Goal: Task Accomplishment & Management: Complete application form

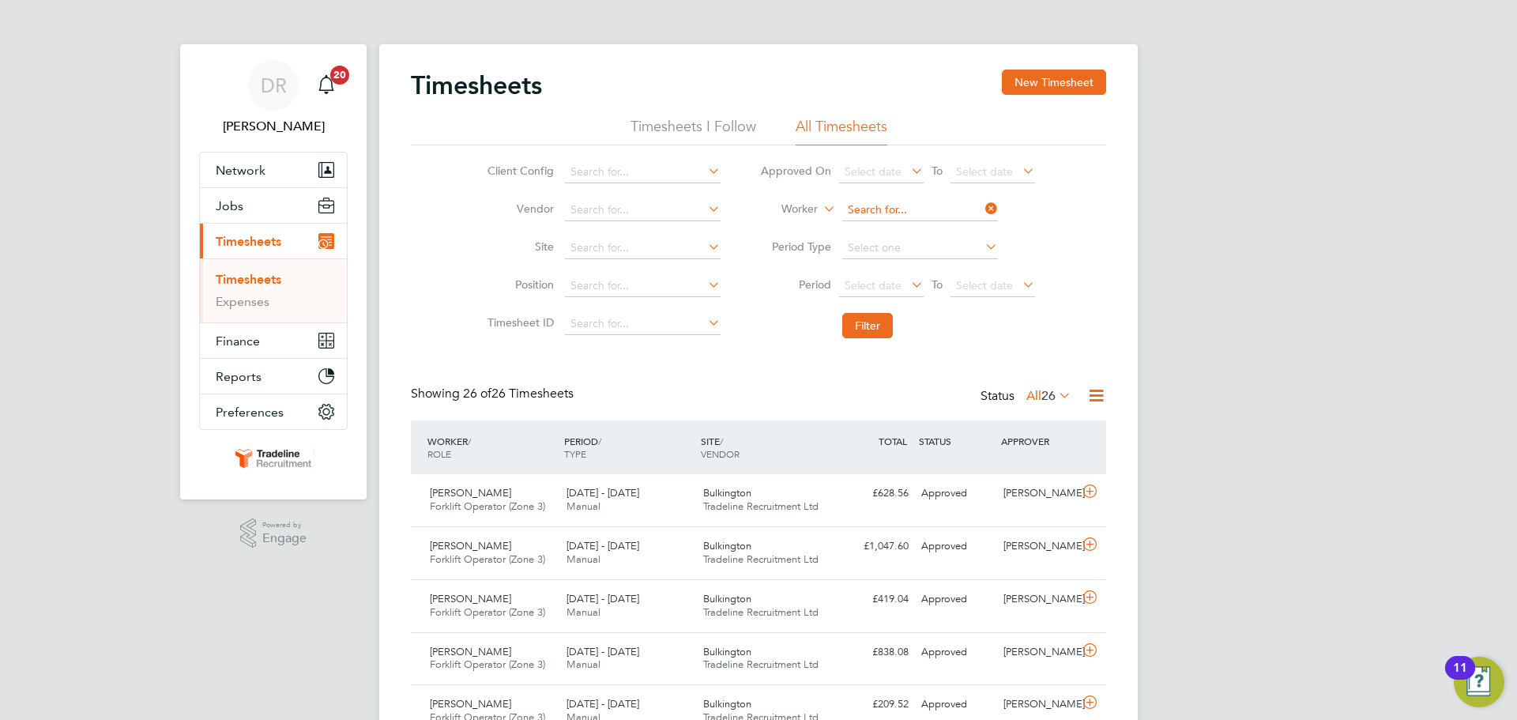
click at [902, 208] on input at bounding box center [920, 210] width 156 height 22
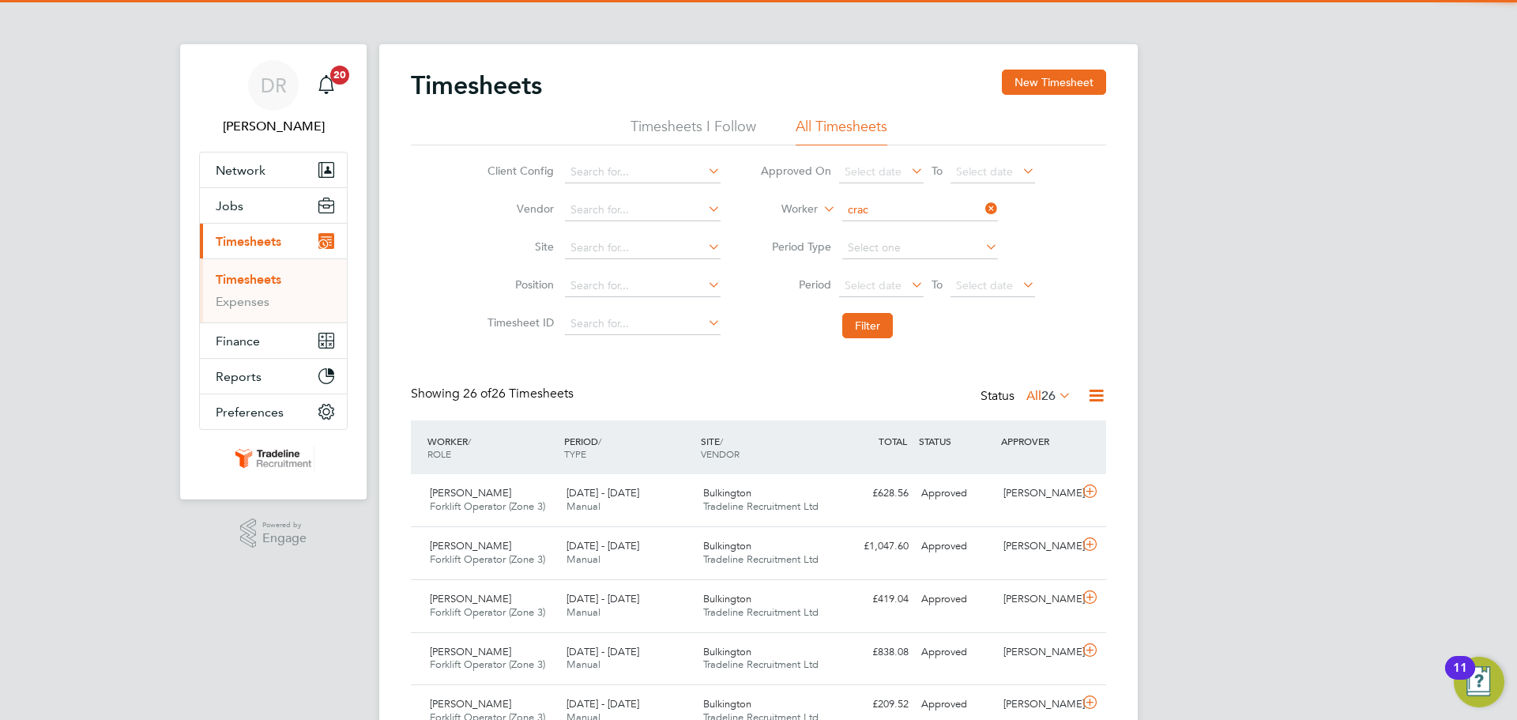
click at [908, 226] on li "[PERSON_NAME] iun" at bounding box center [919, 231] width 157 height 21
type input "[PERSON_NAME]"
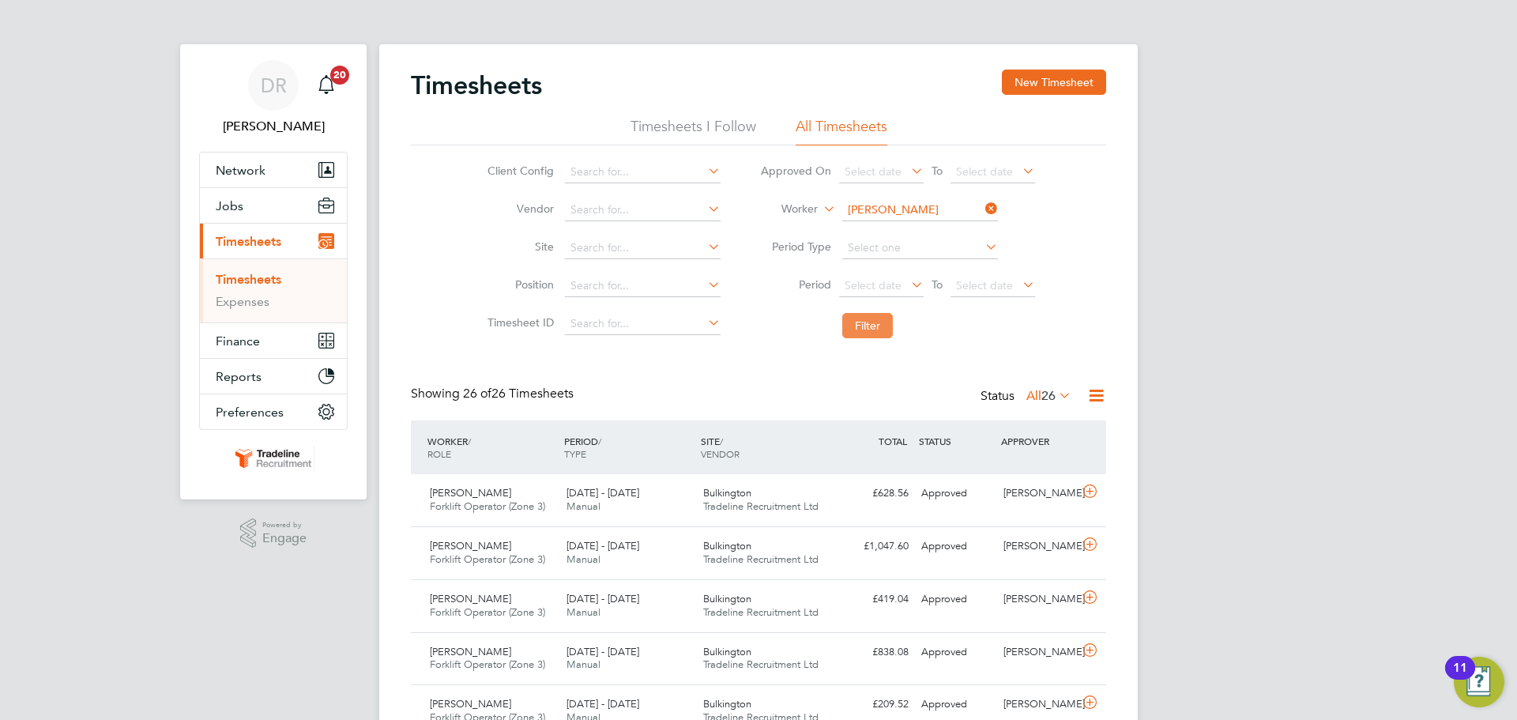
click at [853, 326] on button "Filter" at bounding box center [867, 325] width 51 height 25
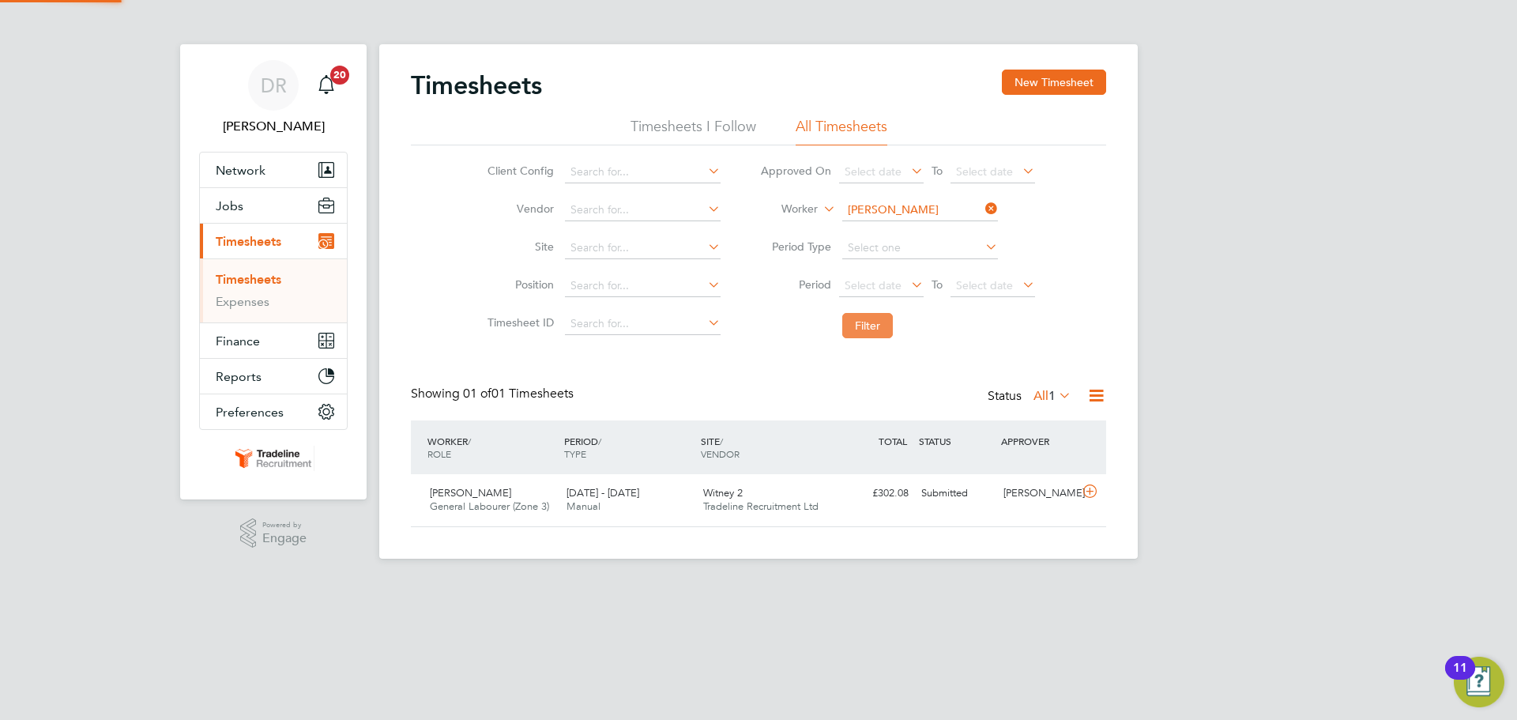
scroll to position [40, 137]
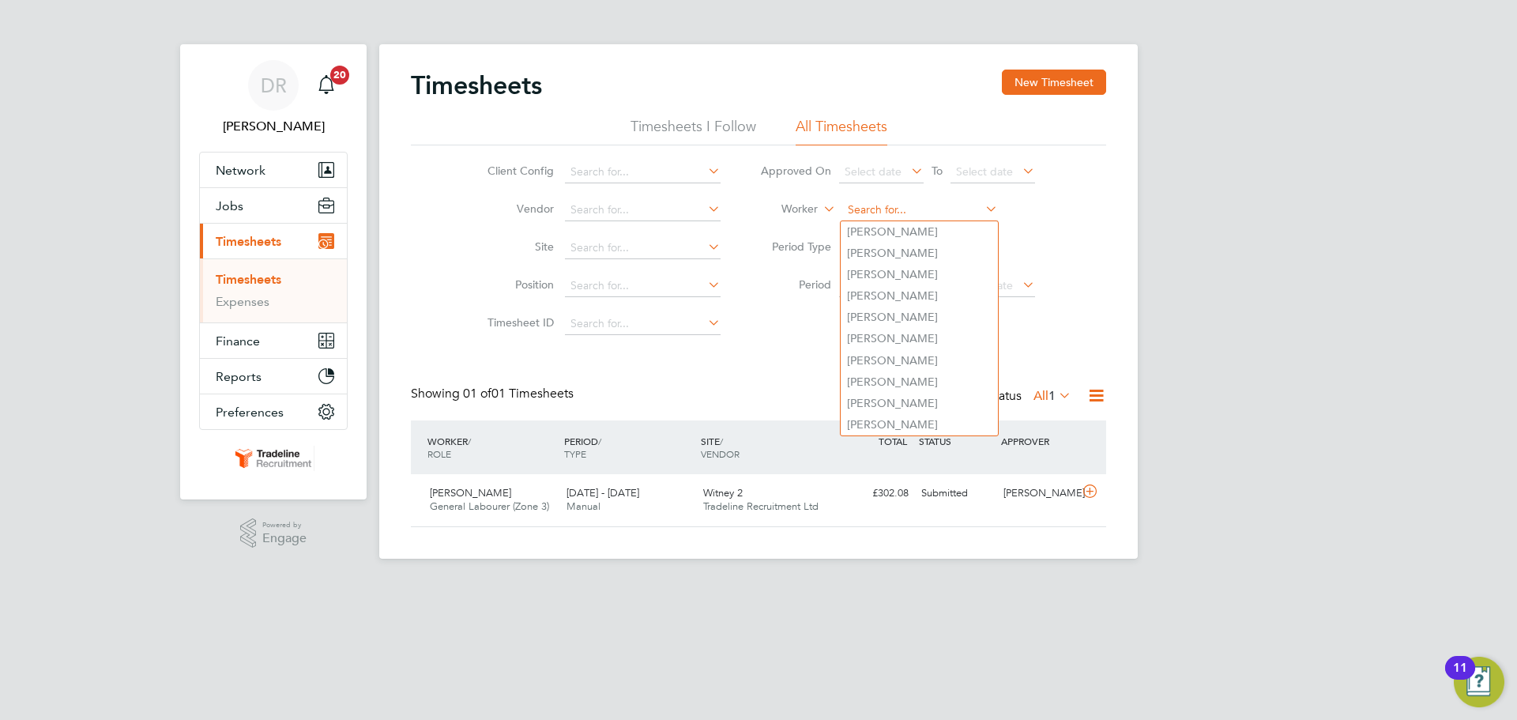
click at [868, 212] on input at bounding box center [920, 210] width 156 height 22
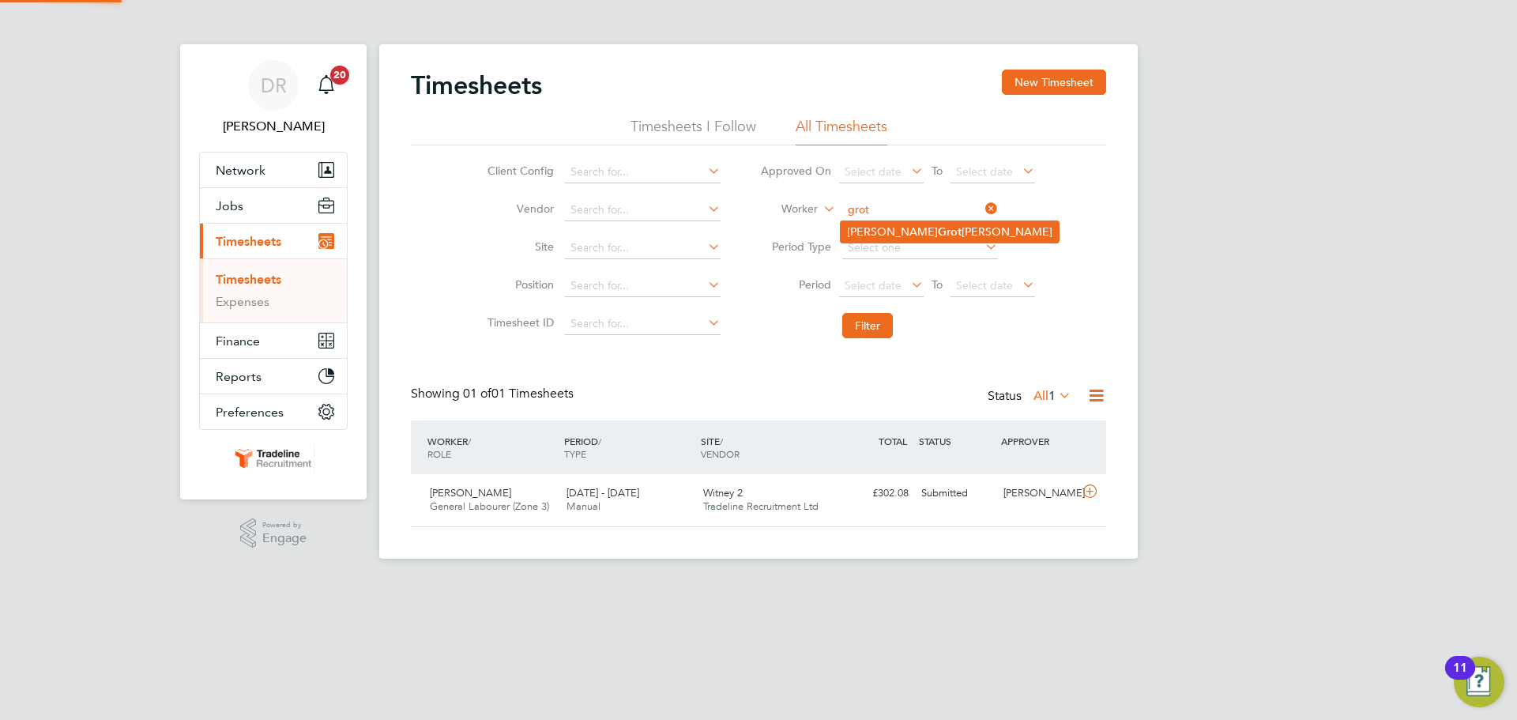
click at [883, 229] on li "[PERSON_NAME] [PERSON_NAME]" at bounding box center [950, 231] width 218 height 21
type input "[PERSON_NAME]"
click at [863, 322] on button "Filter" at bounding box center [867, 325] width 51 height 25
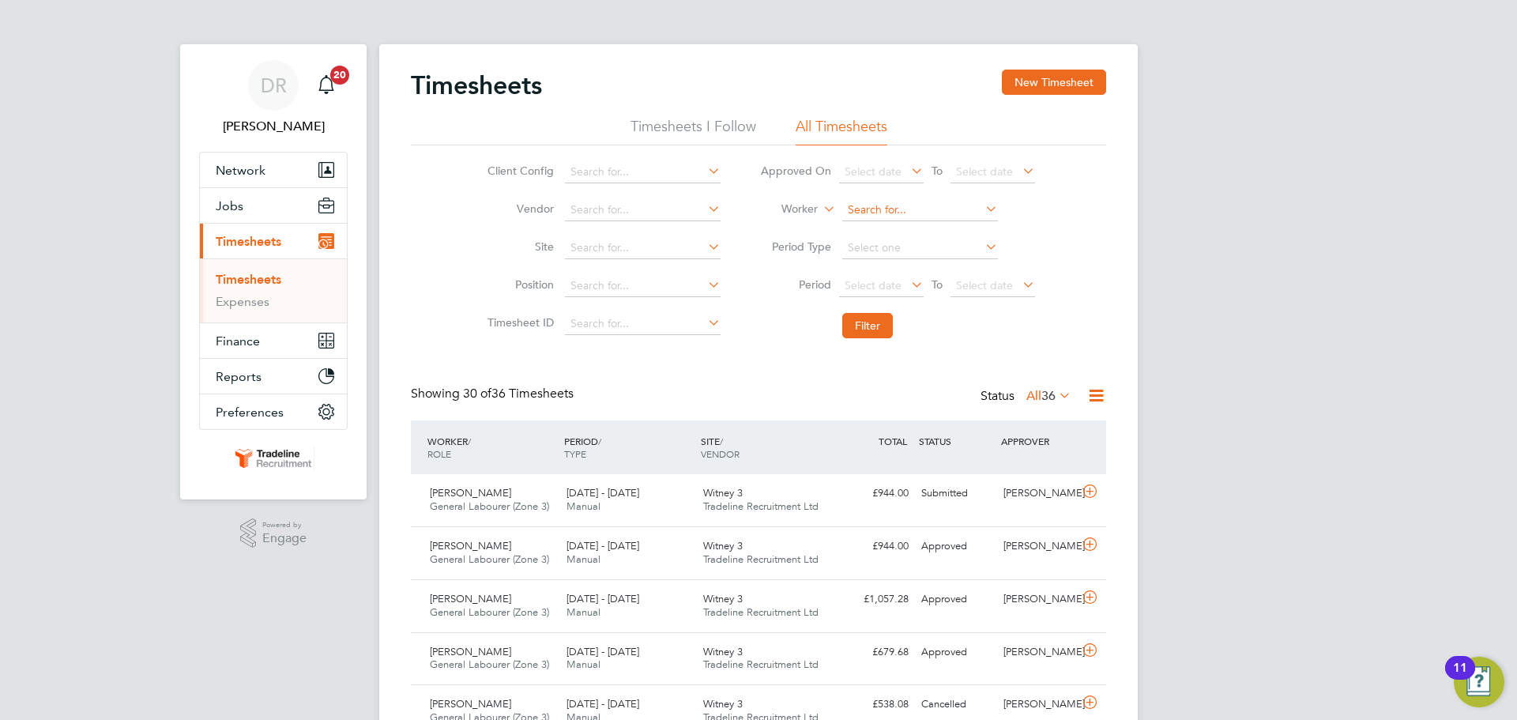
click at [890, 208] on input at bounding box center [920, 210] width 156 height 22
click at [938, 269] on b "King" at bounding box center [950, 274] width 24 height 13
type input "[PERSON_NAME]"
click at [885, 330] on button "Filter" at bounding box center [867, 325] width 51 height 25
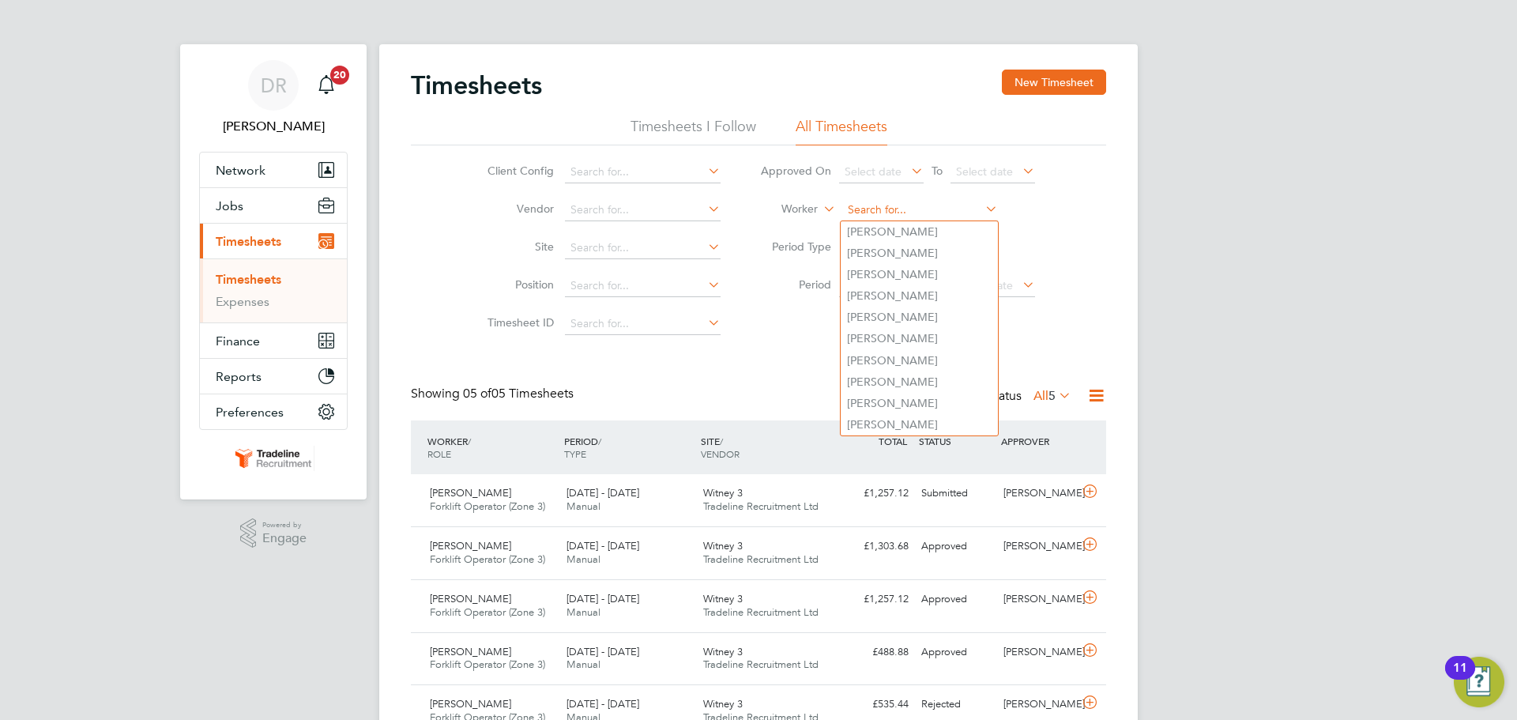
click at [883, 209] on input at bounding box center [920, 210] width 156 height 22
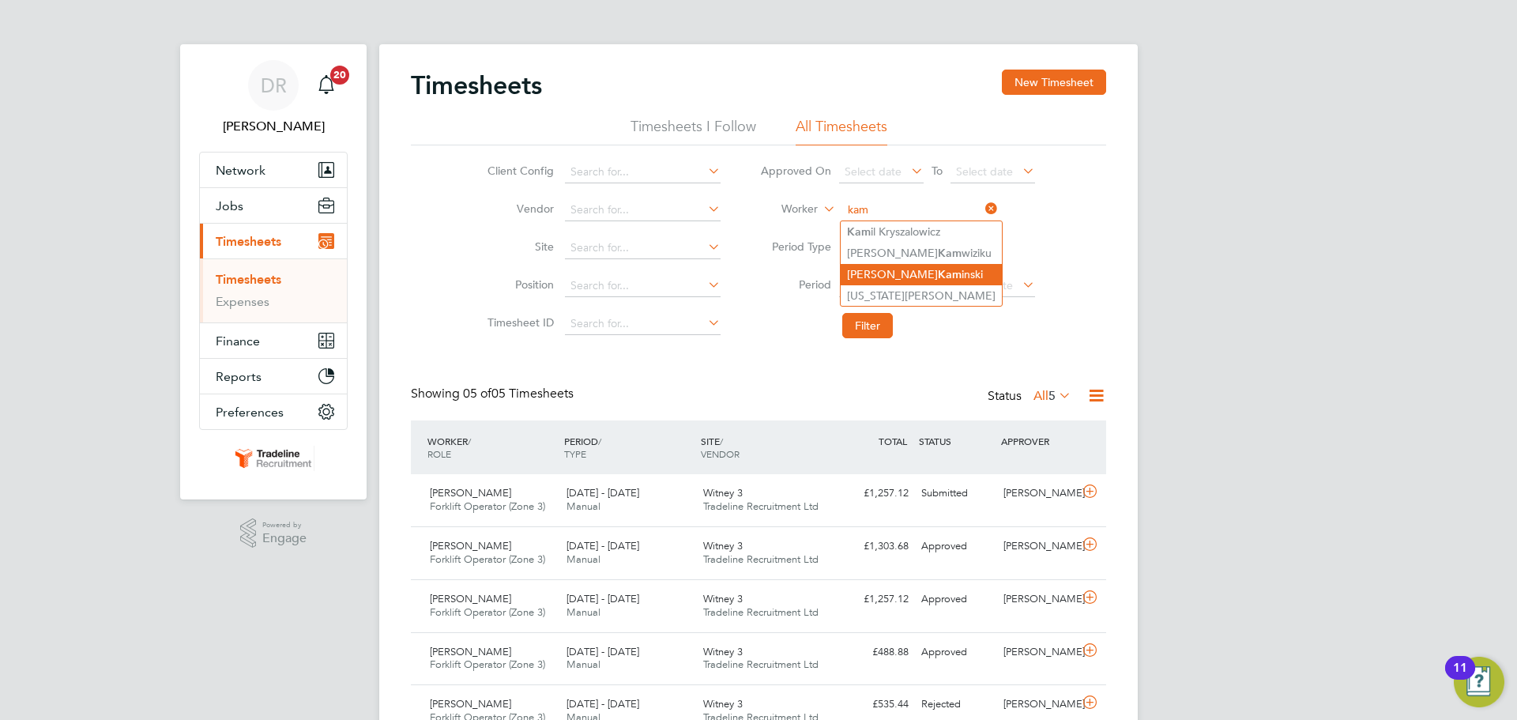
click at [938, 278] on b "Kam" at bounding box center [950, 274] width 24 height 13
type input "[PERSON_NAME]"
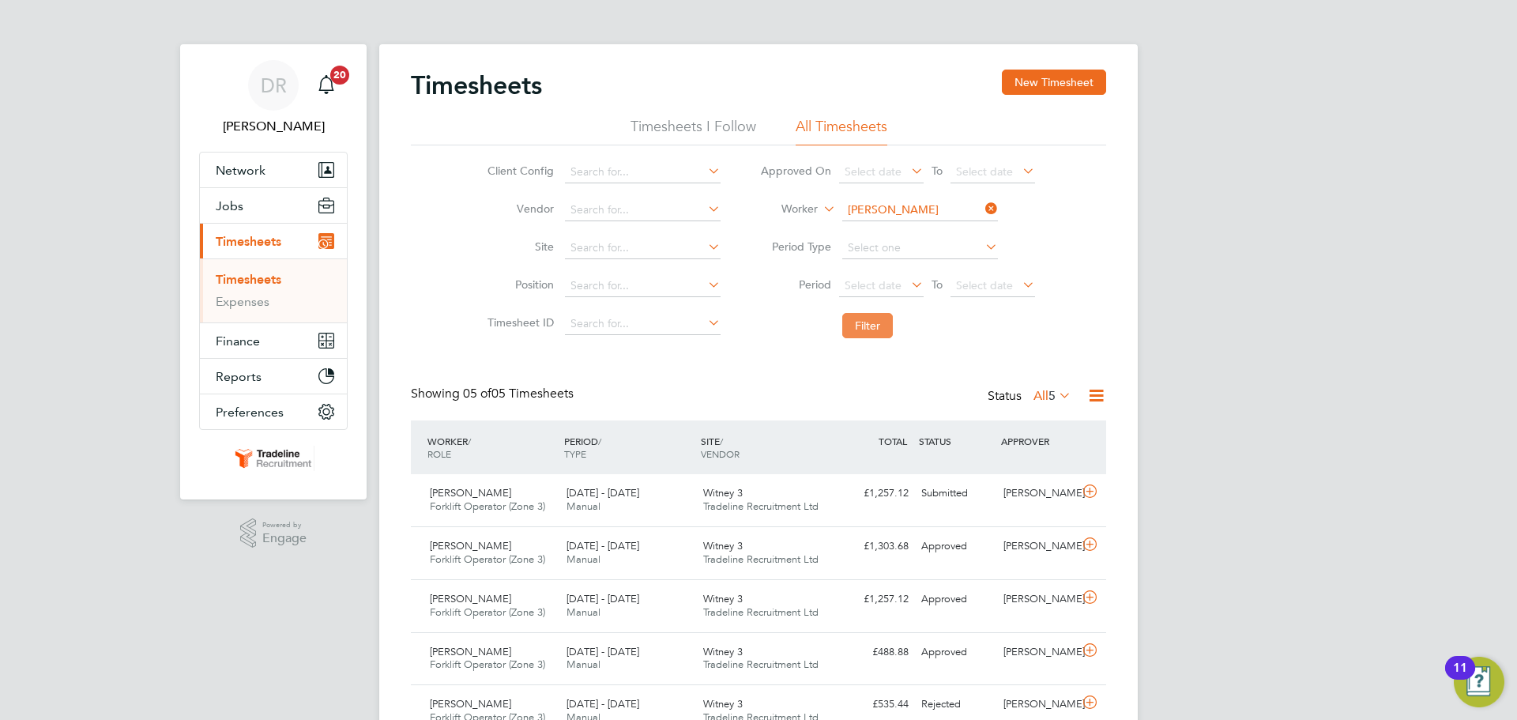
click at [853, 329] on button "Filter" at bounding box center [867, 325] width 51 height 25
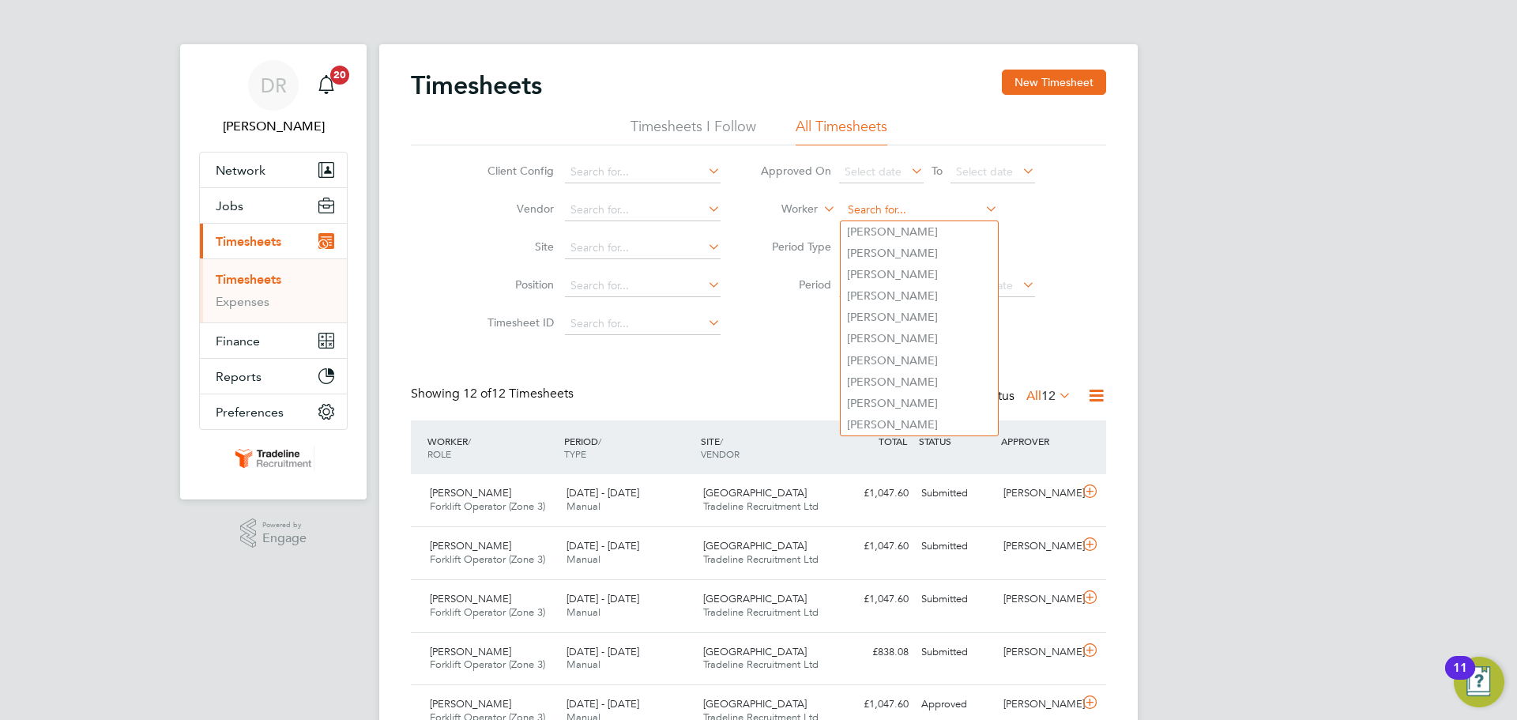
click at [882, 205] on input at bounding box center [920, 210] width 156 height 22
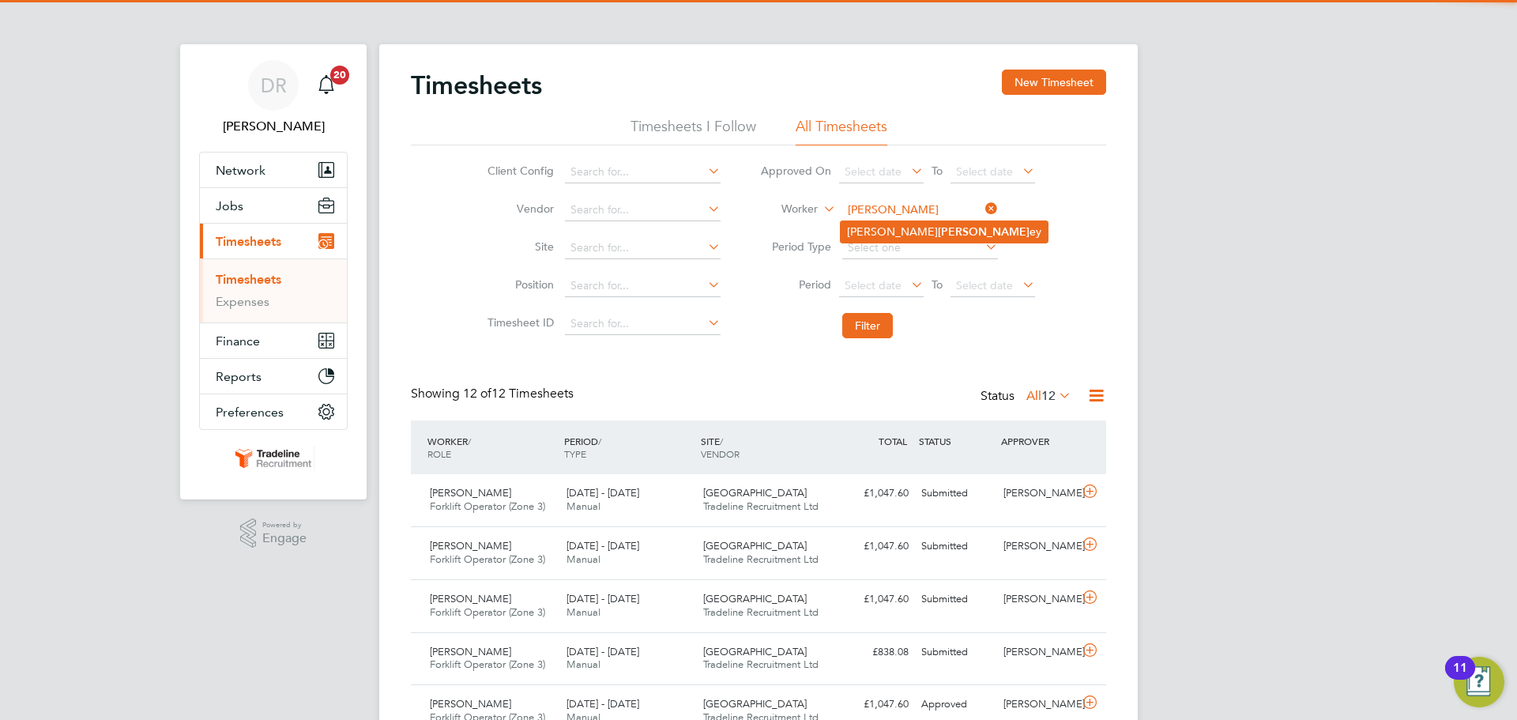
click at [938, 235] on b "[PERSON_NAME]" at bounding box center [984, 231] width 92 height 13
type input "[PERSON_NAME]"
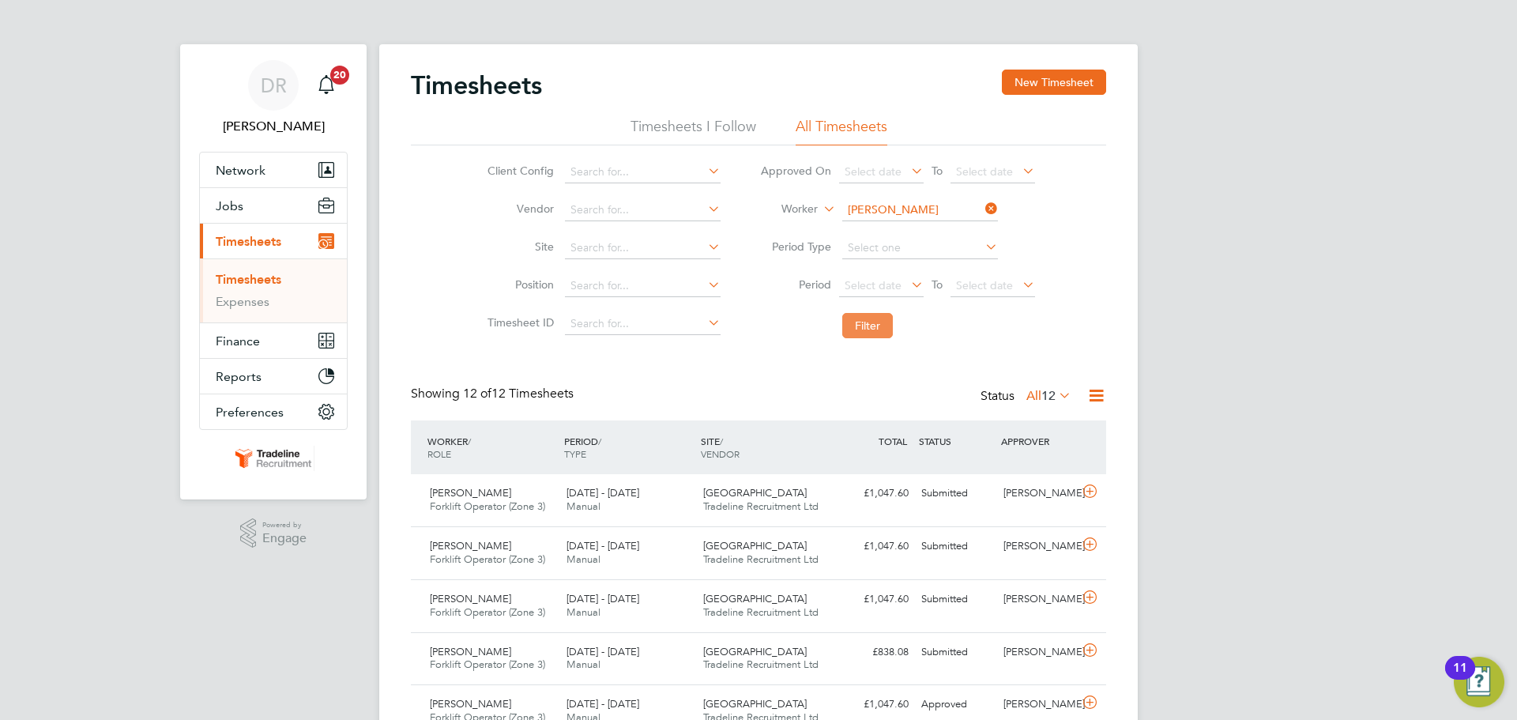
click at [867, 319] on button "Filter" at bounding box center [867, 325] width 51 height 25
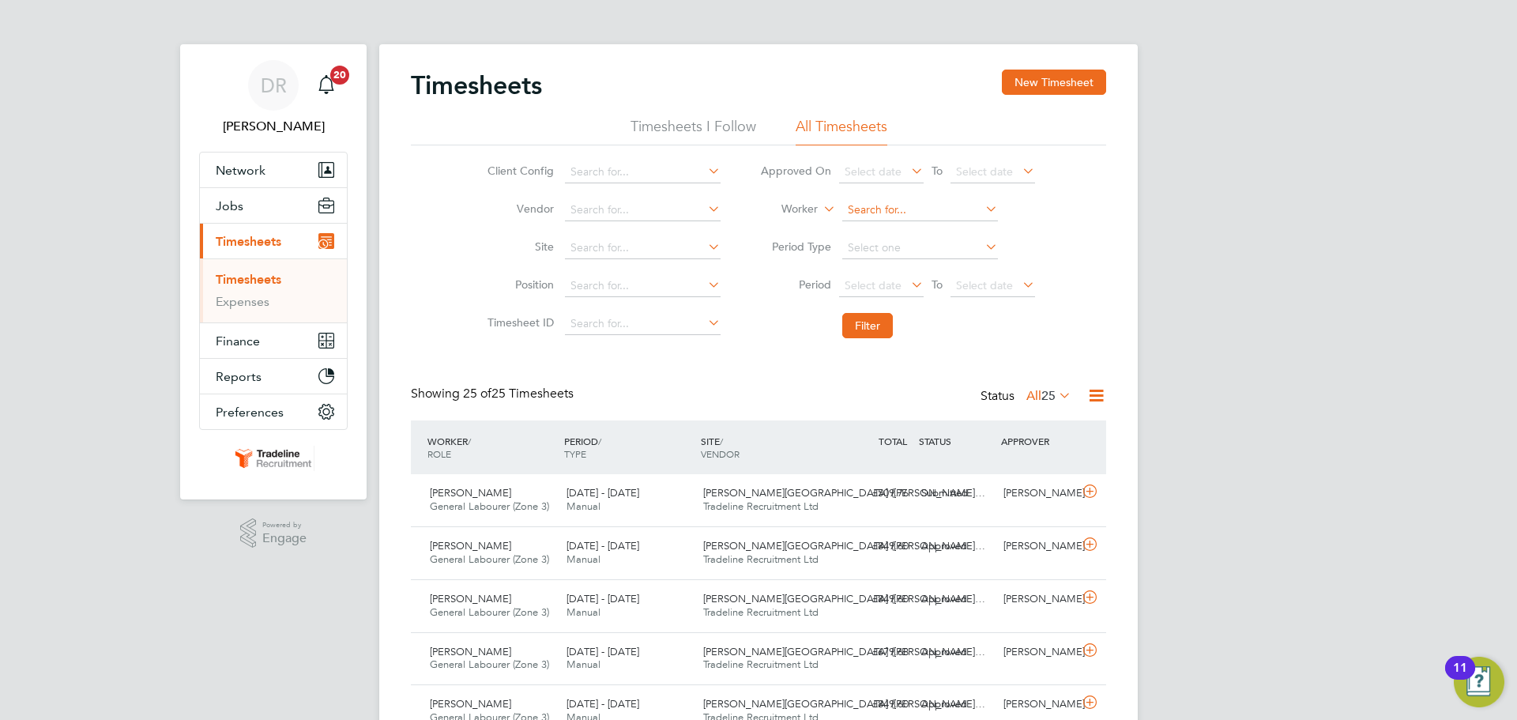
click at [877, 209] on input at bounding box center [920, 210] width 156 height 22
click at [884, 228] on b "Sterl" at bounding box center [884, 231] width 24 height 13
type input "[PERSON_NAME]"
click at [881, 322] on button "Filter" at bounding box center [867, 325] width 51 height 25
click at [879, 210] on input at bounding box center [920, 210] width 156 height 22
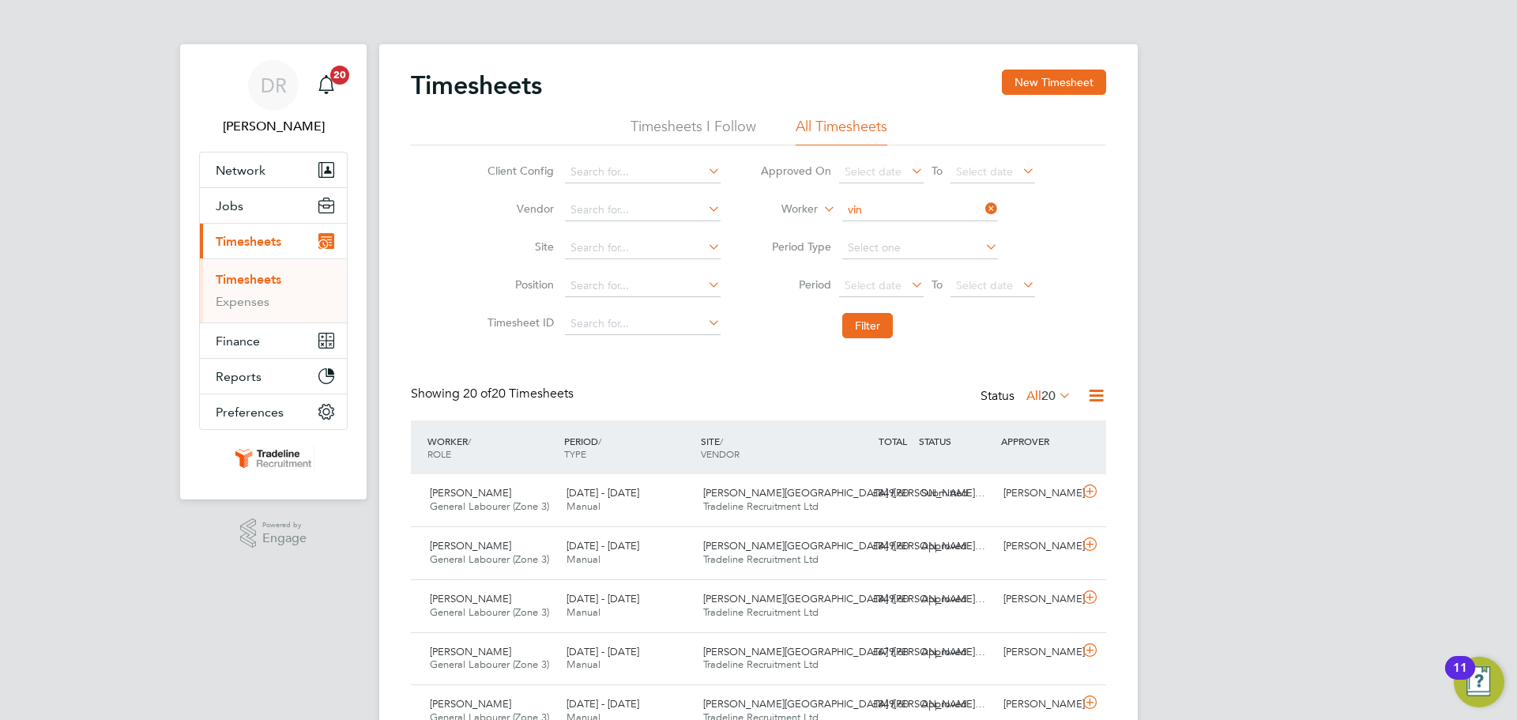
click at [938, 225] on b "Vin" at bounding box center [946, 231] width 17 height 13
type input "[PERSON_NAME]"
click at [856, 322] on button "Filter" at bounding box center [867, 325] width 51 height 25
click at [893, 211] on input at bounding box center [920, 210] width 156 height 22
click at [899, 292] on li "Ion Pint ilie" at bounding box center [919, 295] width 157 height 21
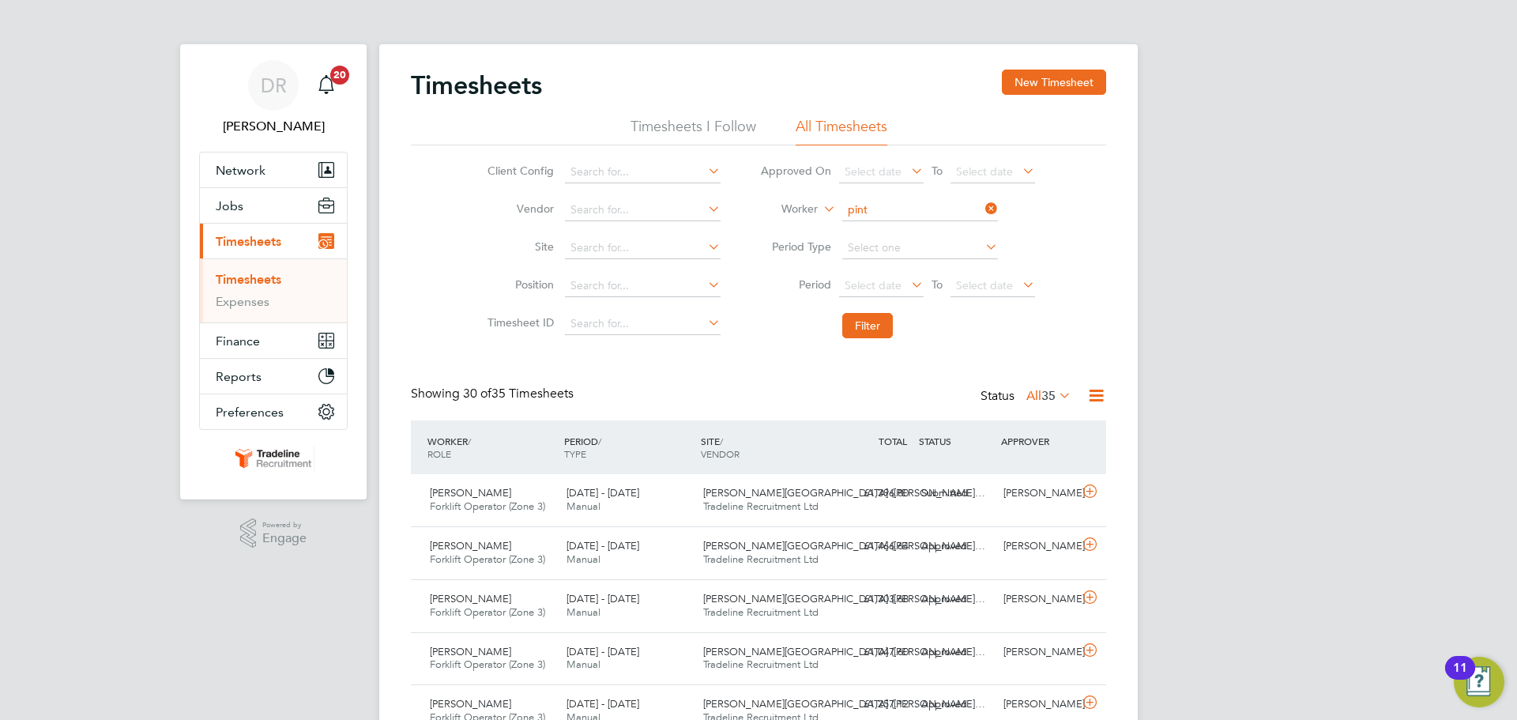
type input "[PERSON_NAME]"
click at [856, 329] on button "Filter" at bounding box center [867, 325] width 51 height 25
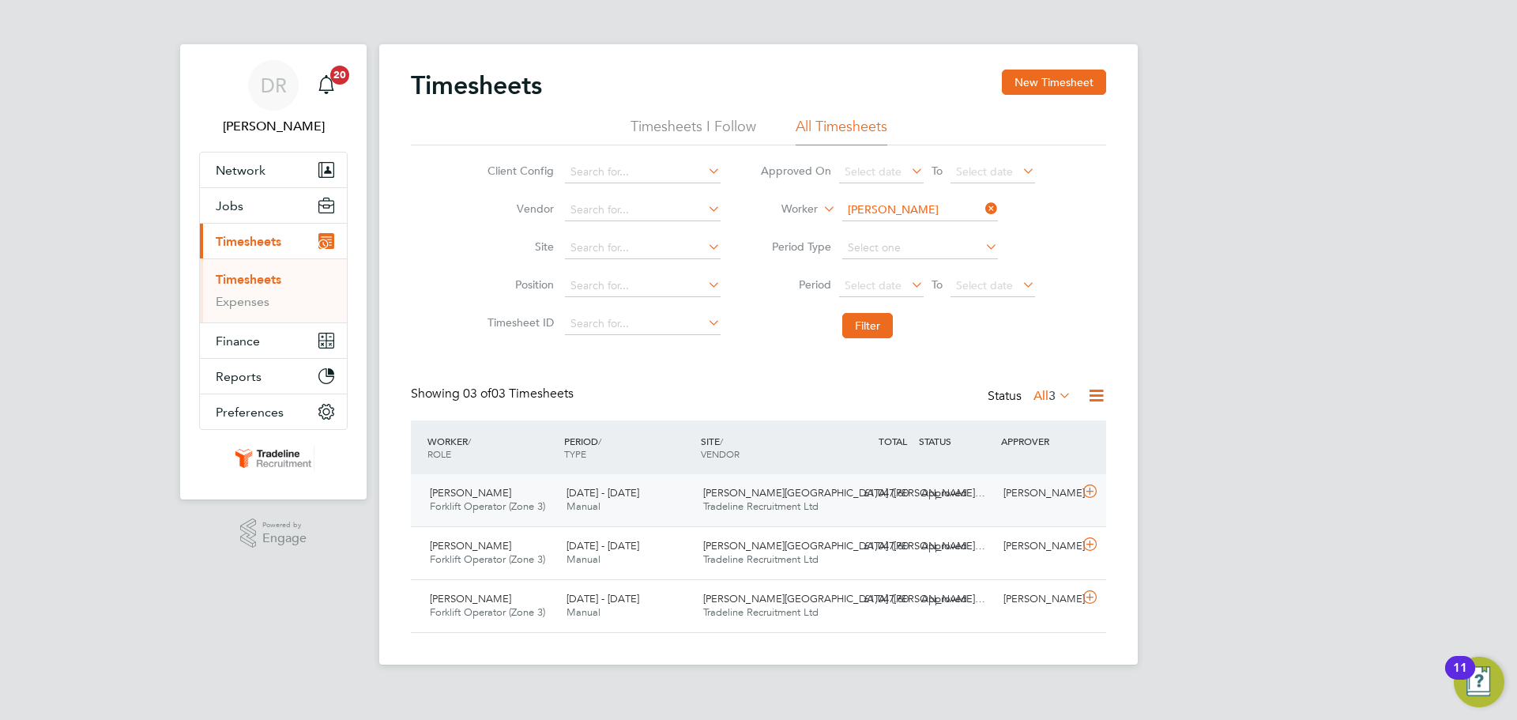
click at [1092, 498] on icon at bounding box center [1090, 491] width 20 height 13
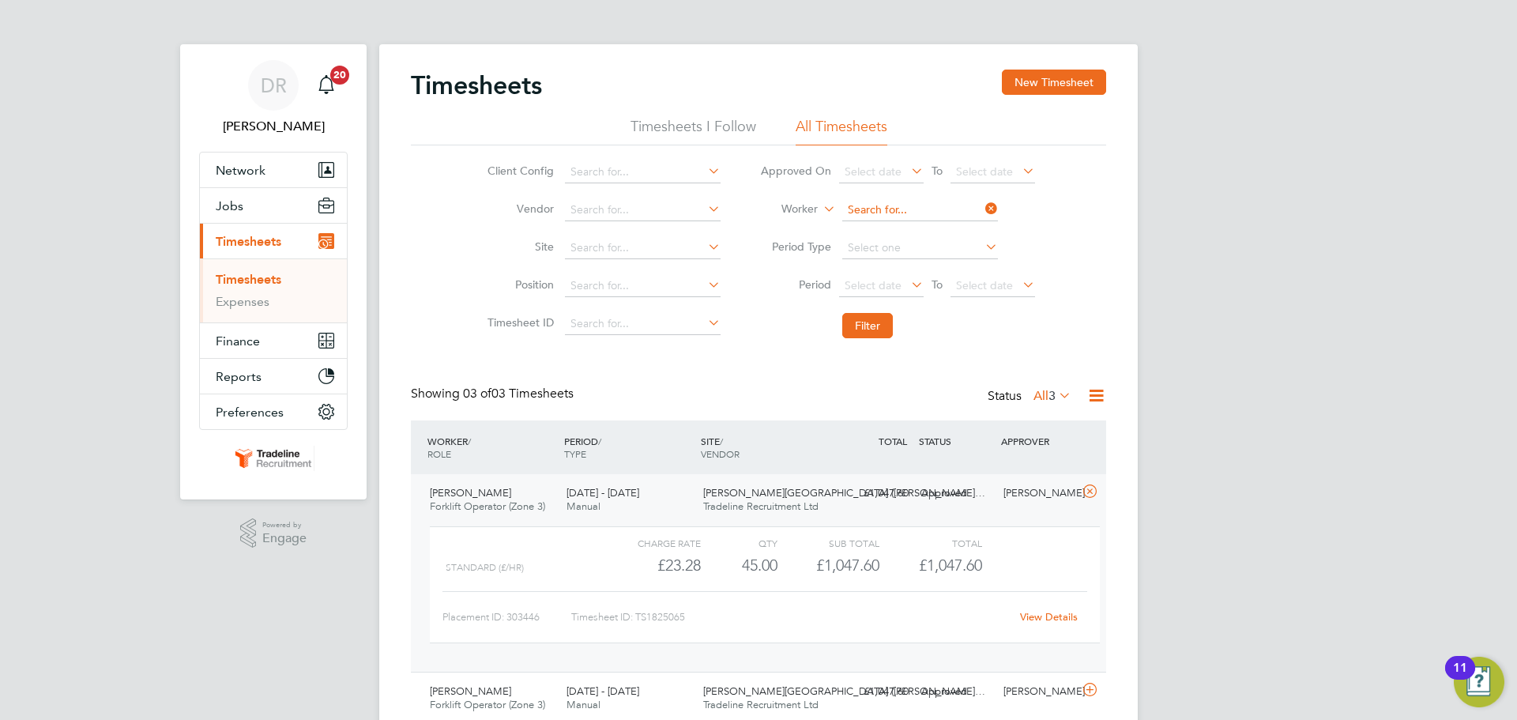
click at [889, 204] on input at bounding box center [920, 210] width 156 height 22
click at [894, 228] on li "[PERSON_NAME] s" at bounding box center [919, 231] width 157 height 21
type input "[PERSON_NAME]"
click at [853, 335] on button "Filter" at bounding box center [867, 325] width 51 height 25
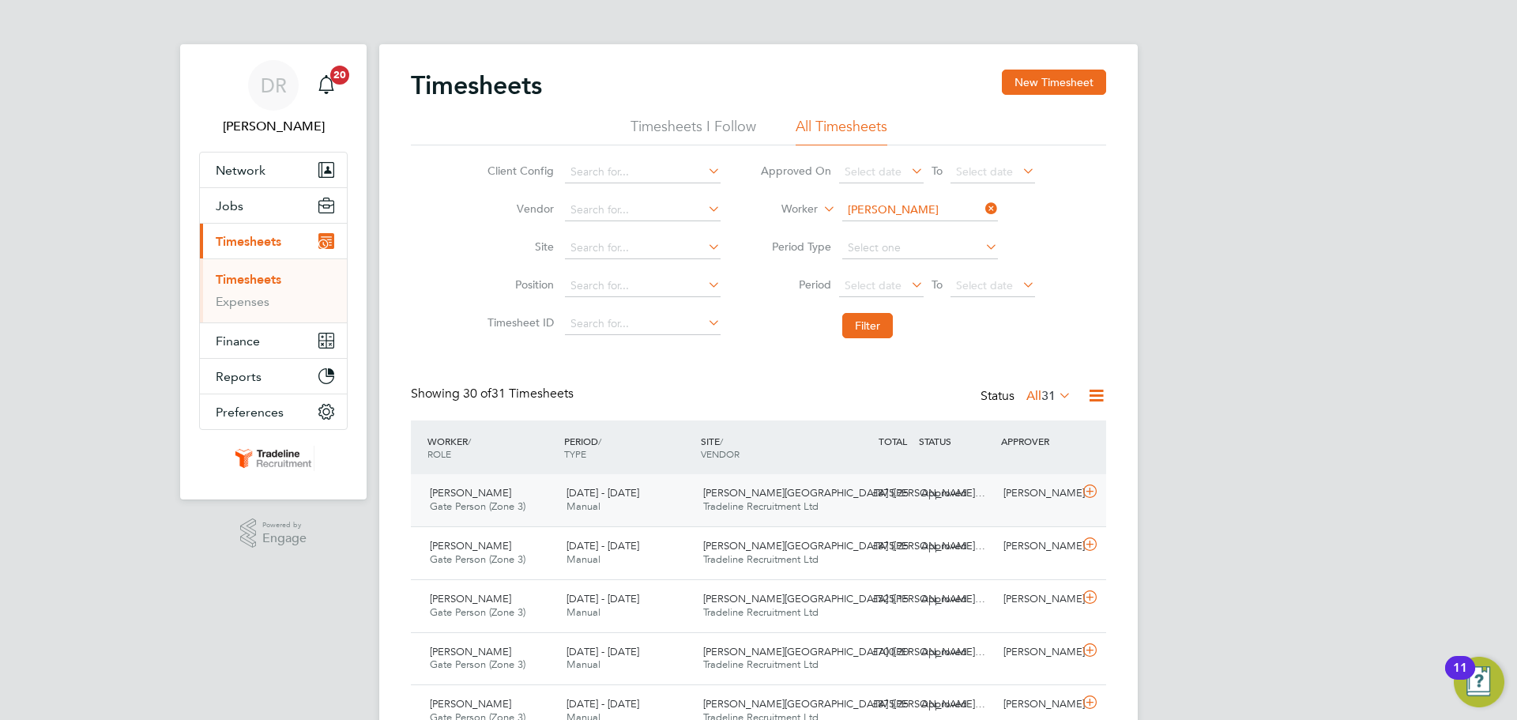
click at [1093, 494] on icon at bounding box center [1090, 491] width 20 height 13
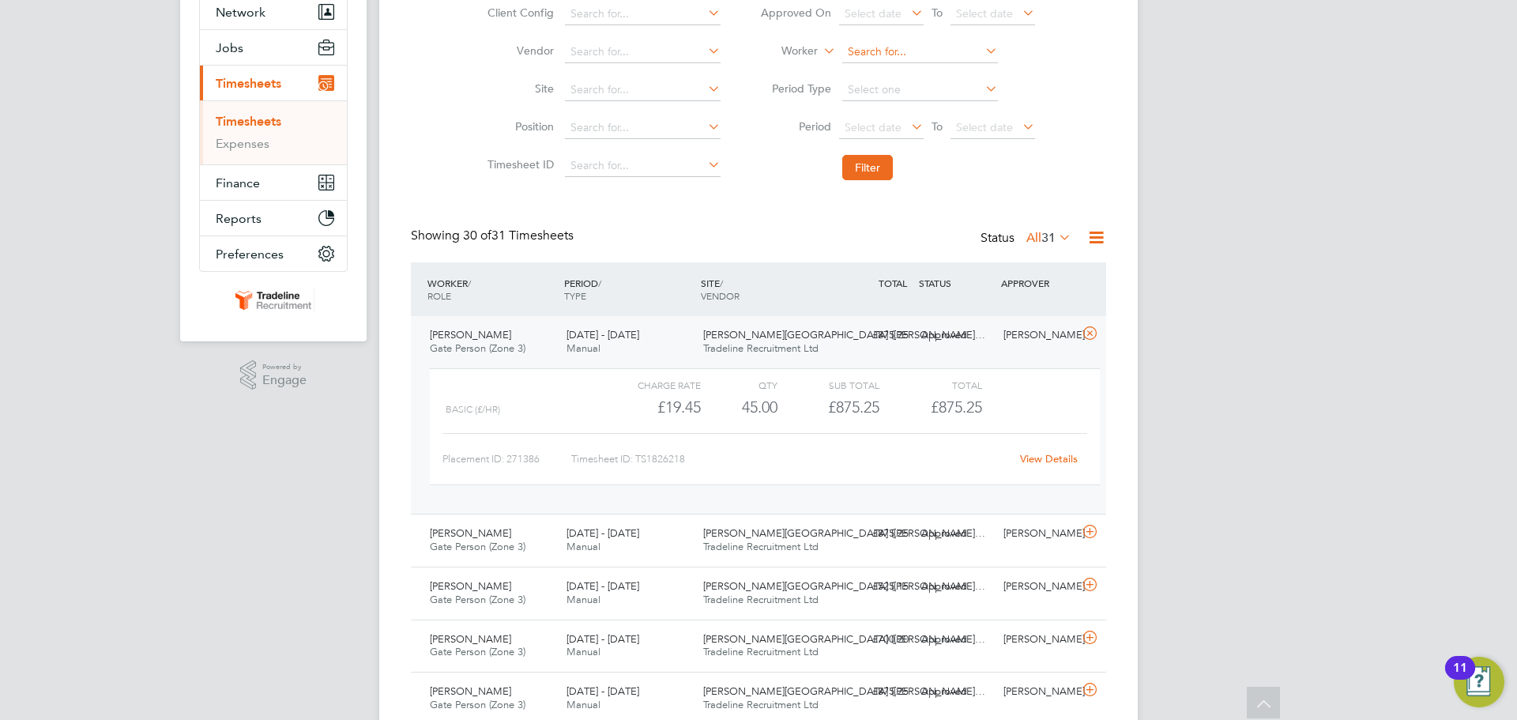
click at [881, 47] on input at bounding box center [920, 52] width 156 height 22
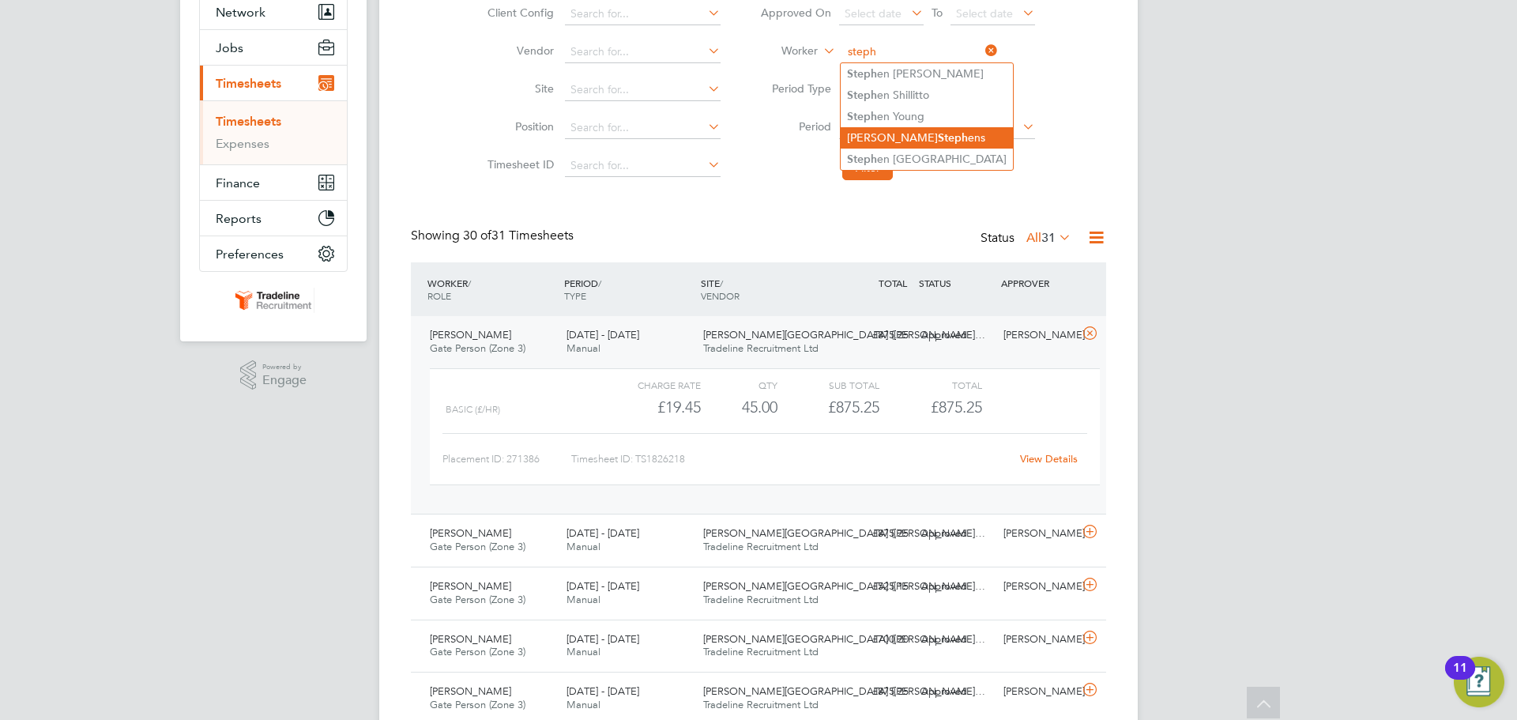
click at [938, 140] on b "Steph" at bounding box center [953, 137] width 30 height 13
type input "[PERSON_NAME]"
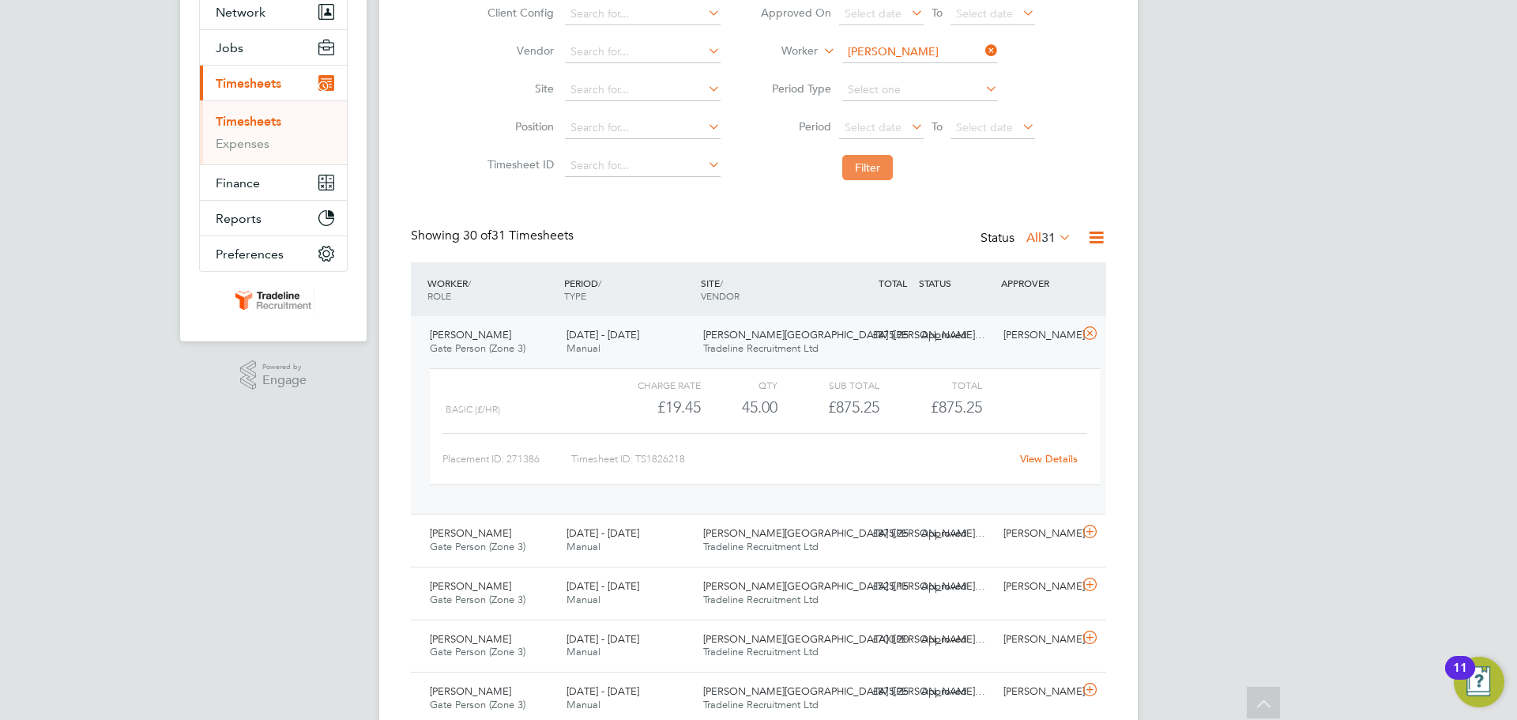
click at [873, 168] on button "Filter" at bounding box center [867, 167] width 51 height 25
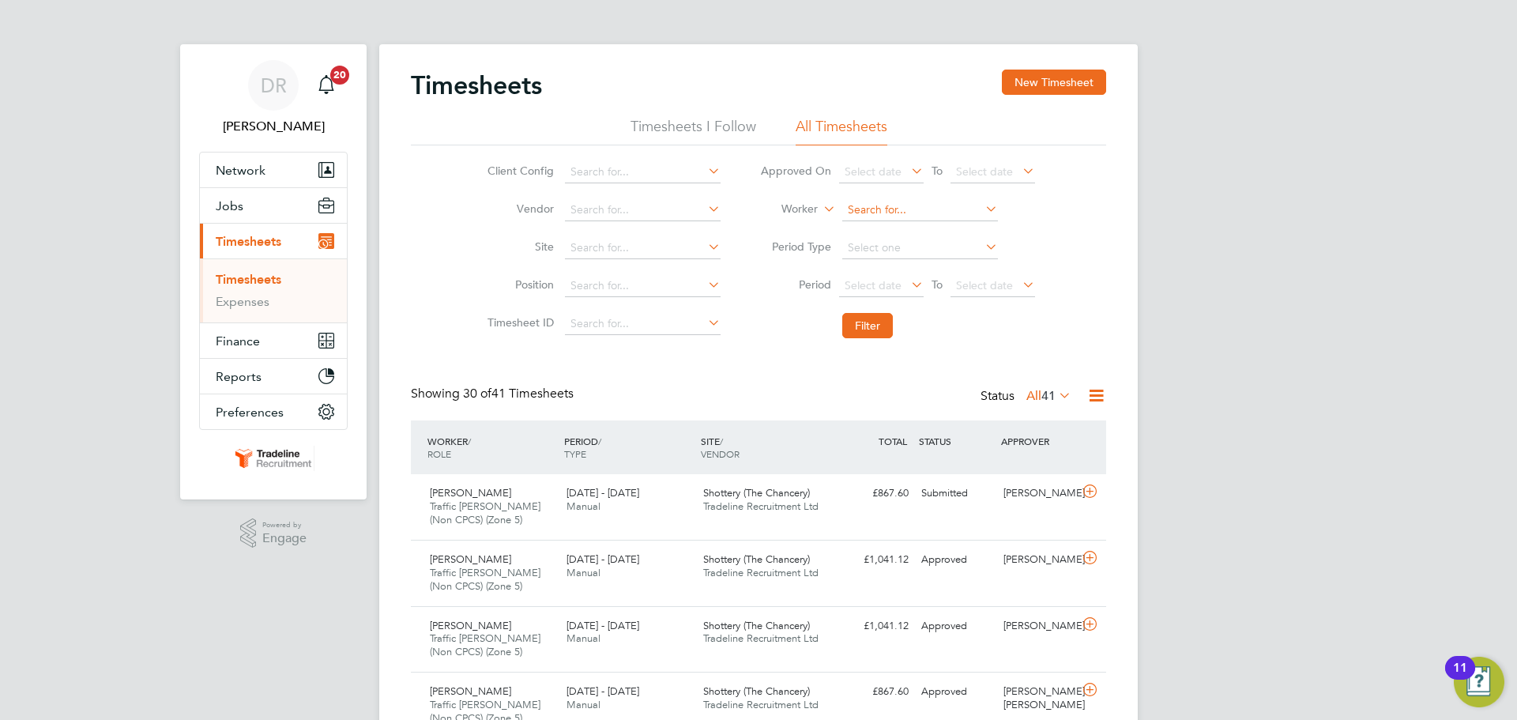
click at [915, 210] on input at bounding box center [920, 210] width 156 height 22
click at [917, 228] on li "[PERSON_NAME] idzans" at bounding box center [919, 231] width 157 height 21
type input "[PERSON_NAME]"
click at [874, 337] on button "Filter" at bounding box center [867, 325] width 51 height 25
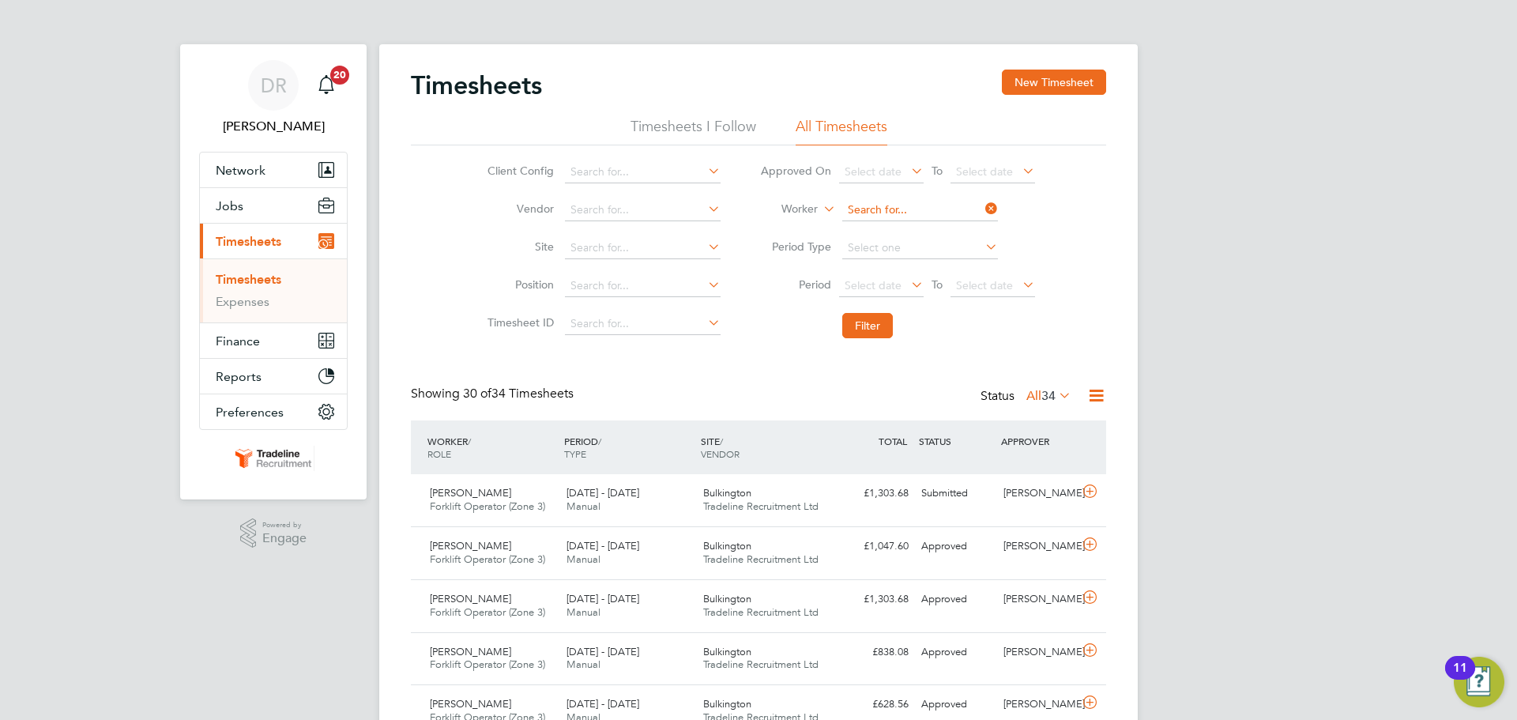
click at [887, 212] on input at bounding box center [920, 210] width 156 height 22
click at [889, 274] on b "[MEDICAL_DATA]" at bounding box center [920, 274] width 91 height 13
type input "[PERSON_NAME]"
click at [879, 316] on button "Filter" at bounding box center [867, 325] width 51 height 25
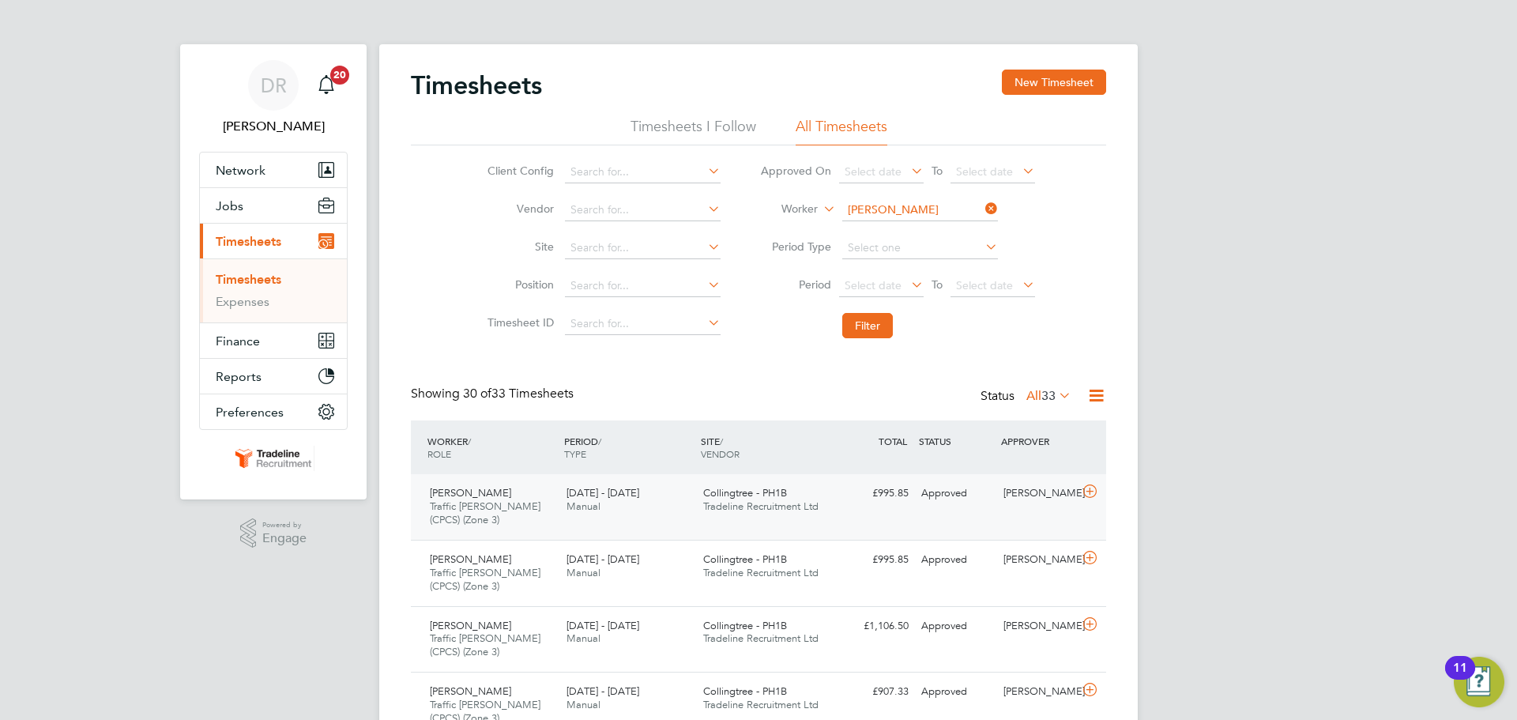
click at [1097, 491] on icon at bounding box center [1090, 491] width 20 height 13
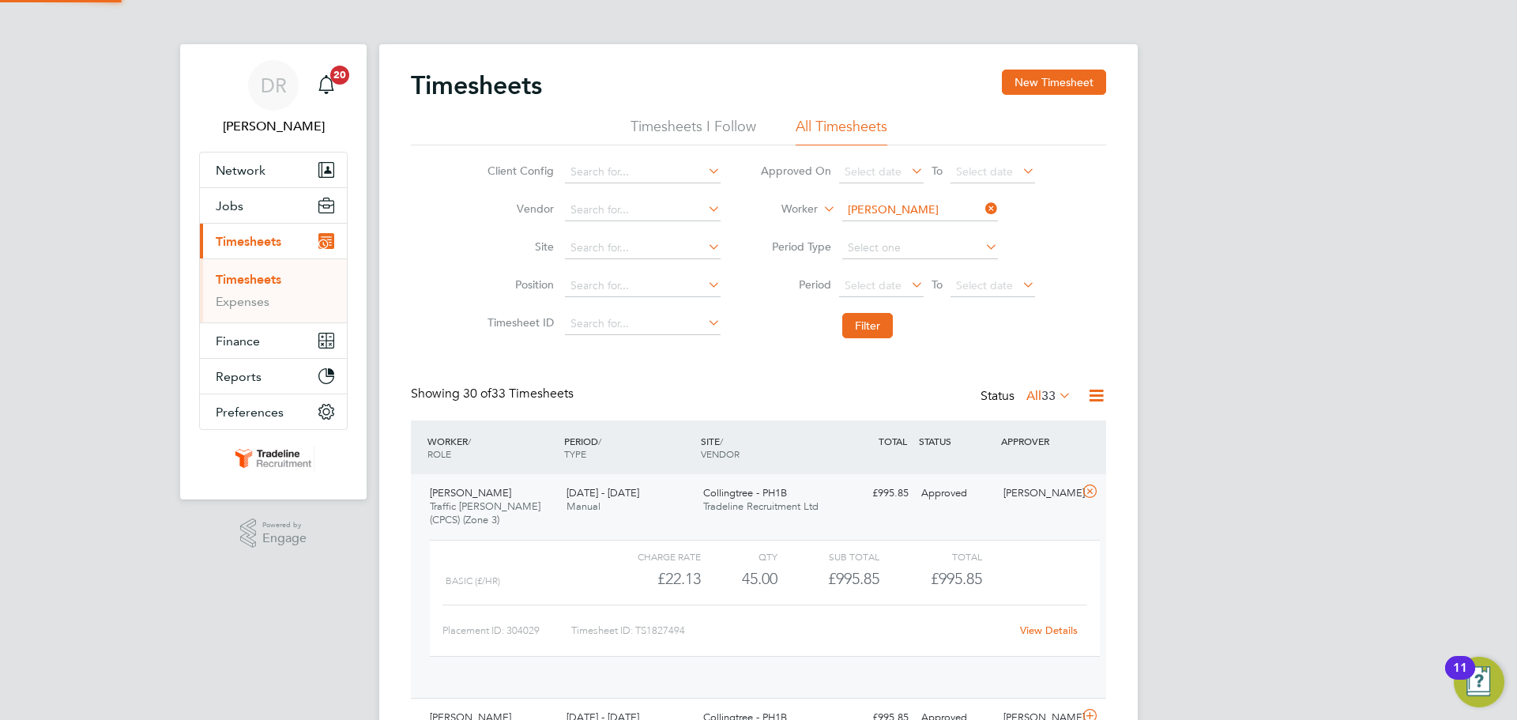
scroll to position [27, 154]
drag, startPoint x: 1058, startPoint y: 85, endPoint x: 952, endPoint y: 95, distance: 106.4
click at [1058, 85] on button "New Timesheet" at bounding box center [1054, 82] width 104 height 25
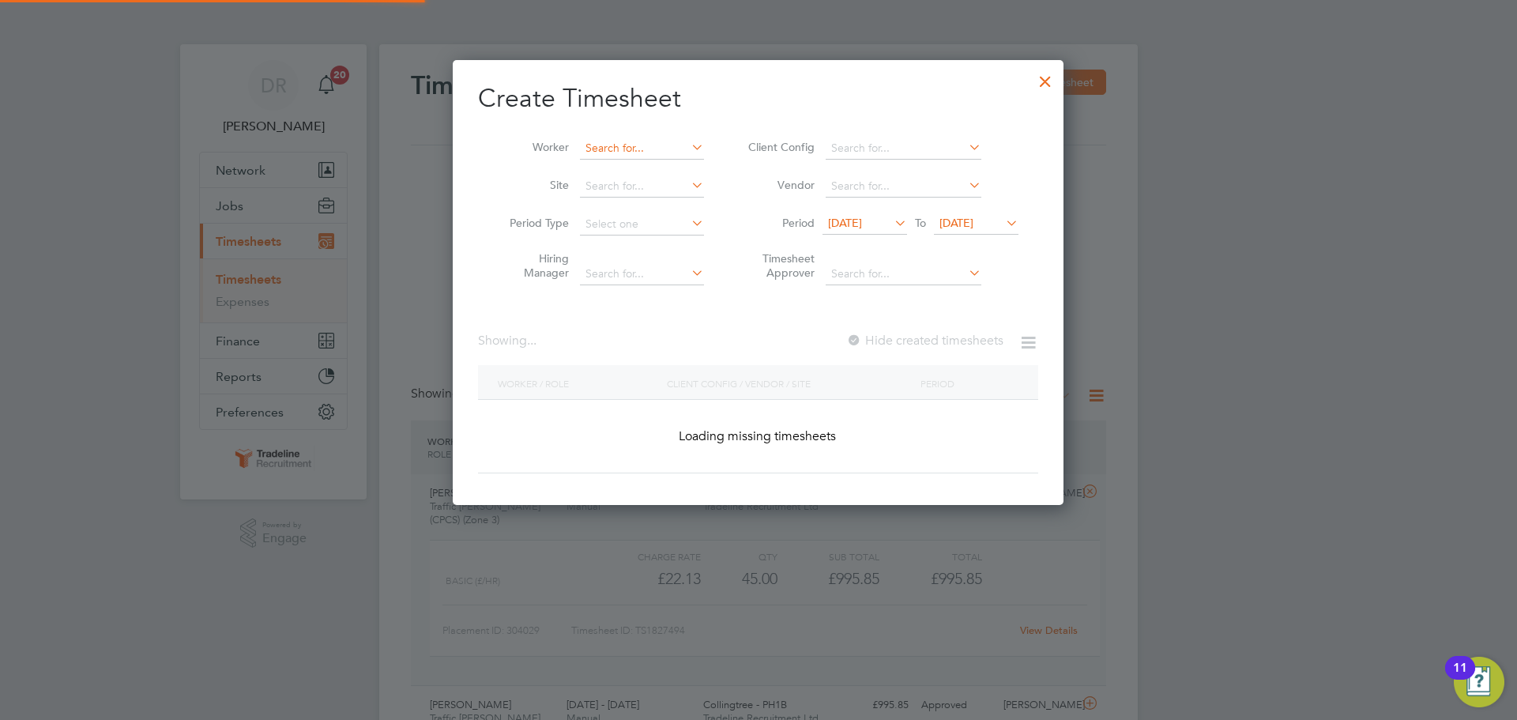
scroll to position [446, 612]
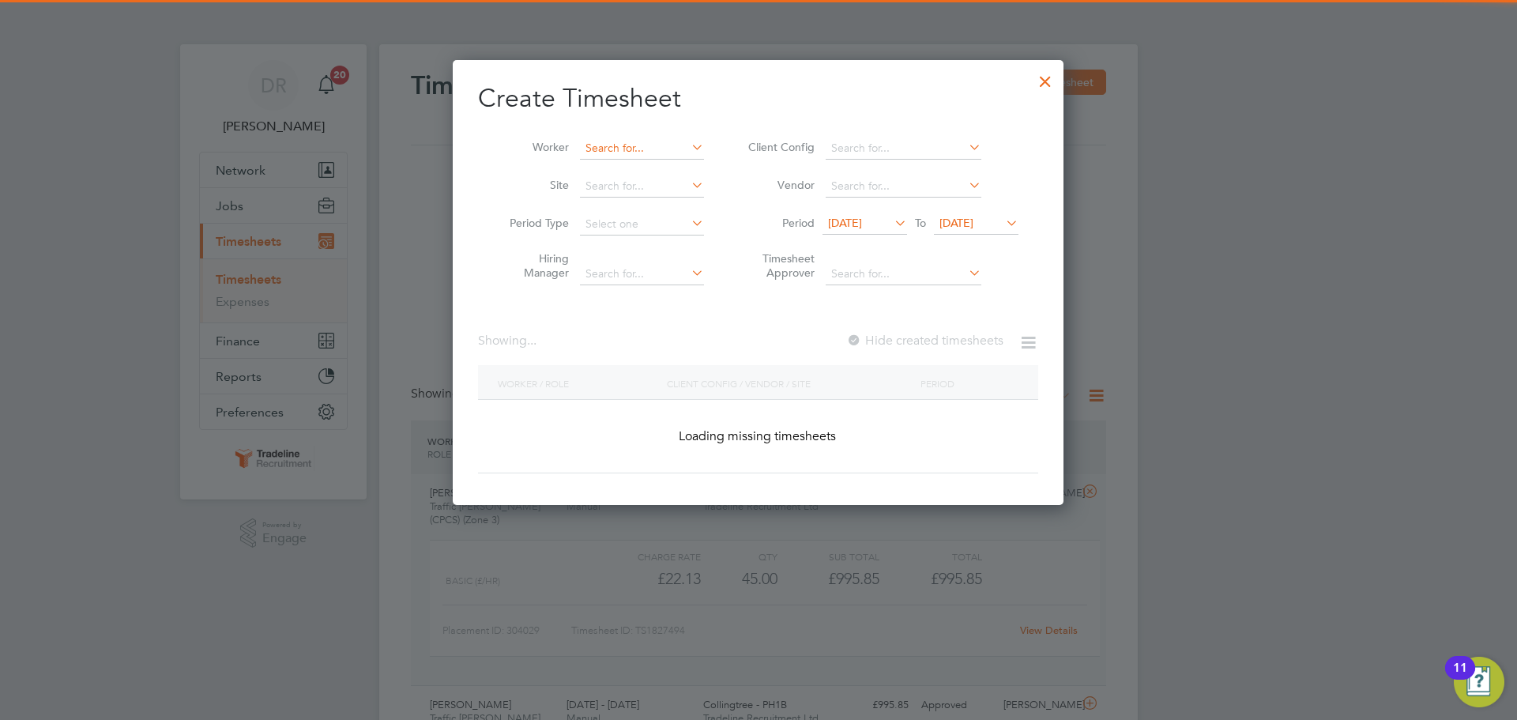
click at [646, 146] on input at bounding box center [642, 148] width 124 height 22
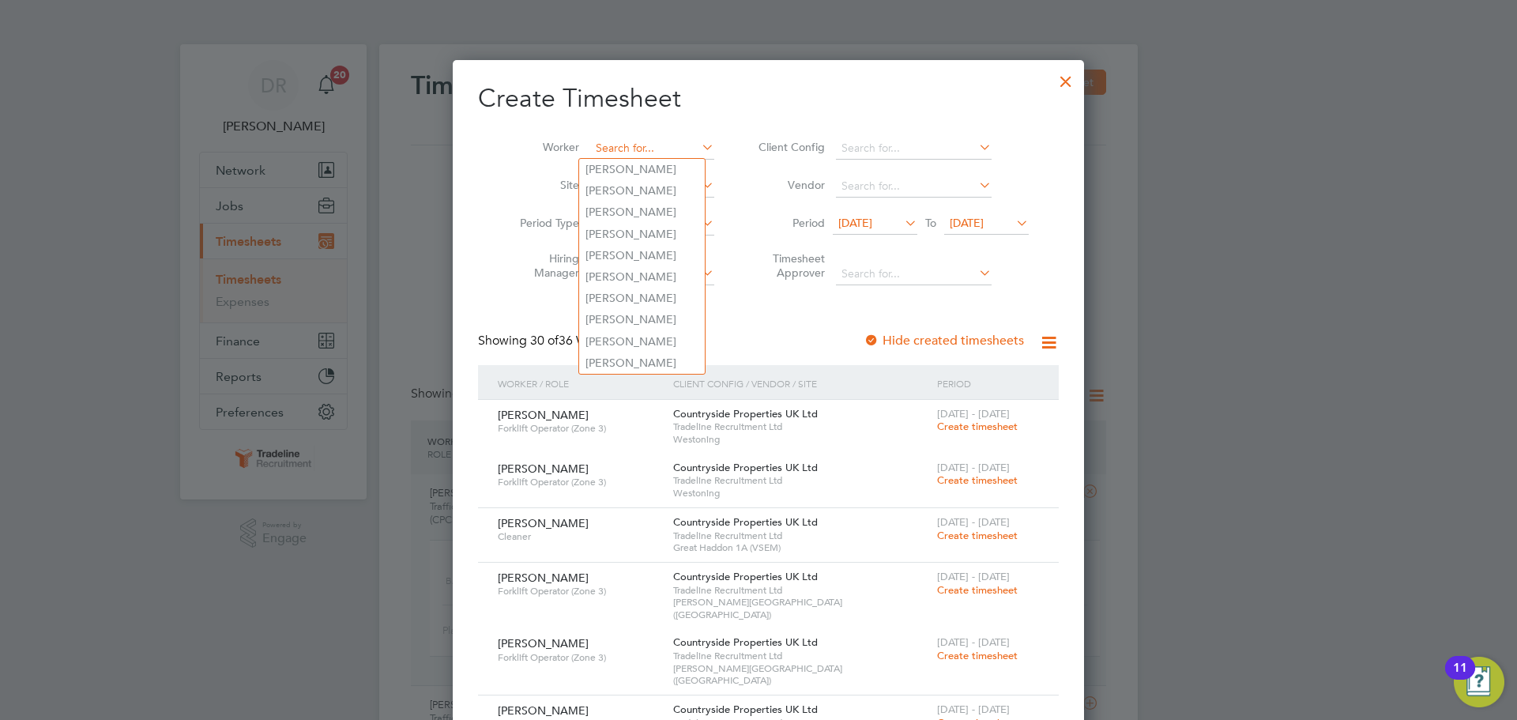
scroll to position [3239, 612]
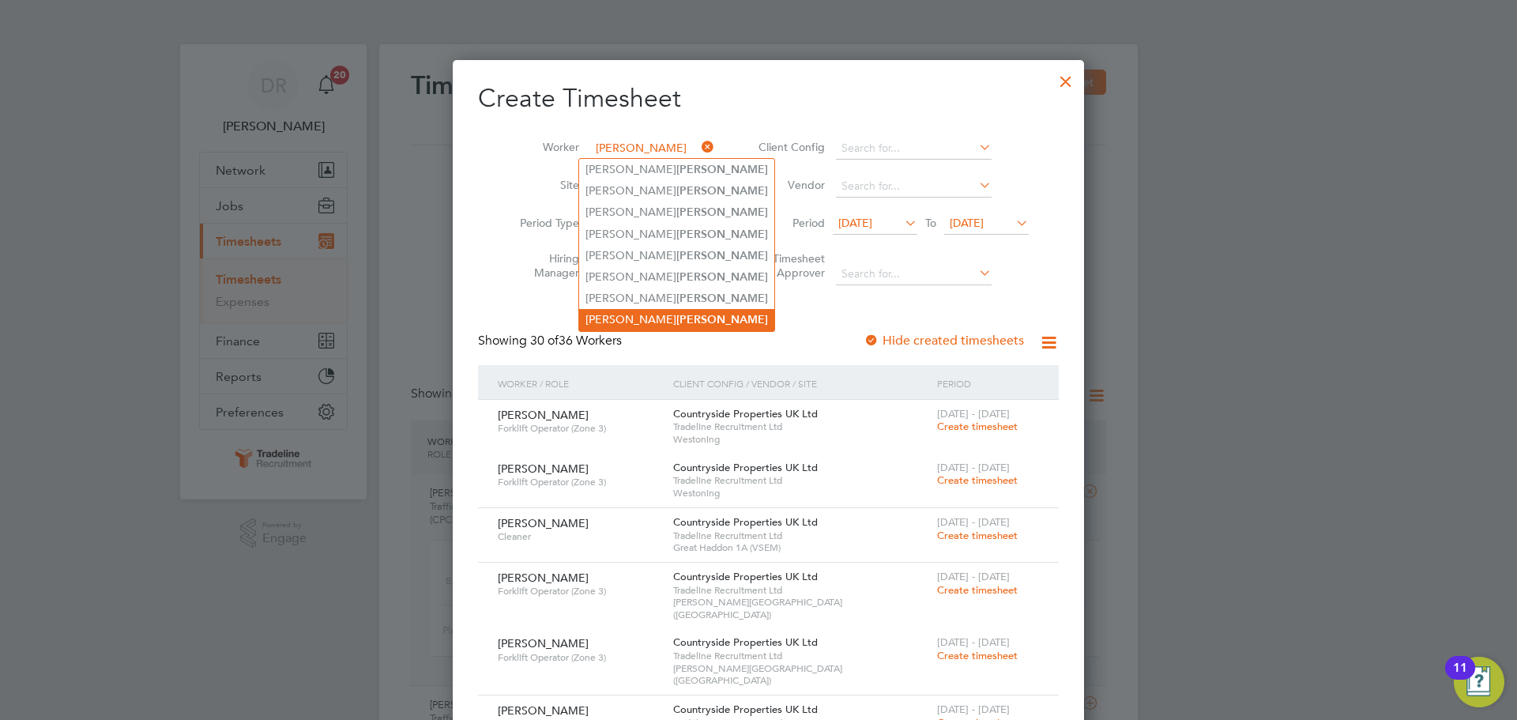
click at [611, 314] on li "[PERSON_NAME]" at bounding box center [676, 319] width 195 height 21
type input "[PERSON_NAME]"
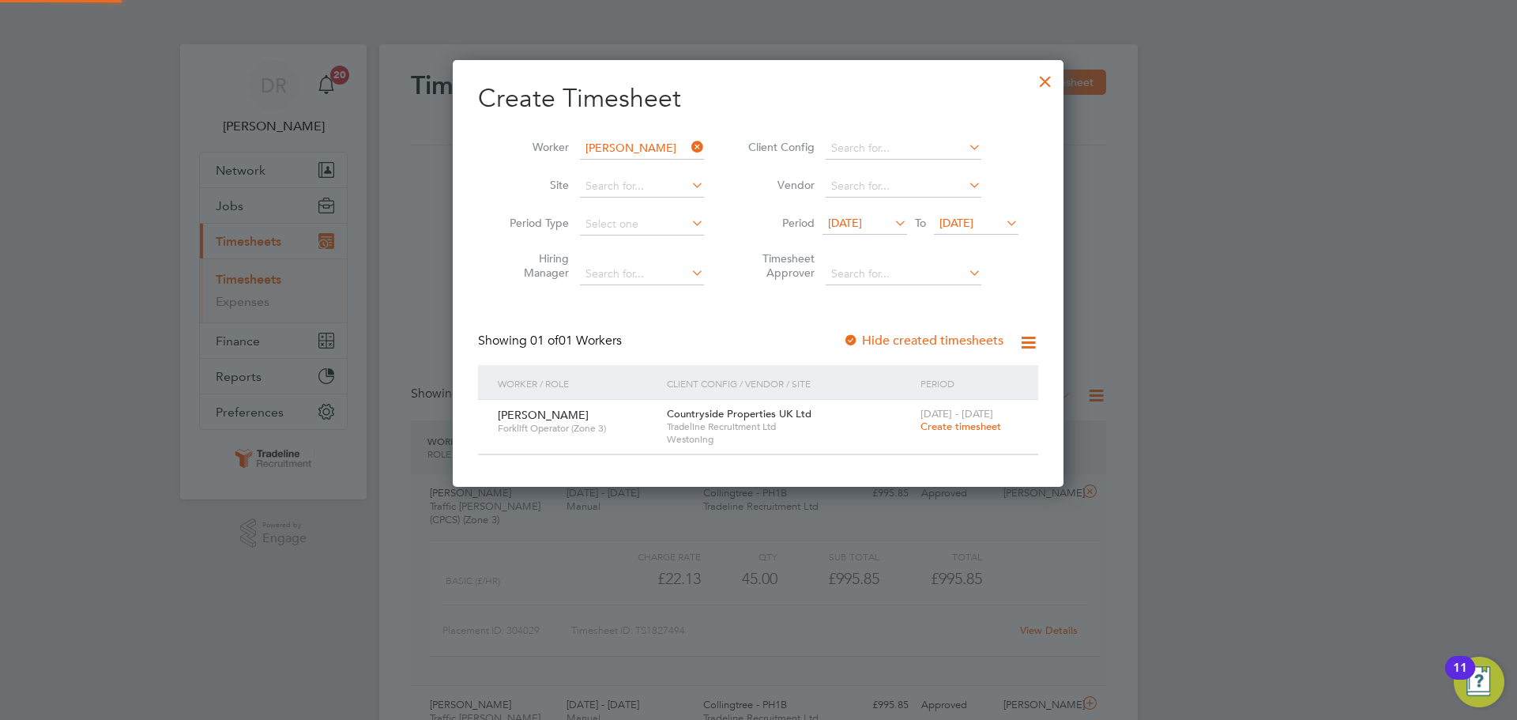
scroll to position [426, 612]
click at [963, 429] on span "Create timesheet" at bounding box center [960, 426] width 81 height 13
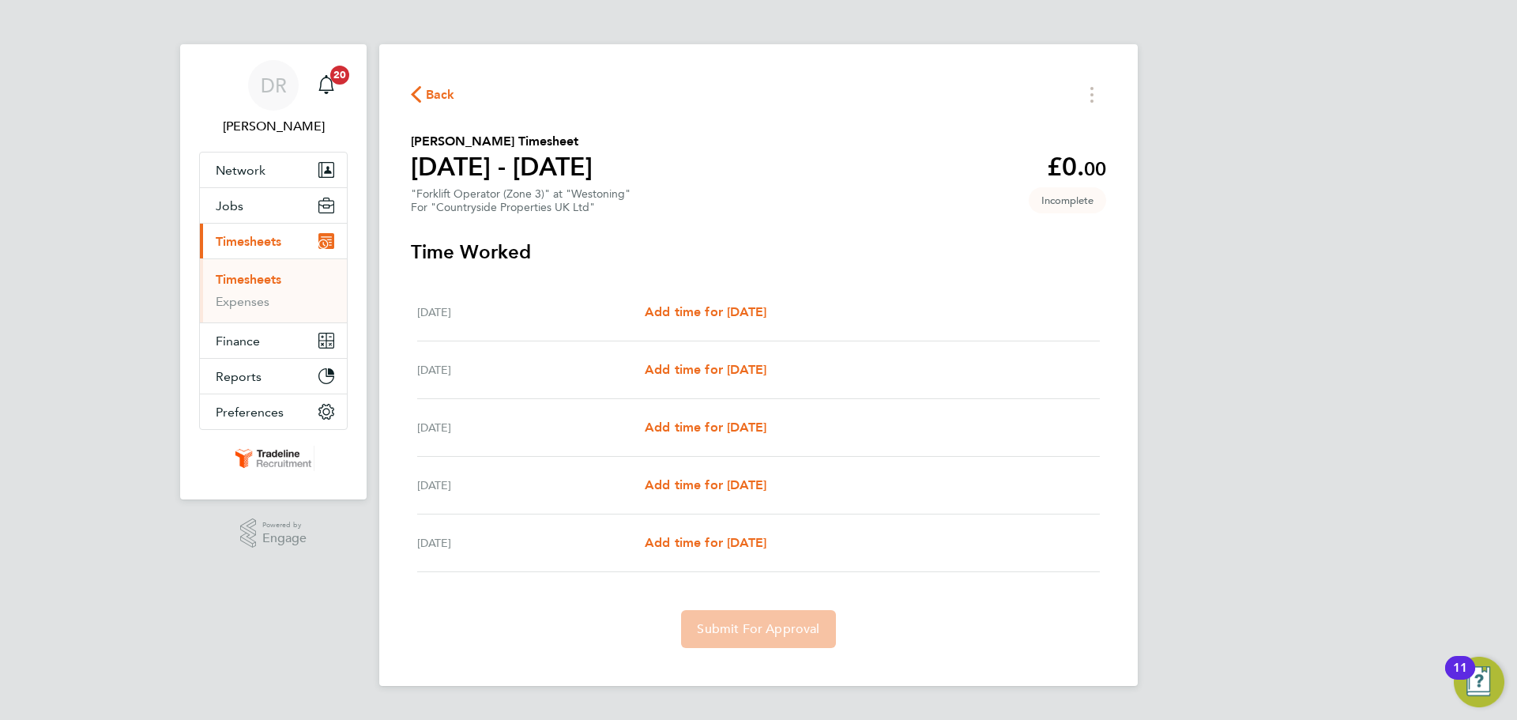
click at [779, 300] on div "[DATE] Add time for [DATE] Add time for [DATE]" at bounding box center [758, 313] width 683 height 58
click at [766, 307] on span "Add time for [DATE]" at bounding box center [706, 311] width 122 height 15
select select "30"
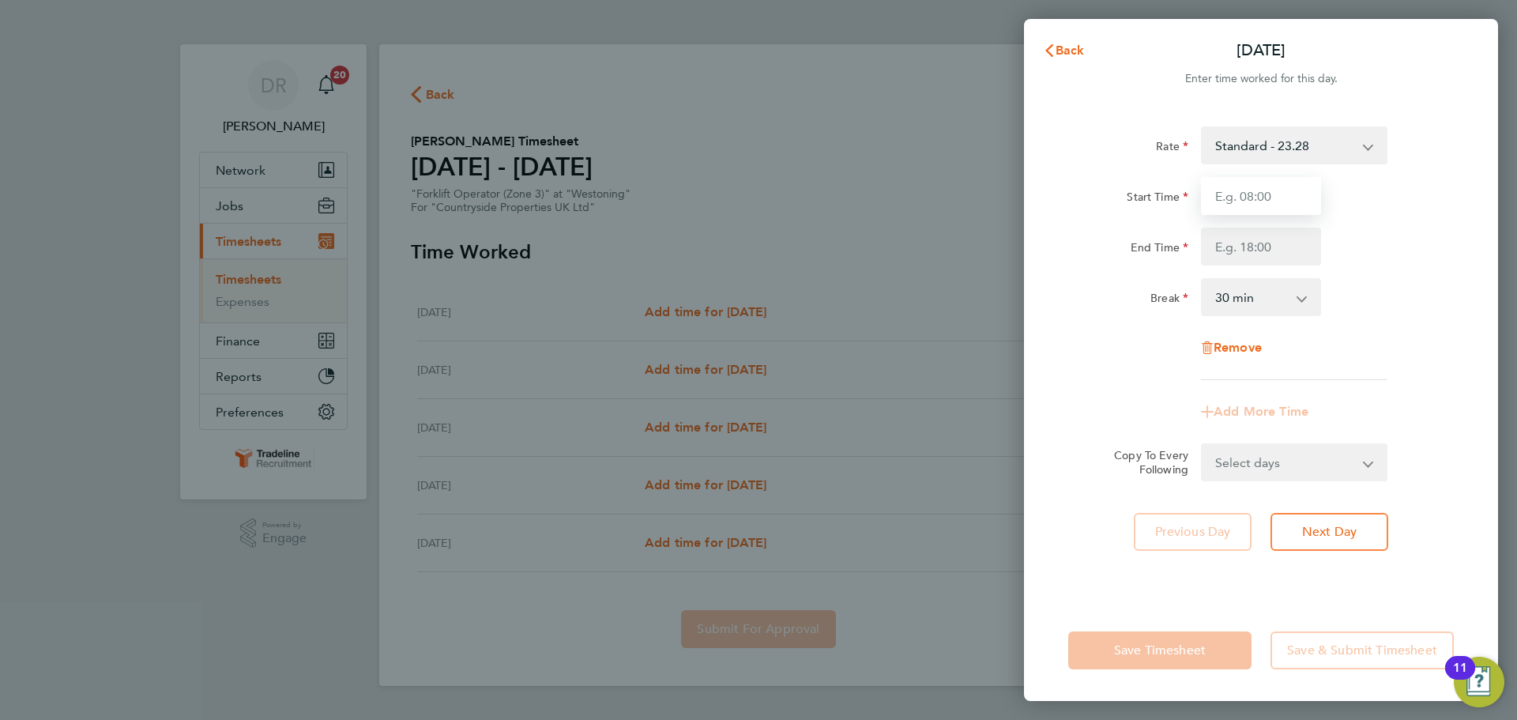
click at [1271, 183] on input "Start Time" at bounding box center [1261, 196] width 120 height 38
type input "07:00"
click at [1271, 245] on input "End Time" at bounding box center [1261, 247] width 120 height 38
type input "16:30"
click at [1350, 313] on div "Break 0 min 15 min 30 min 45 min 60 min 75 min 90 min" at bounding box center [1261, 297] width 398 height 38
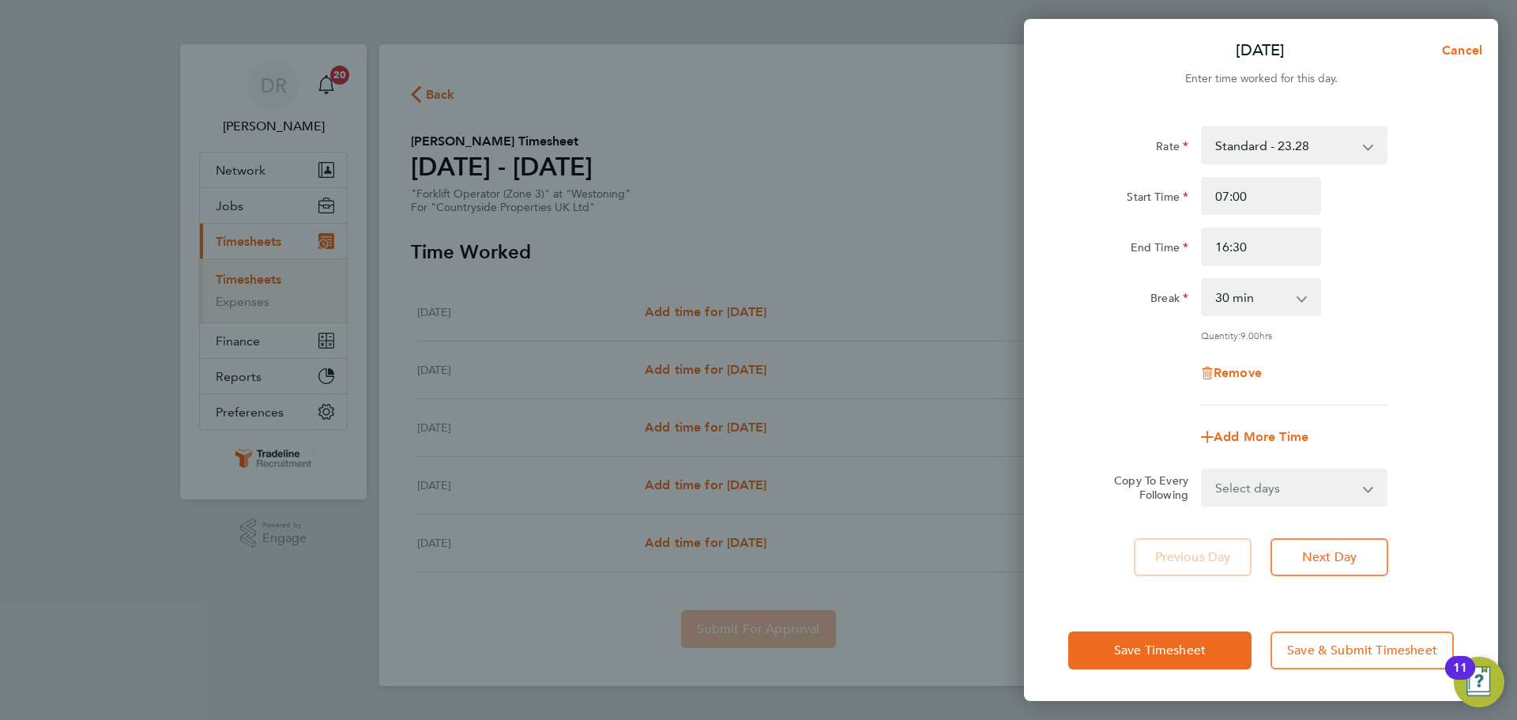
click at [1307, 495] on select "Select days Day [DATE] [DATE] [DATE] [DATE]" at bounding box center [1286, 487] width 166 height 35
drag, startPoint x: 1368, startPoint y: 386, endPoint x: 1348, endPoint y: 524, distance: 139.7
click at [1368, 386] on div "Remove" at bounding box center [1261, 373] width 398 height 38
click at [1343, 546] on button "Next Day" at bounding box center [1330, 557] width 118 height 38
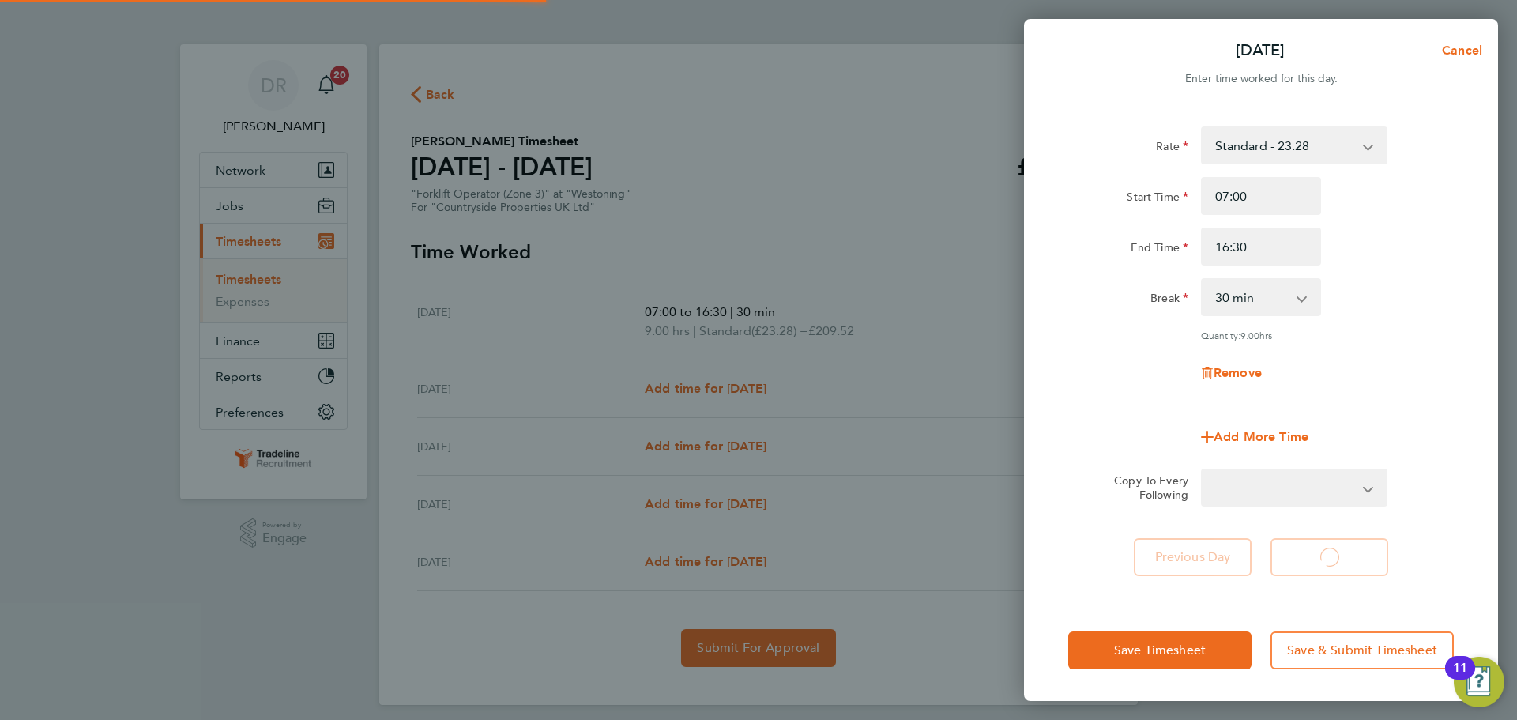
select select "30"
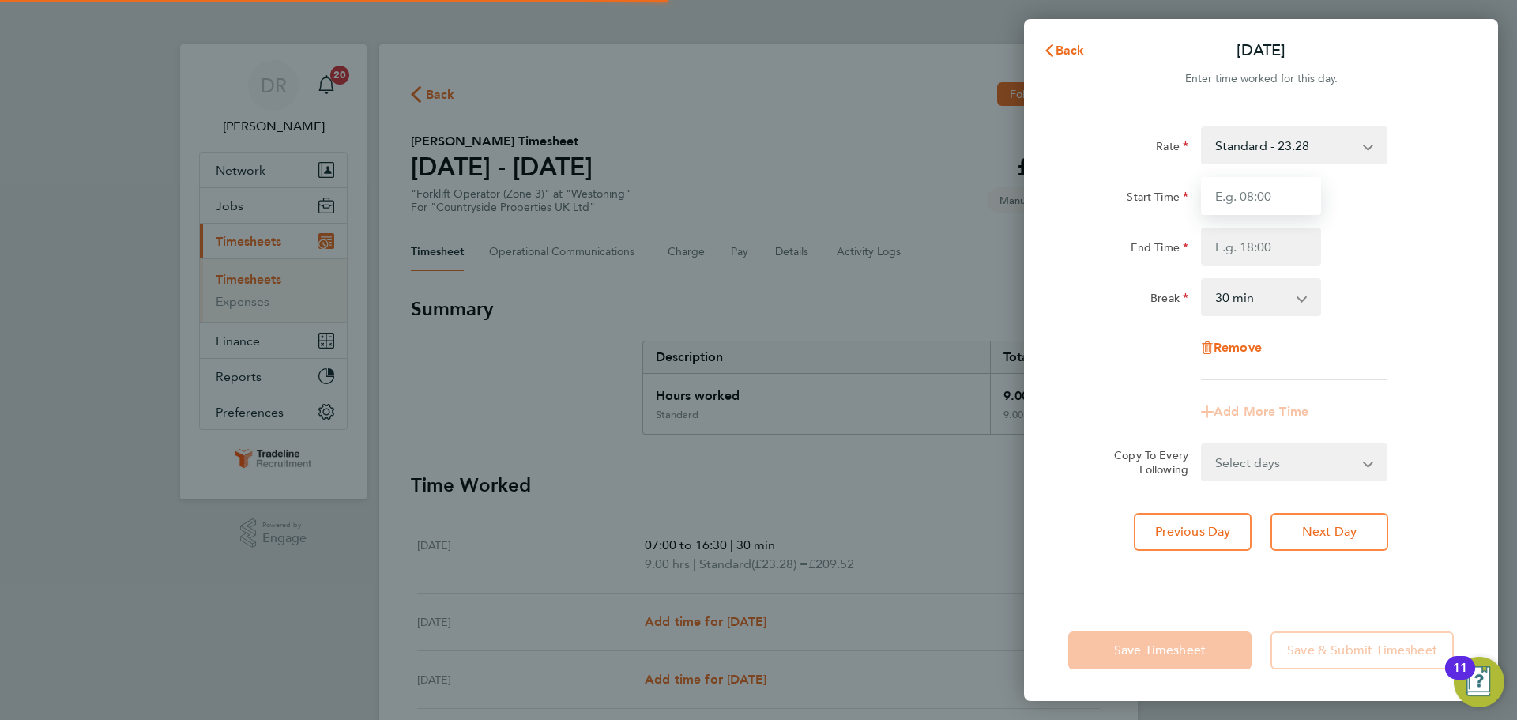
click at [1243, 205] on input "Start Time" at bounding box center [1261, 196] width 120 height 38
type input "07:00"
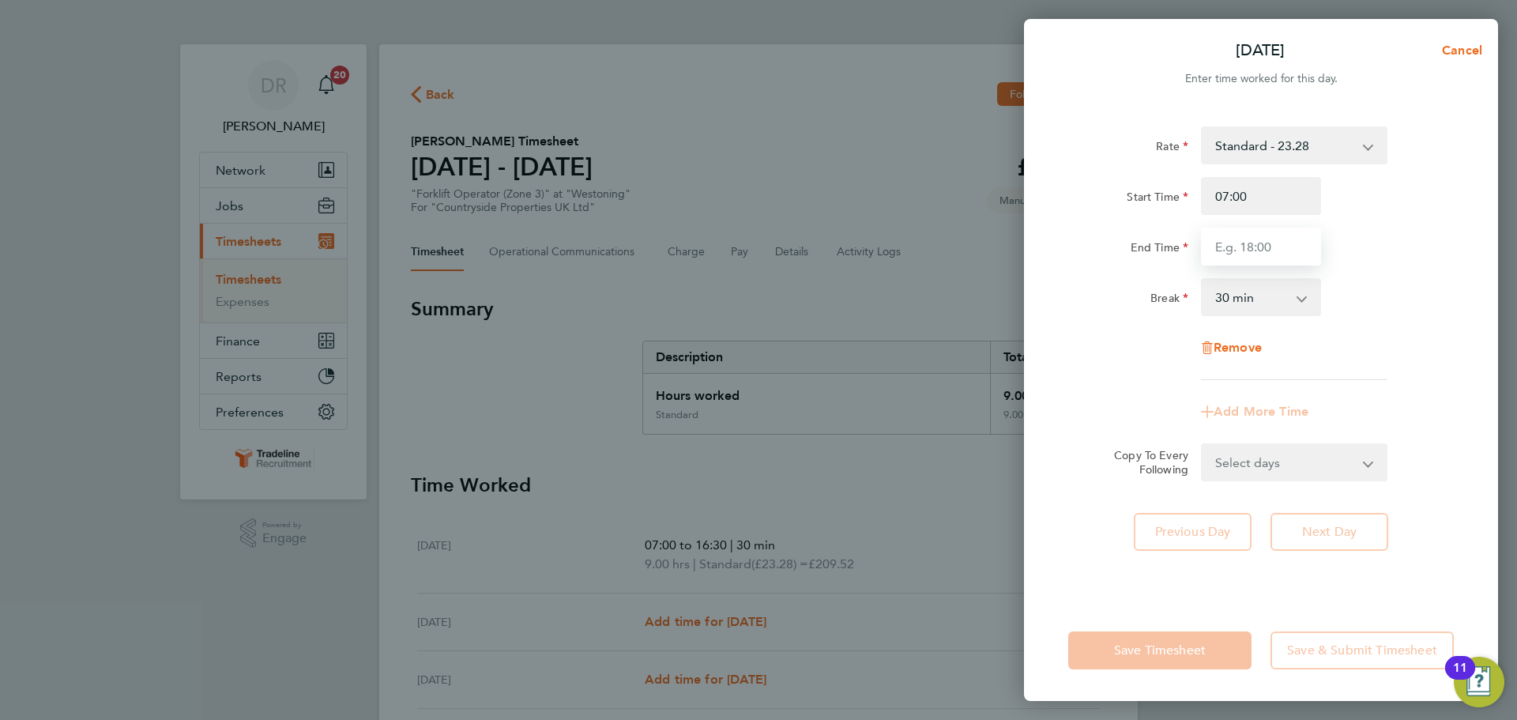
click at [1248, 234] on input "End Time" at bounding box center [1261, 247] width 120 height 38
type input "16:30"
drag, startPoint x: 1430, startPoint y: 312, endPoint x: 1429, endPoint y: 325, distance: 12.7
click at [1430, 314] on div "Break 0 min 15 min 30 min 45 min 60 min 75 min 90 min" at bounding box center [1261, 297] width 398 height 38
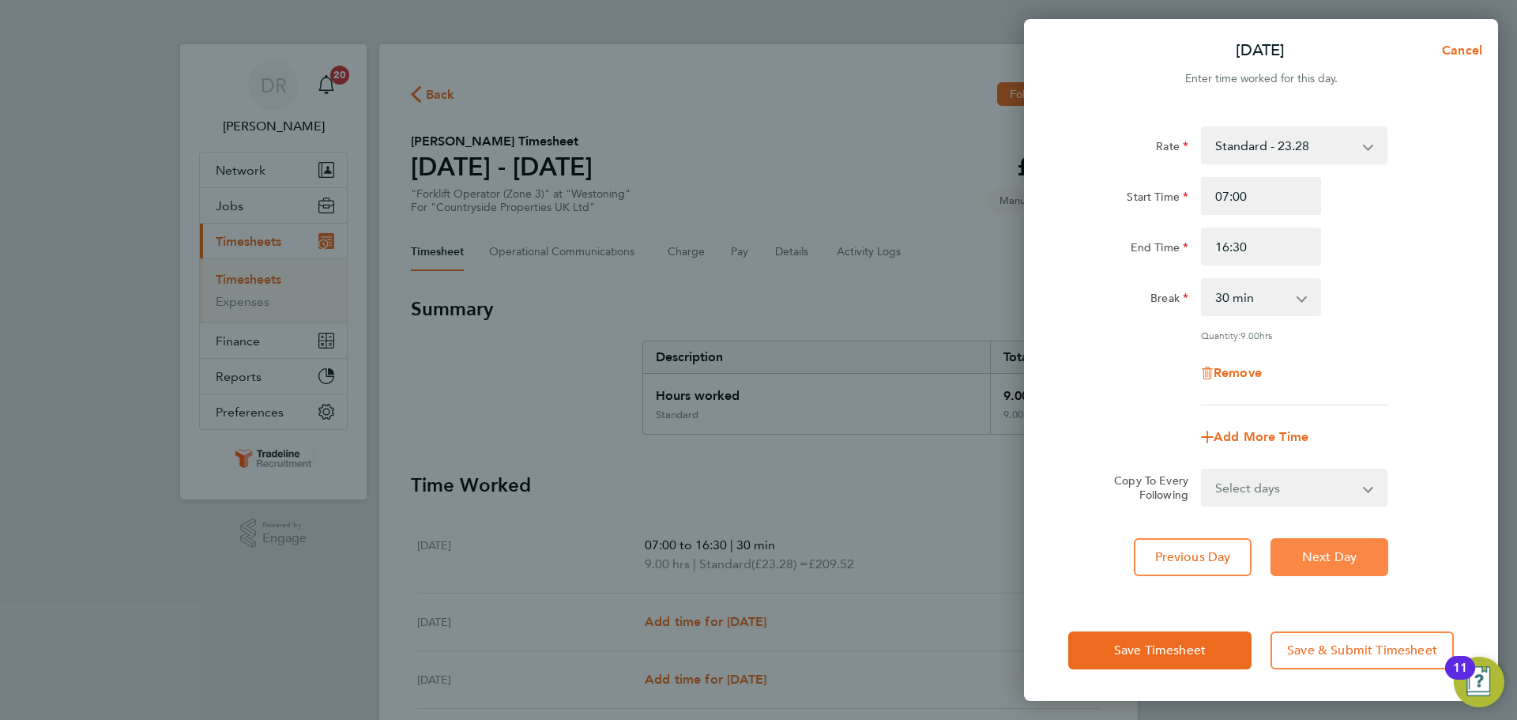
drag, startPoint x: 1343, startPoint y: 555, endPoint x: 1302, endPoint y: 472, distance: 92.6
click at [1342, 555] on span "Next Day" at bounding box center [1329, 557] width 55 height 16
select select "30"
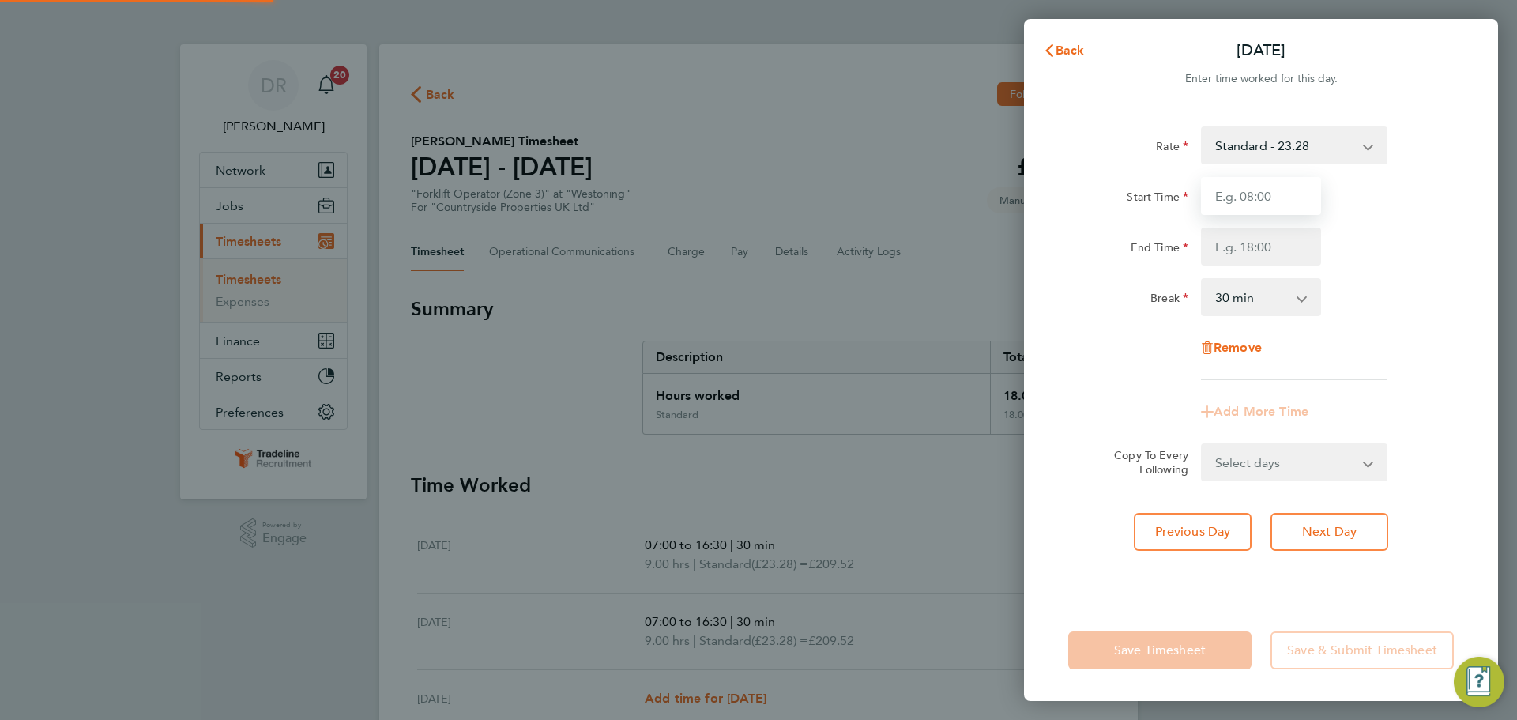
click at [1217, 200] on input "Start Time" at bounding box center [1261, 196] width 120 height 38
type input "07:00"
click at [1253, 248] on input "End Time" at bounding box center [1261, 247] width 120 height 38
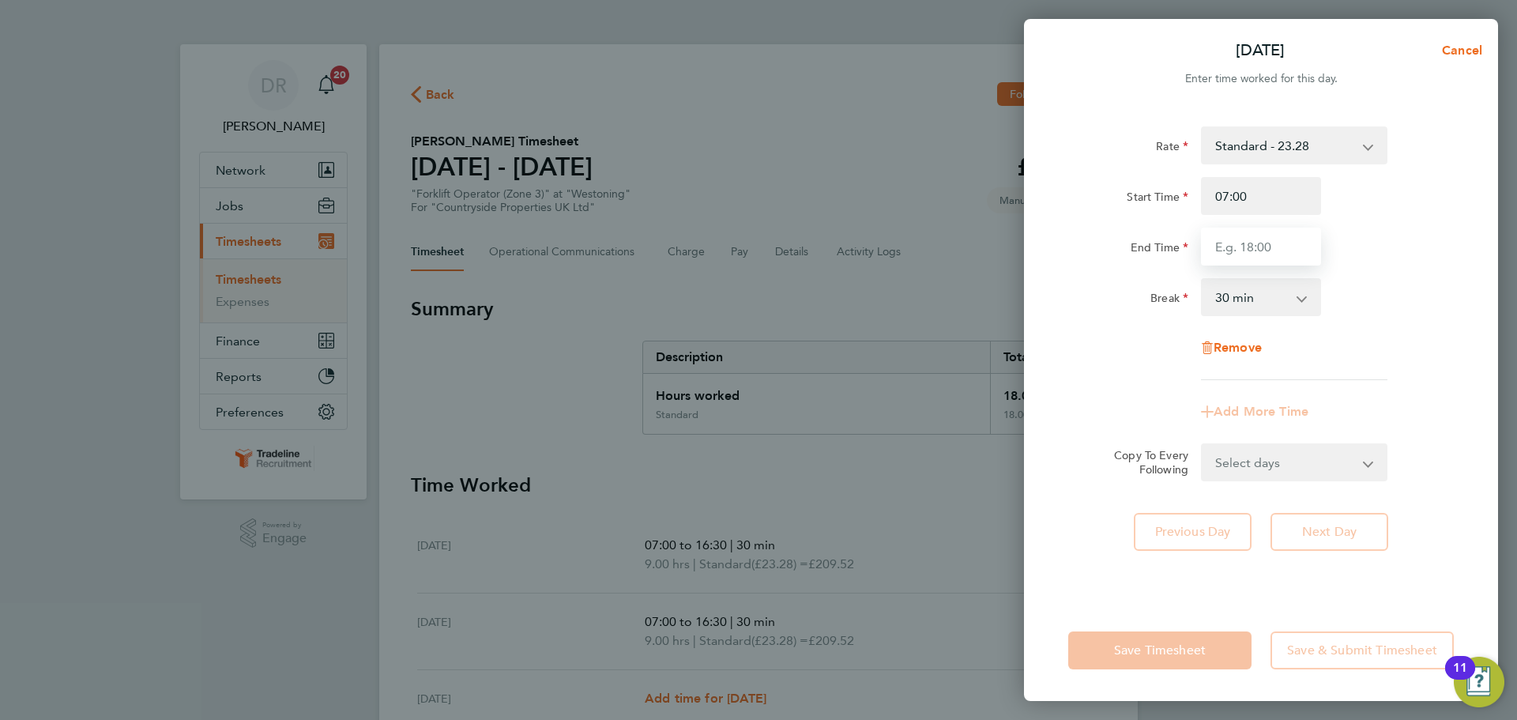
type input "16:30"
drag, startPoint x: 1399, startPoint y: 299, endPoint x: 1387, endPoint y: 355, distance: 56.7
click at [1399, 301] on div "Break 0 min 15 min 30 min 45 min 60 min 75 min 90 min" at bounding box center [1261, 297] width 398 height 38
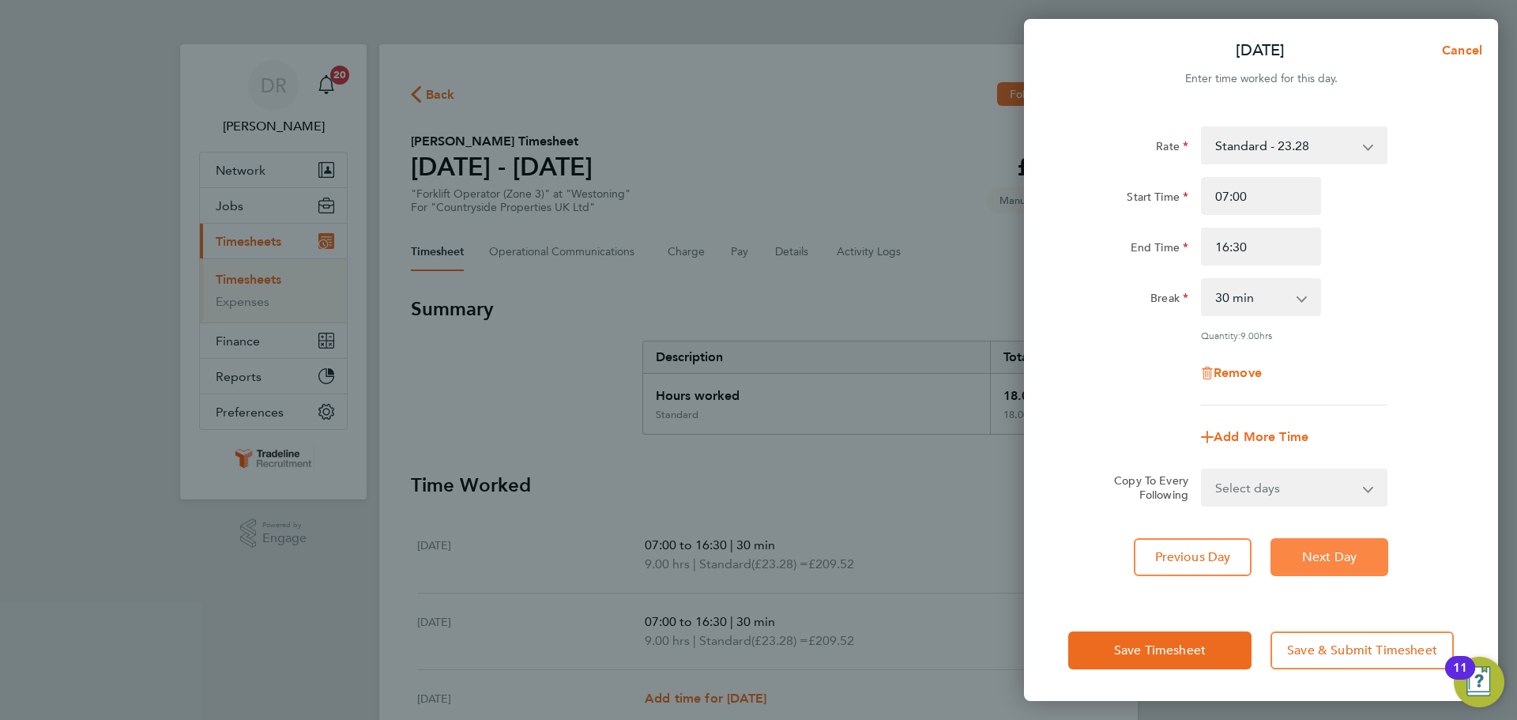
click at [1295, 564] on button "Next Day" at bounding box center [1330, 557] width 118 height 38
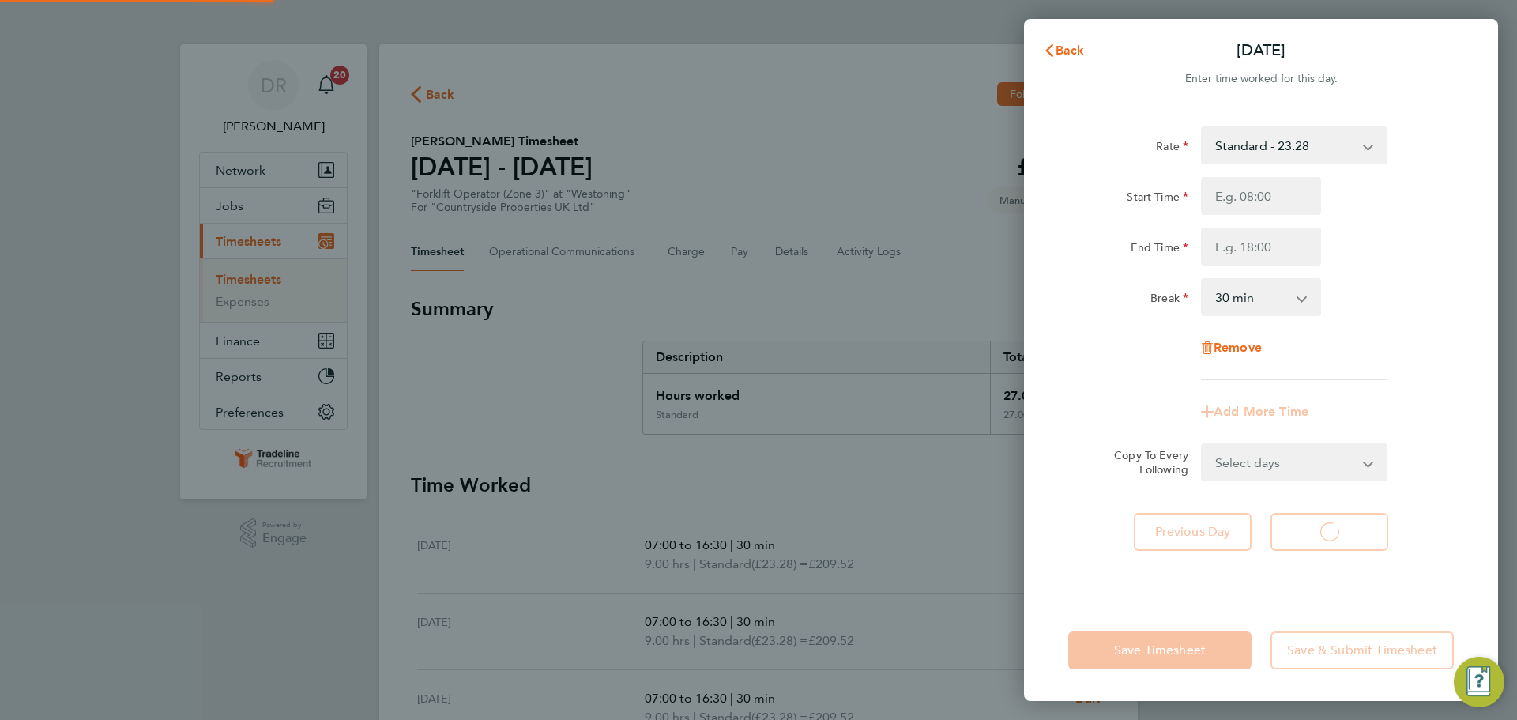
select select "30"
click at [1214, 190] on input "Start Time" at bounding box center [1261, 196] width 120 height 38
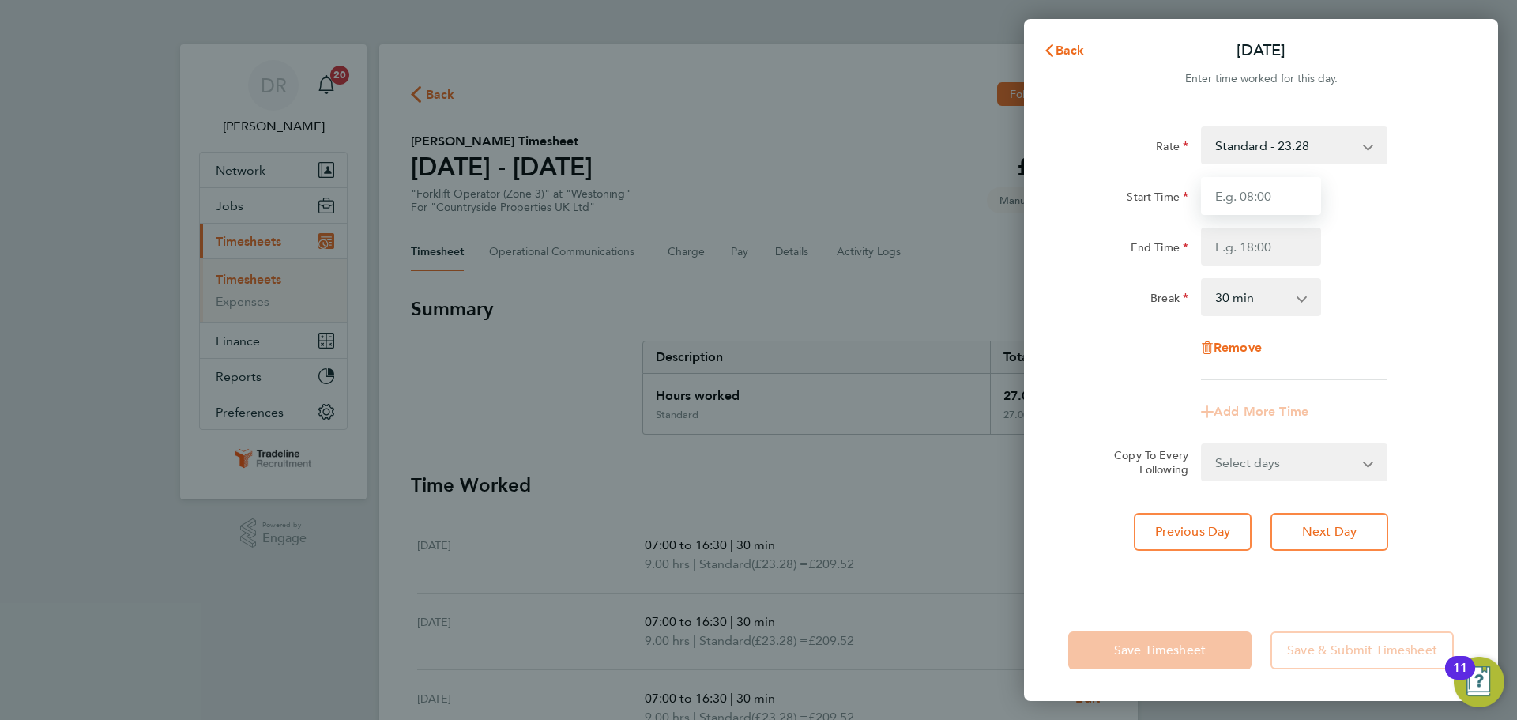
type input "07:00"
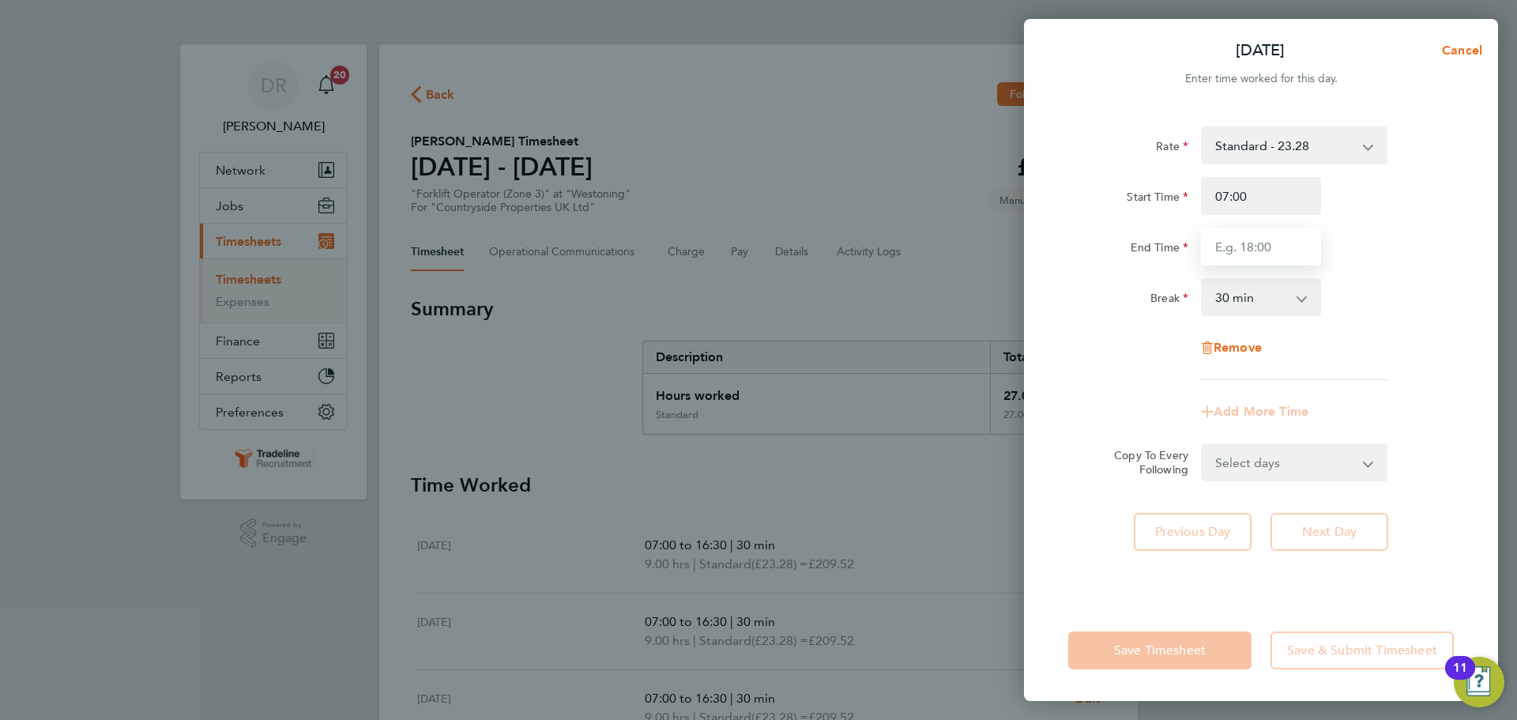
click at [1256, 263] on input "End Time" at bounding box center [1261, 247] width 120 height 38
type input "16:30"
click at [1377, 520] on div "Rate Standard - 23.28 Start Time 07:00 End Time 16:30 Break 0 min 15 min 30 min…" at bounding box center [1261, 353] width 474 height 492
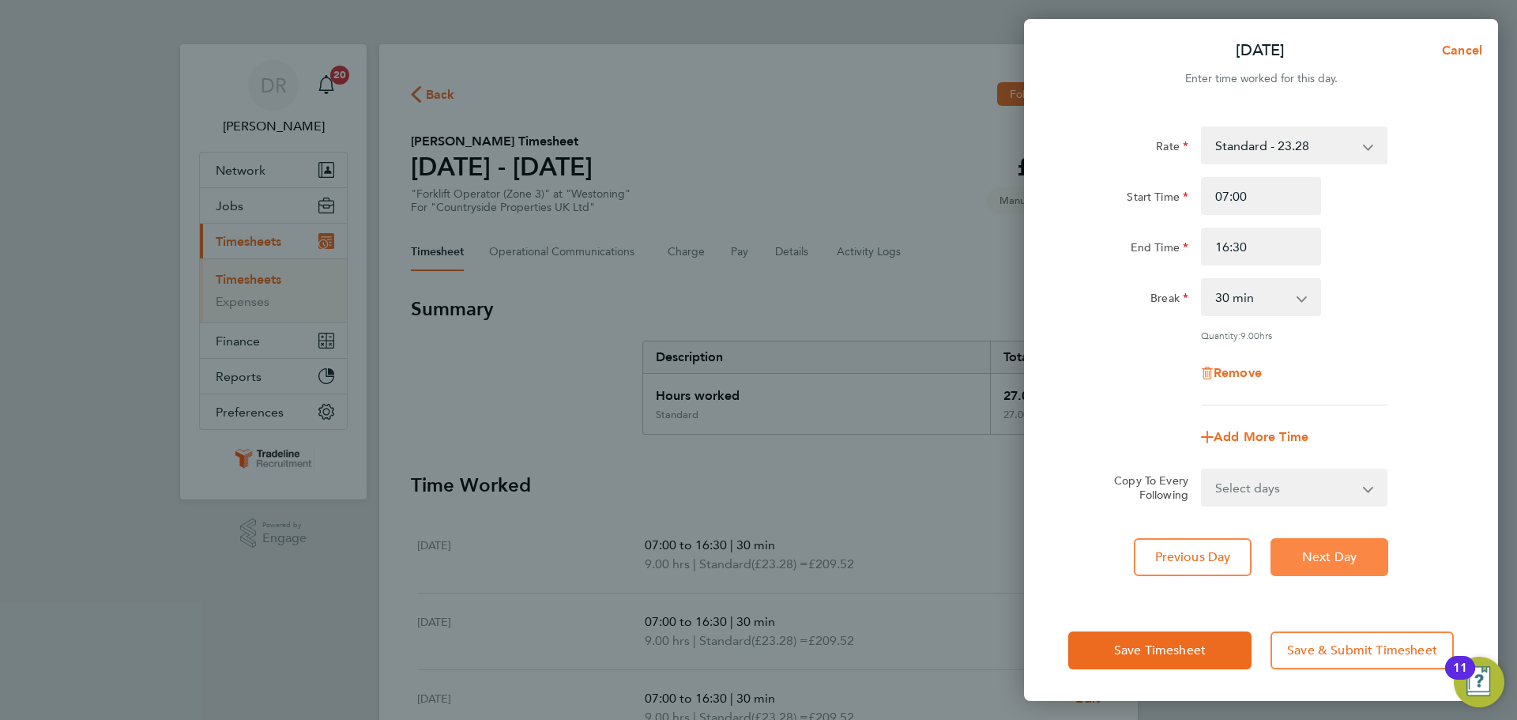
click at [1349, 549] on span "Next Day" at bounding box center [1329, 557] width 55 height 16
select select "30"
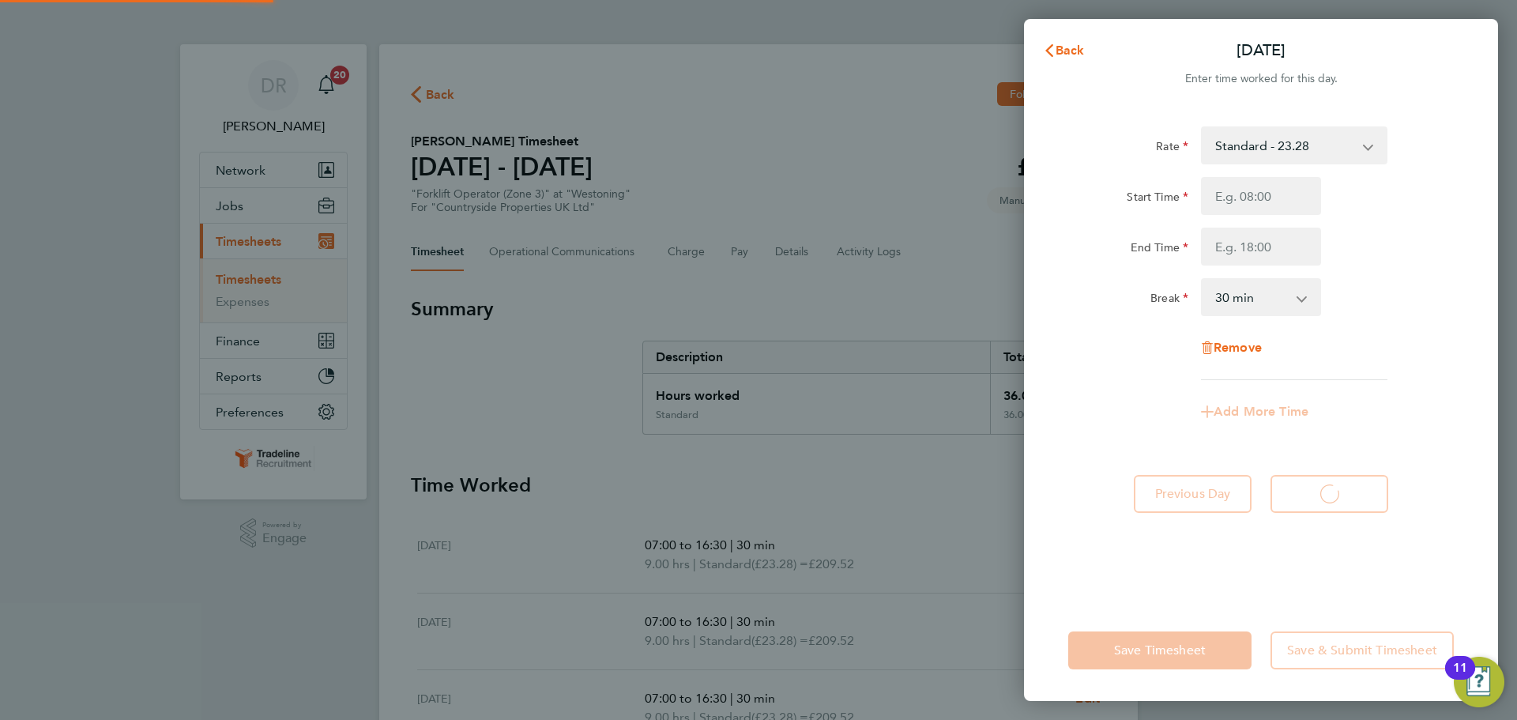
select select "30"
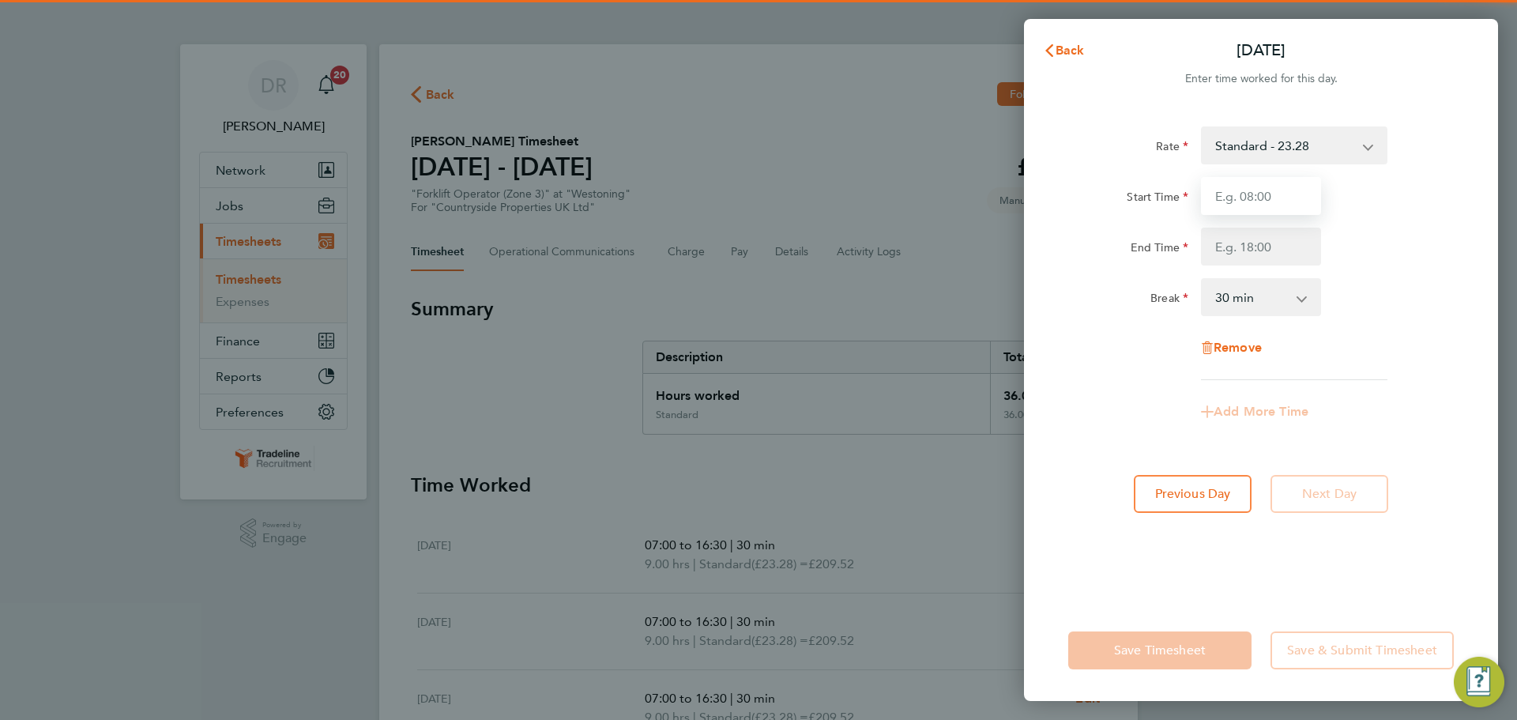
click at [1272, 179] on input "Start Time" at bounding box center [1261, 196] width 120 height 38
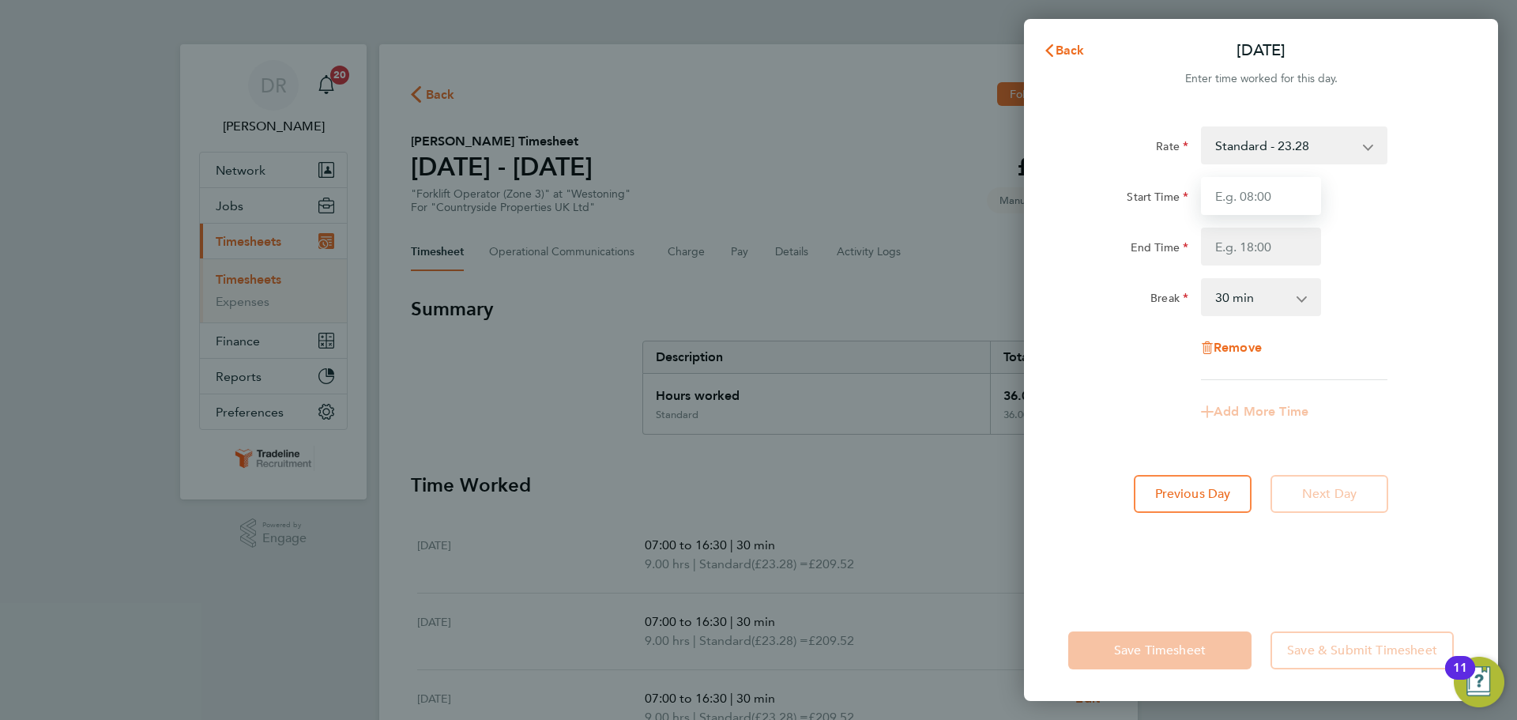
type input "07:00"
drag, startPoint x: 1289, startPoint y: 235, endPoint x: 1291, endPoint y: 243, distance: 8.8
click at [1289, 235] on input "End Time" at bounding box center [1261, 247] width 120 height 38
type input "16:30"
drag, startPoint x: 1442, startPoint y: 290, endPoint x: 1425, endPoint y: 302, distance: 21.0
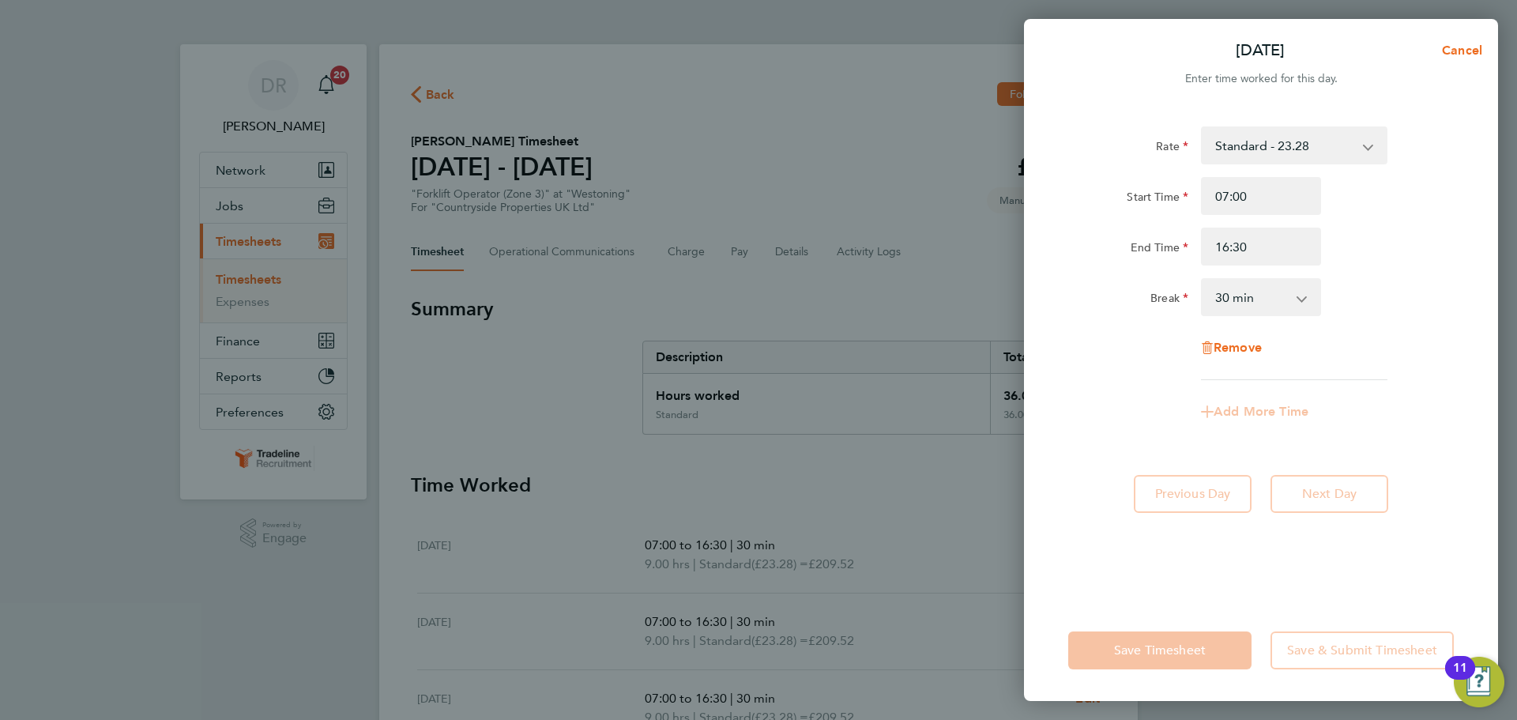
click at [1439, 291] on div "Break 0 min 15 min 30 min 45 min 60 min 75 min 90 min" at bounding box center [1261, 297] width 398 height 38
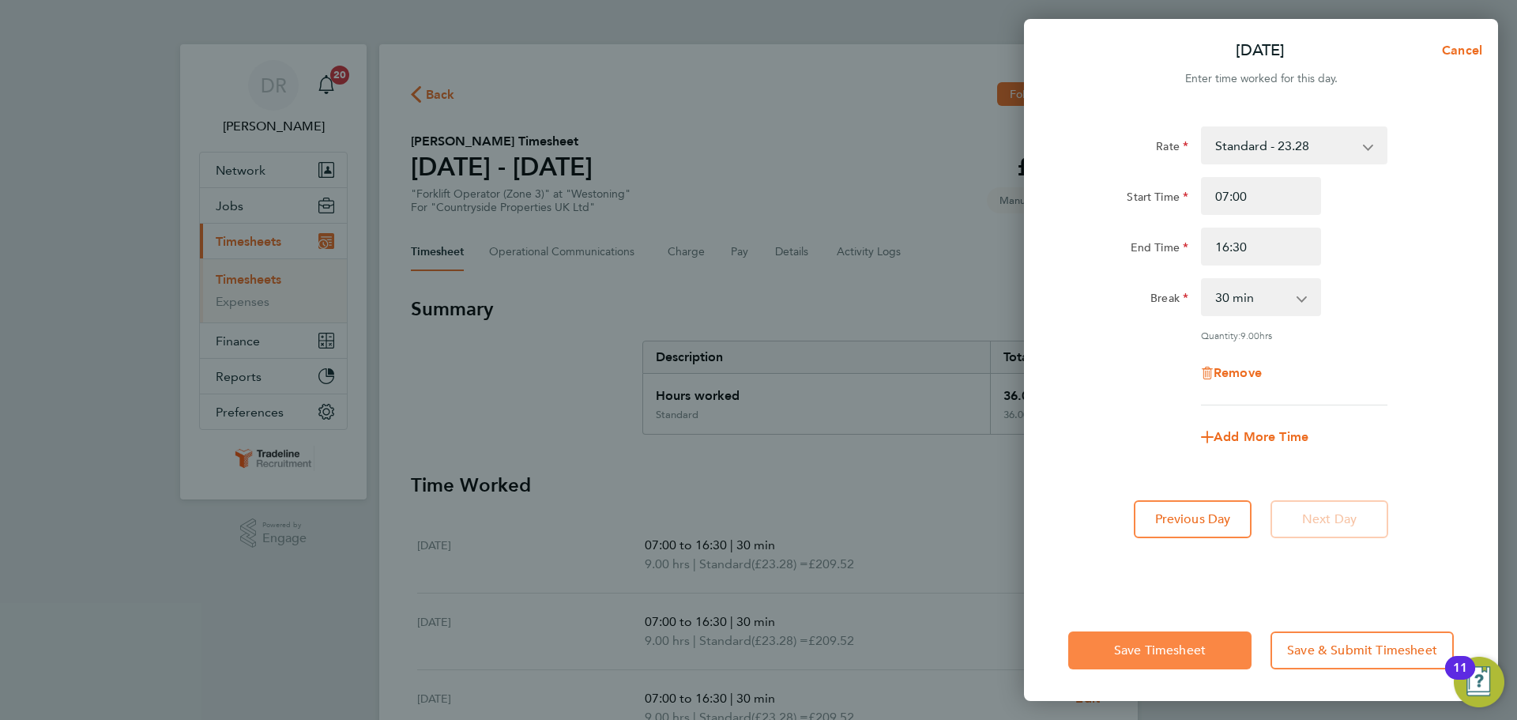
click at [1218, 651] on button "Save Timesheet" at bounding box center [1159, 650] width 183 height 38
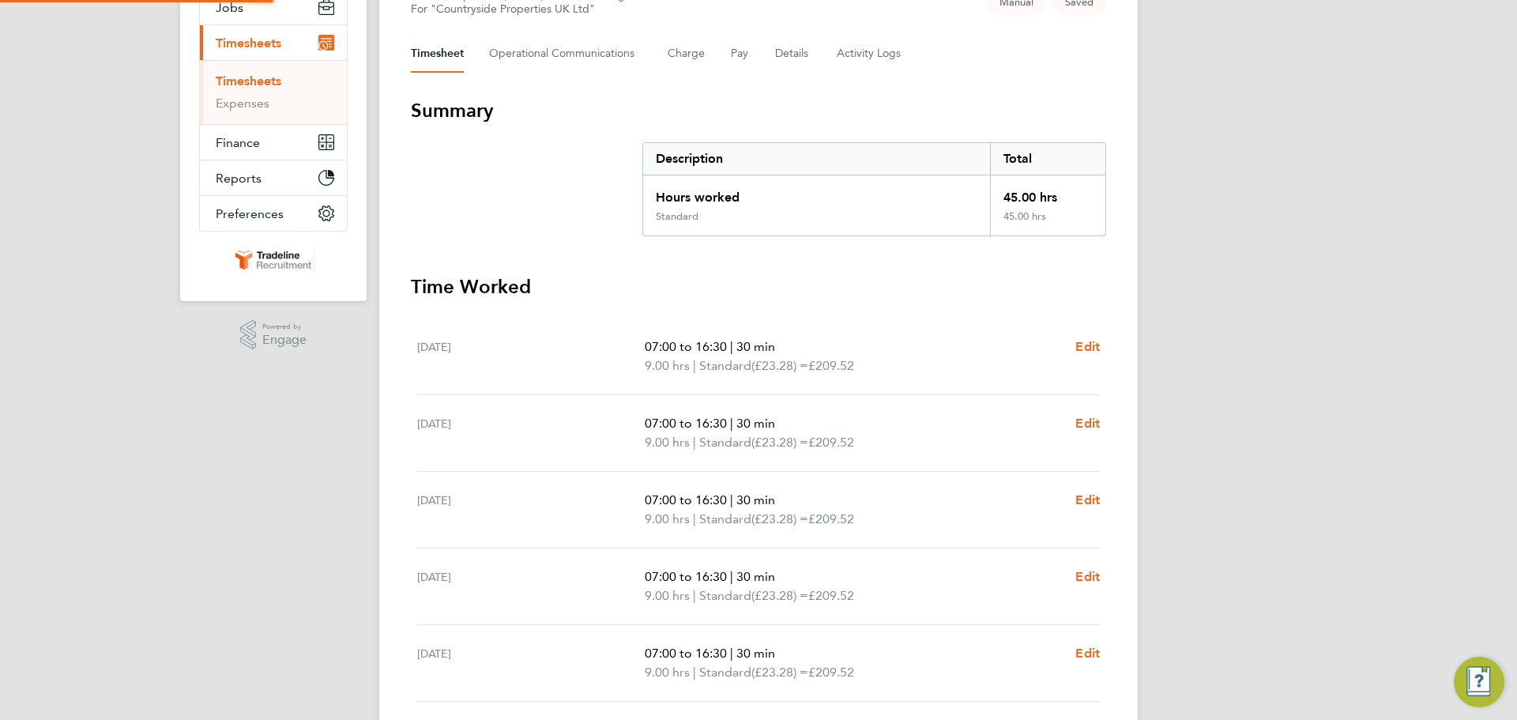
scroll to position [319, 0]
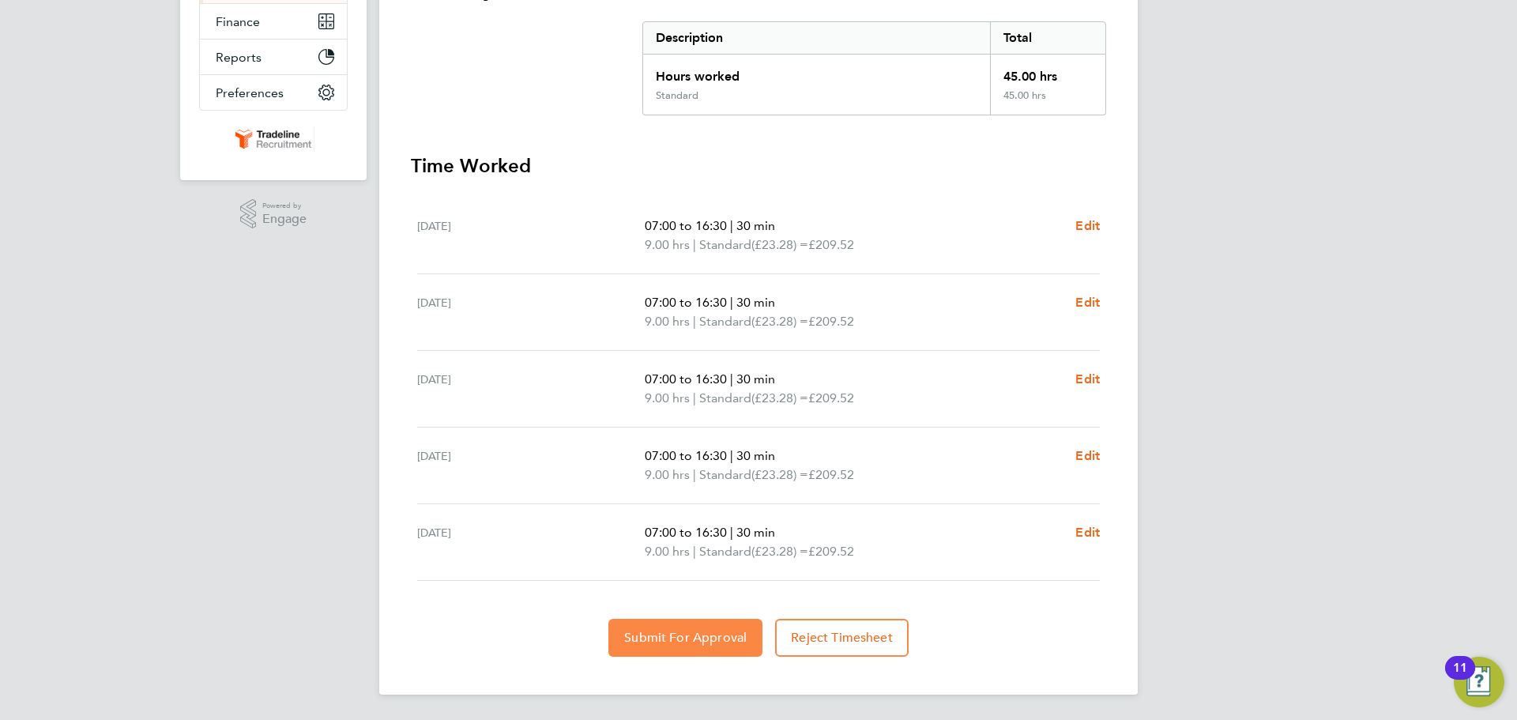
click at [717, 637] on span "Submit For Approval" at bounding box center [685, 638] width 122 height 16
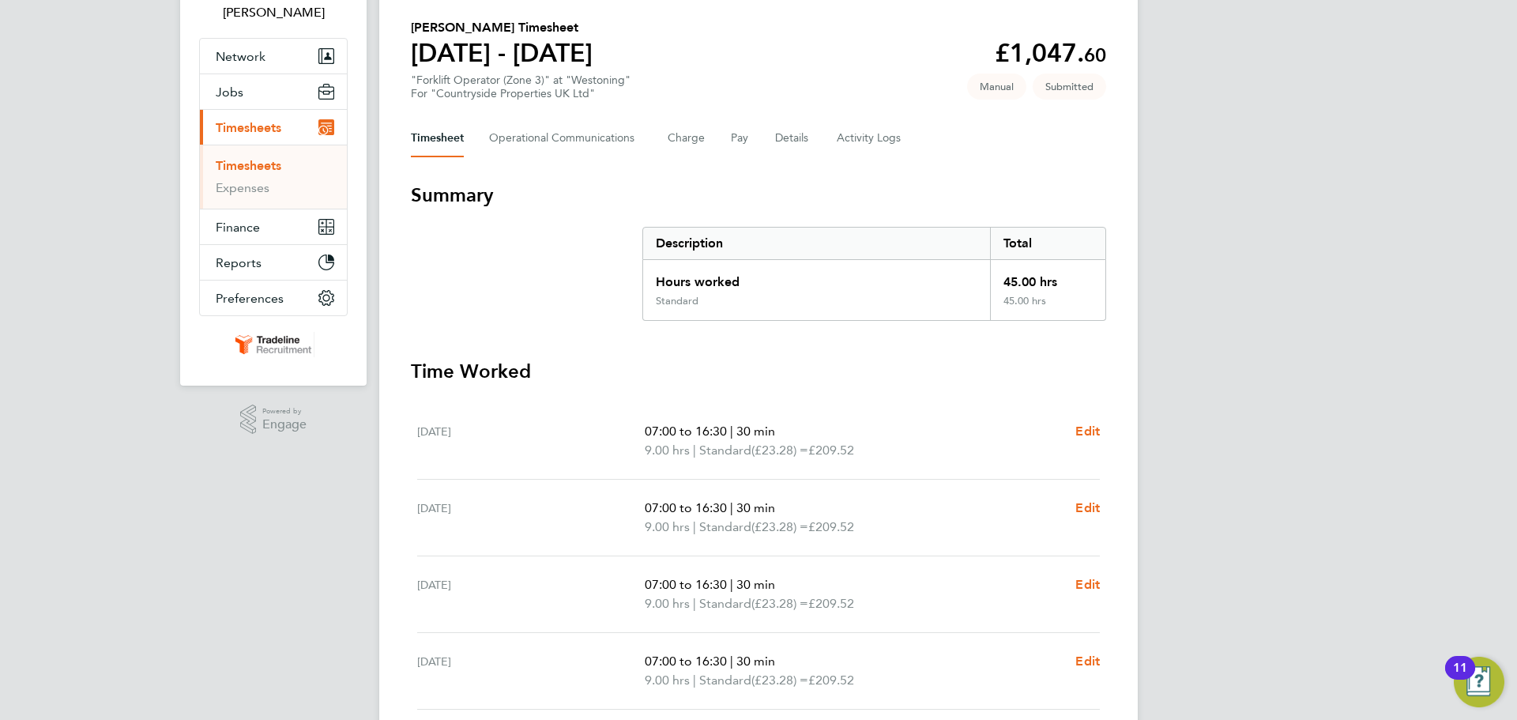
scroll to position [0, 0]
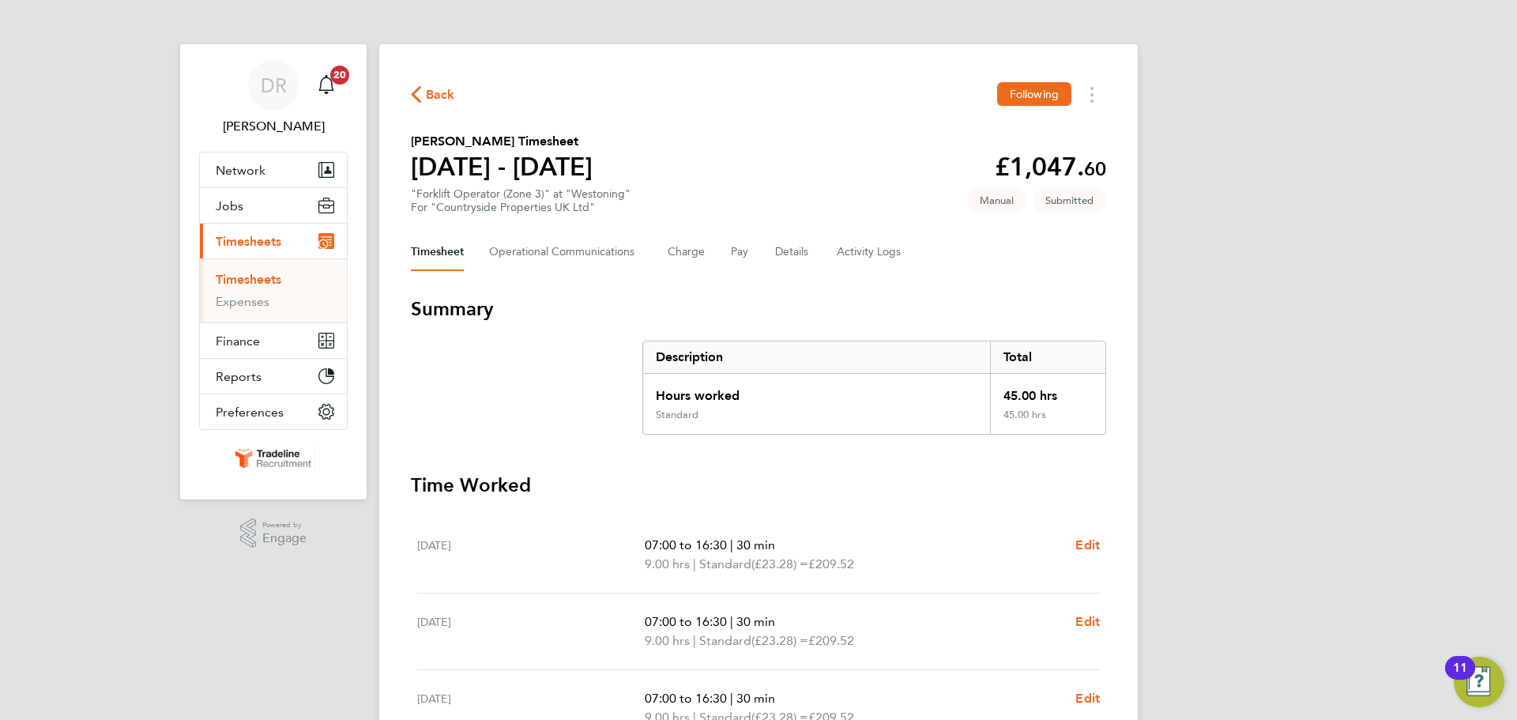
click at [248, 279] on link "Timesheets" at bounding box center [249, 279] width 66 height 15
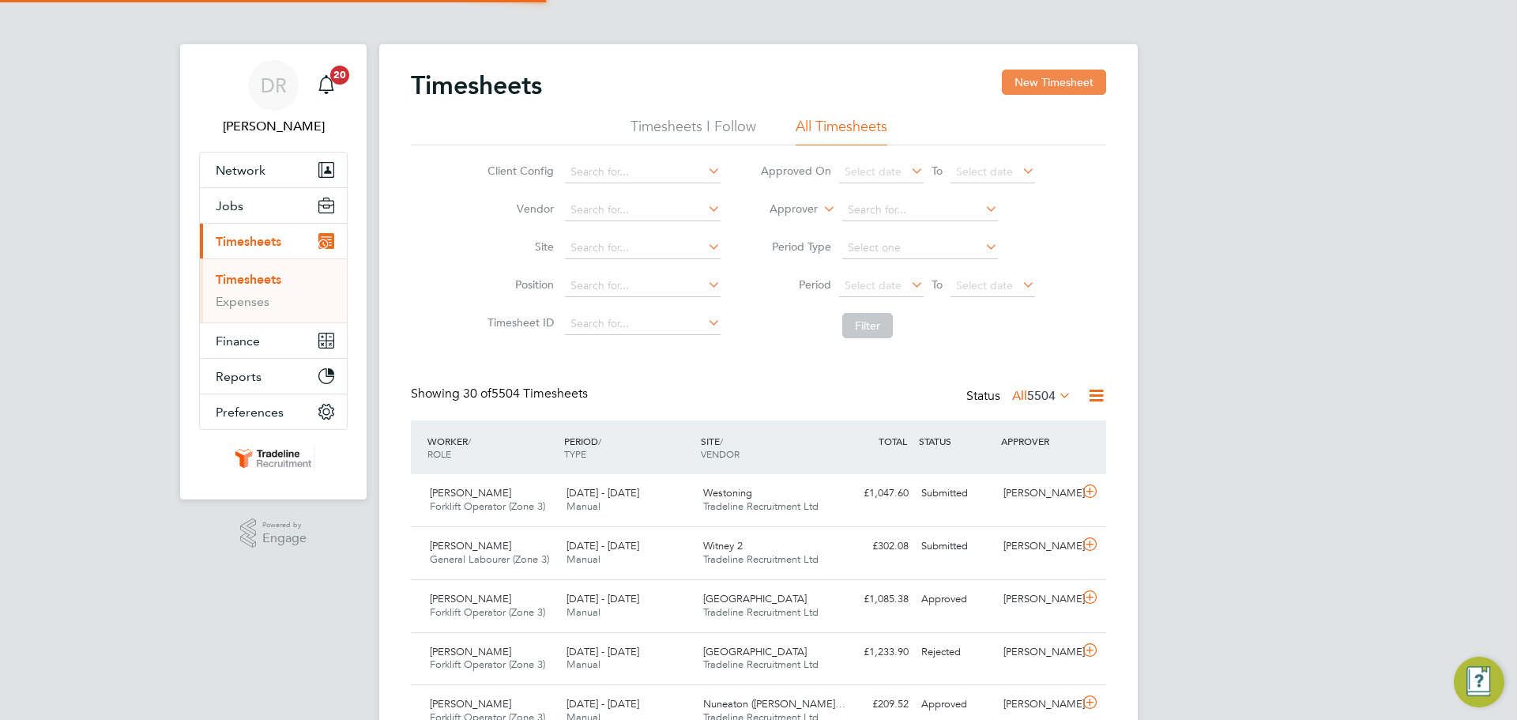
click at [1038, 77] on button "New Timesheet" at bounding box center [1054, 82] width 104 height 25
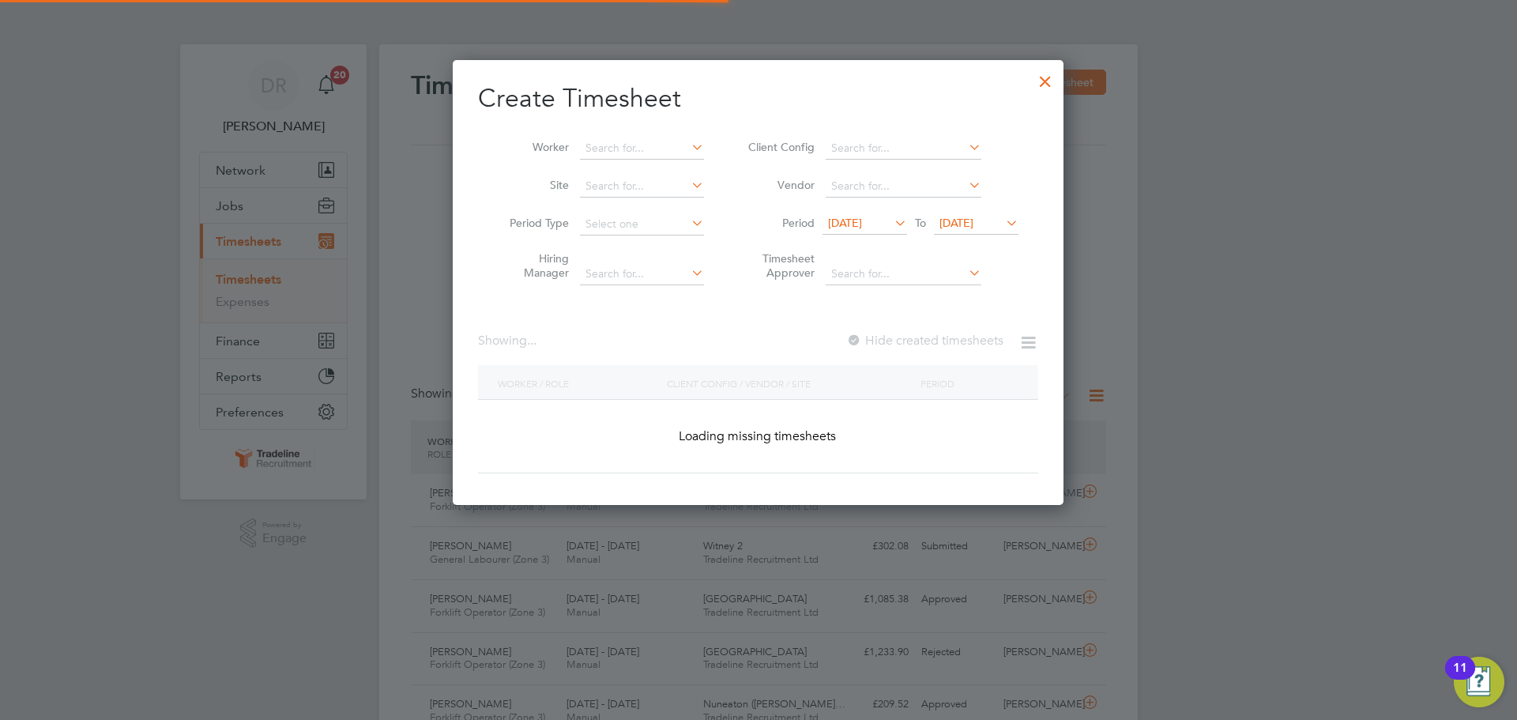
scroll to position [40, 137]
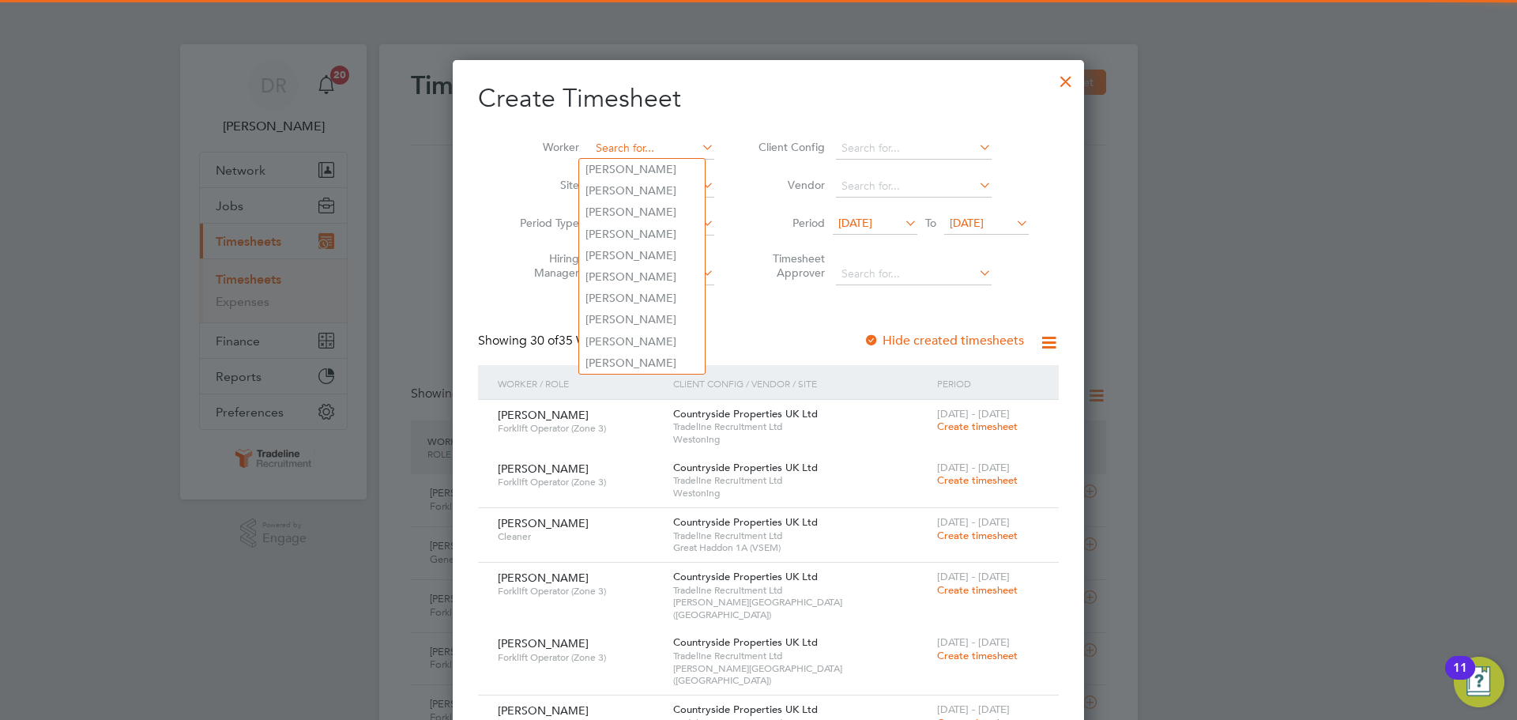
click at [609, 141] on input at bounding box center [652, 148] width 124 height 22
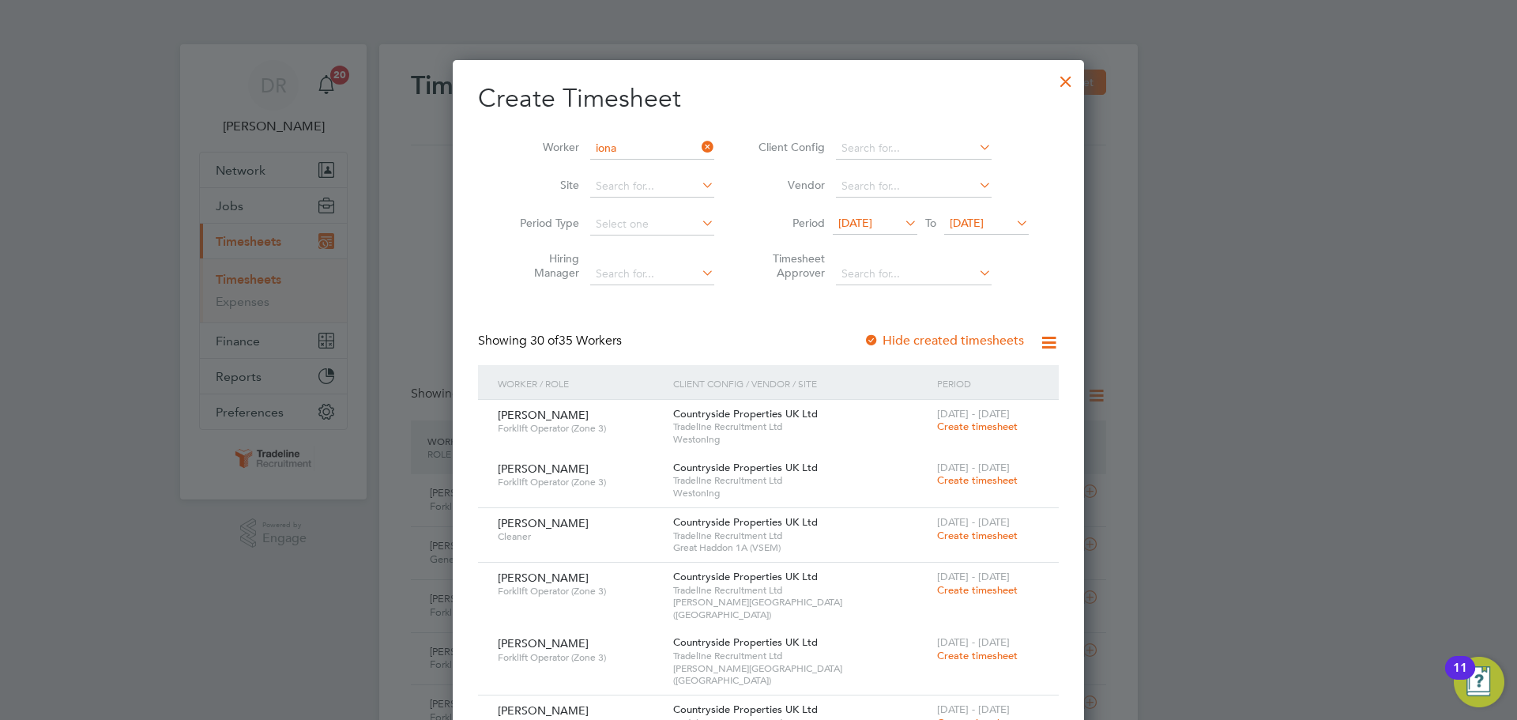
click at [656, 209] on li "[PERSON_NAME] scu" at bounding box center [650, 211] width 143 height 21
type input "[PERSON_NAME]"
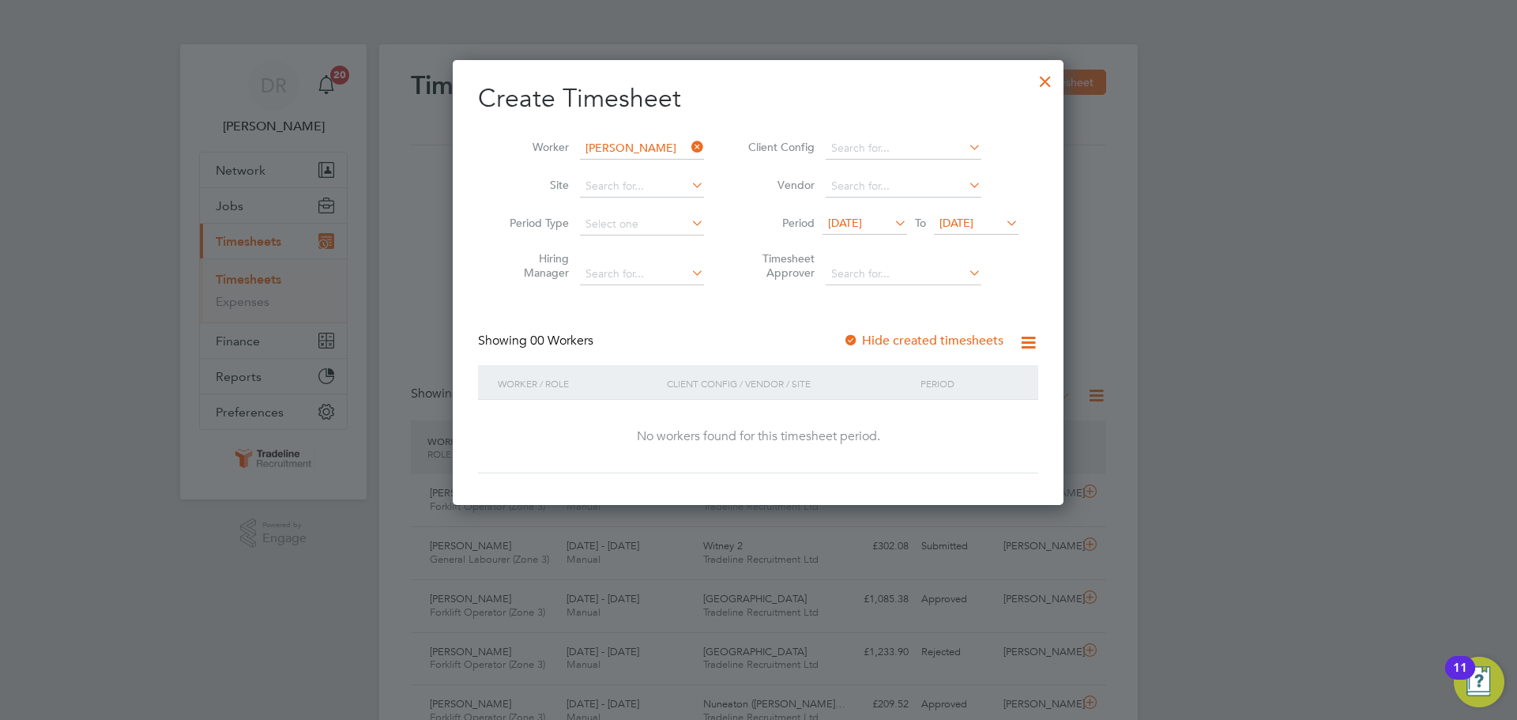
drag, startPoint x: 1006, startPoint y: 220, endPoint x: 1005, endPoint y: 236, distance: 15.8
click at [1003, 220] on icon at bounding box center [1003, 223] width 0 height 22
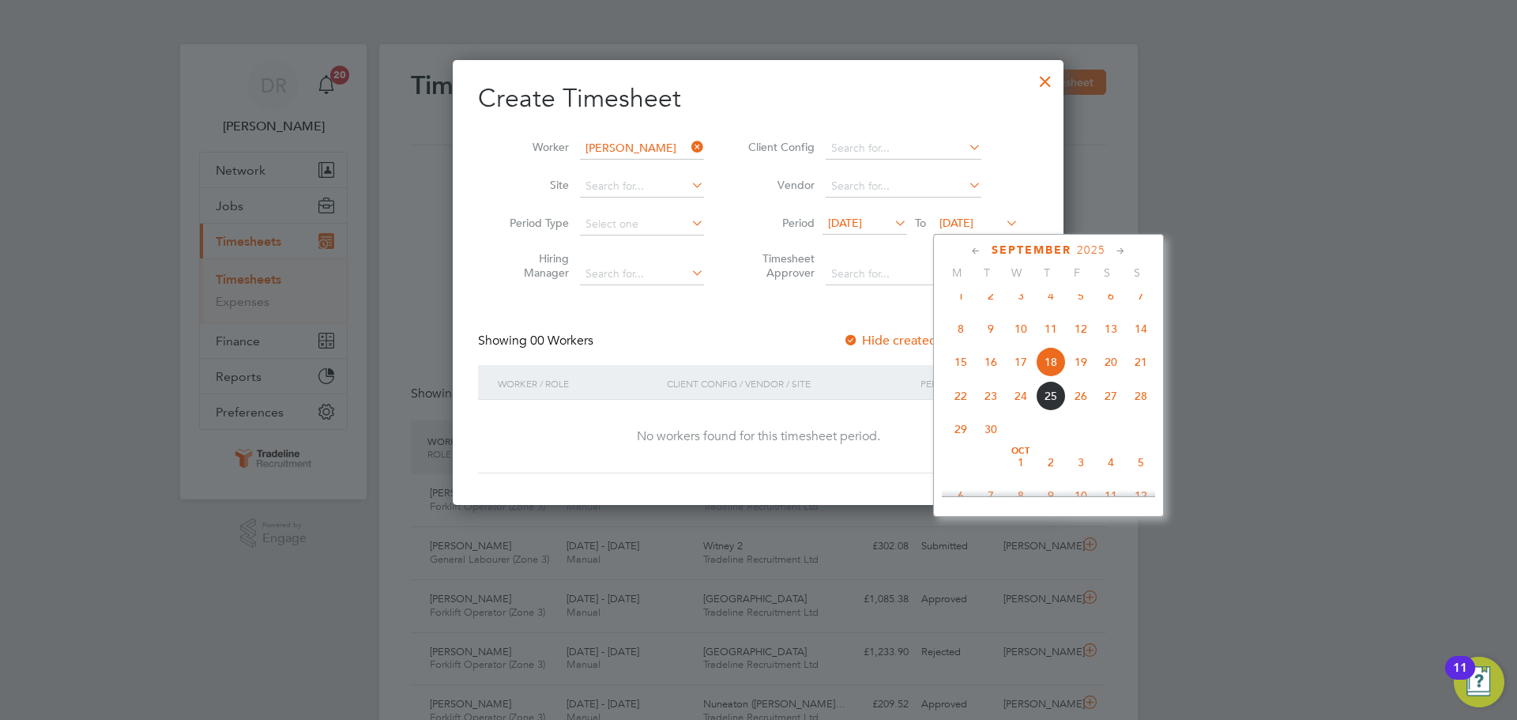
click at [1144, 411] on span "28" at bounding box center [1141, 396] width 30 height 30
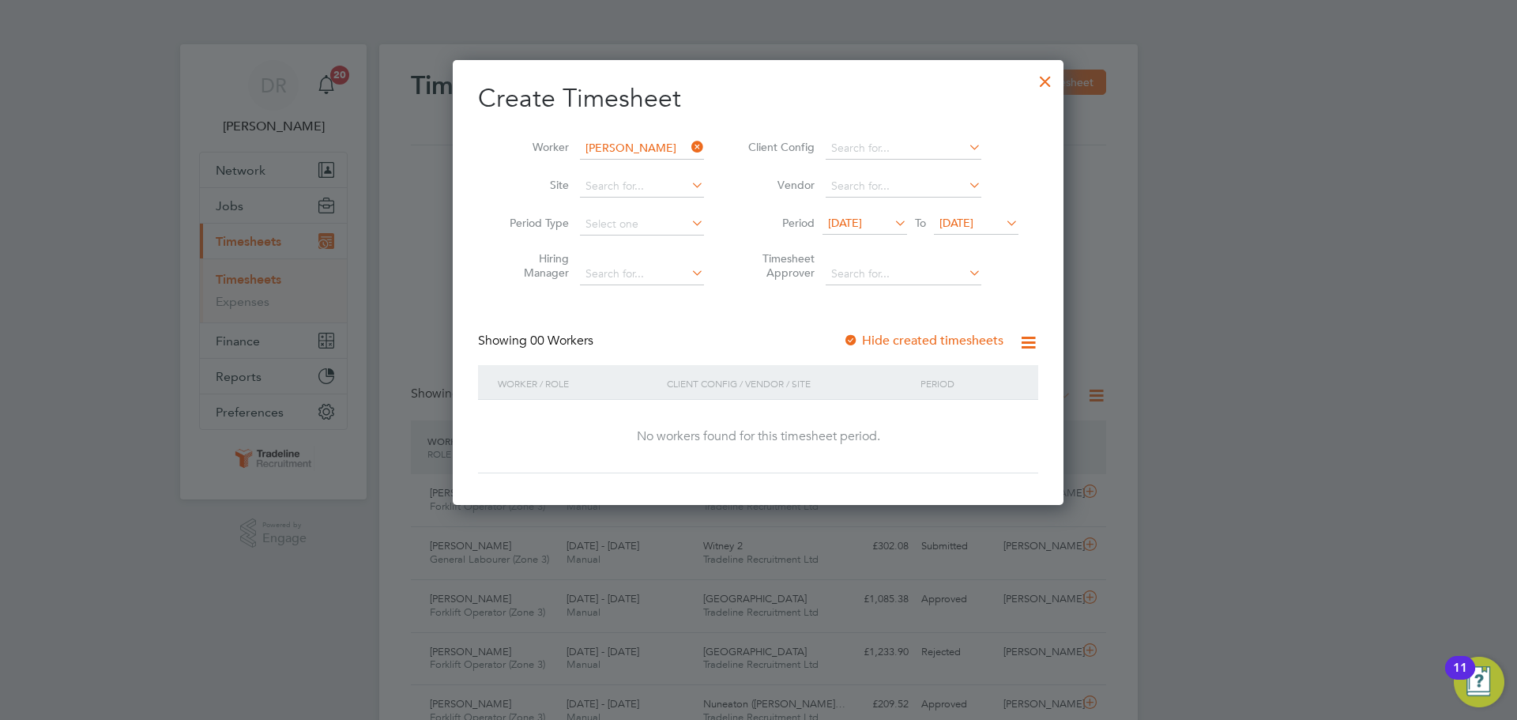
click at [853, 217] on span "[DATE]" at bounding box center [845, 223] width 34 height 14
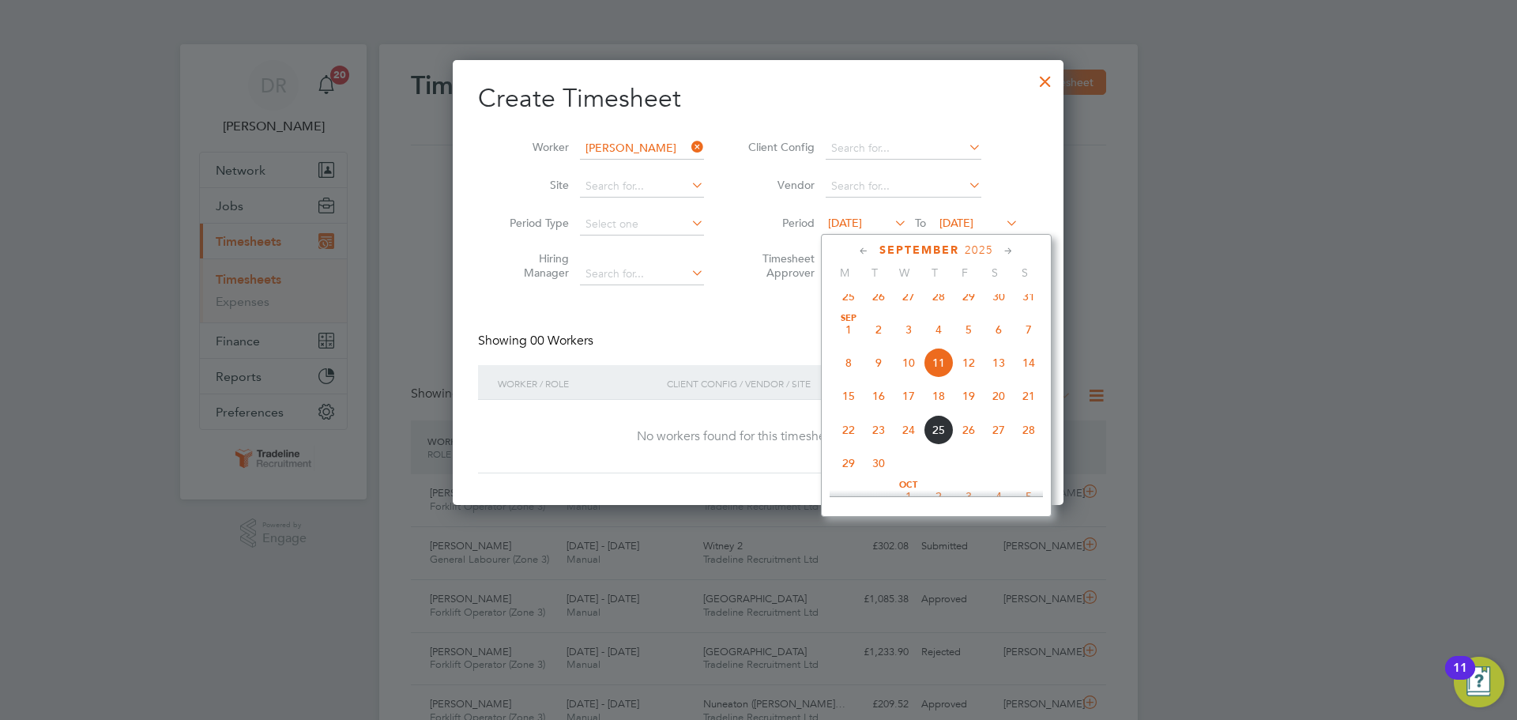
click at [843, 373] on span "8" at bounding box center [849, 363] width 30 height 30
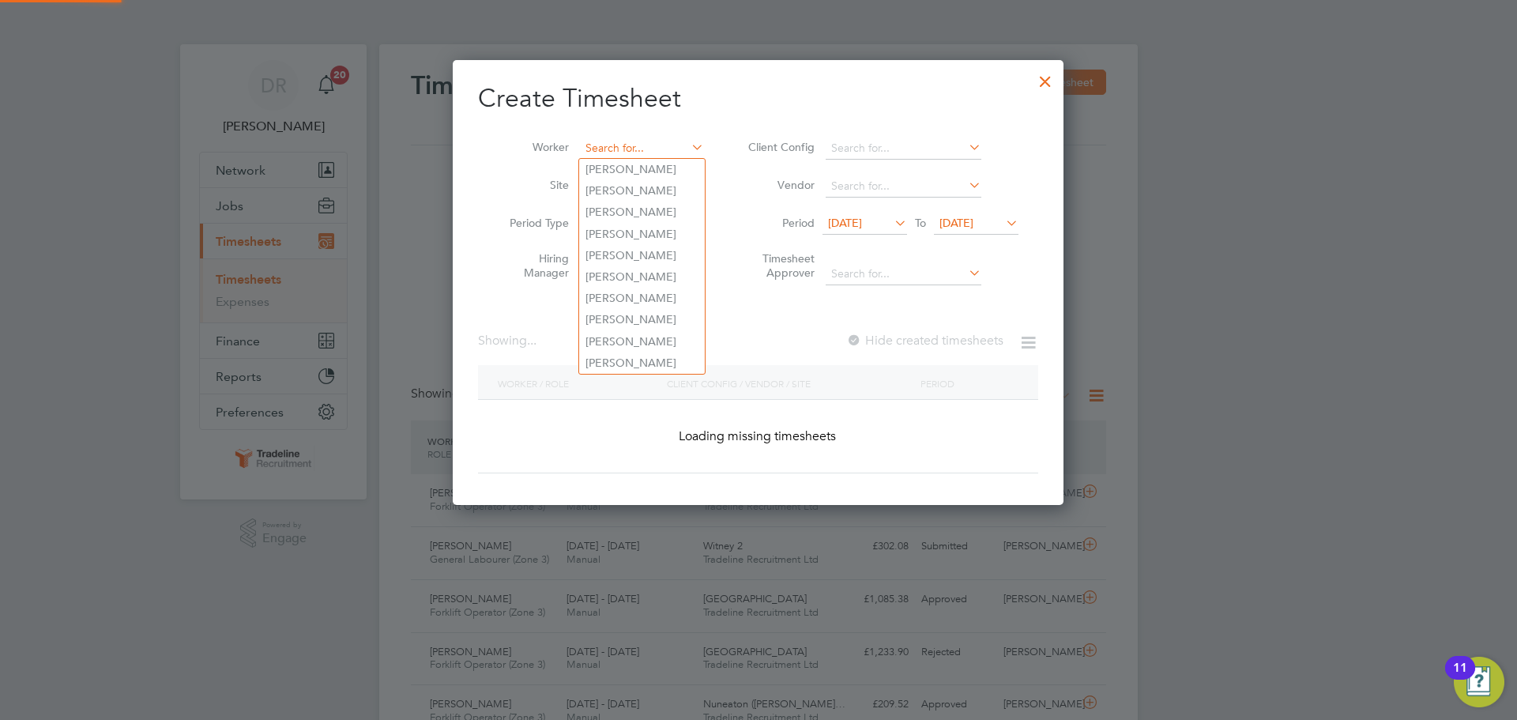
click at [633, 141] on input at bounding box center [642, 148] width 124 height 22
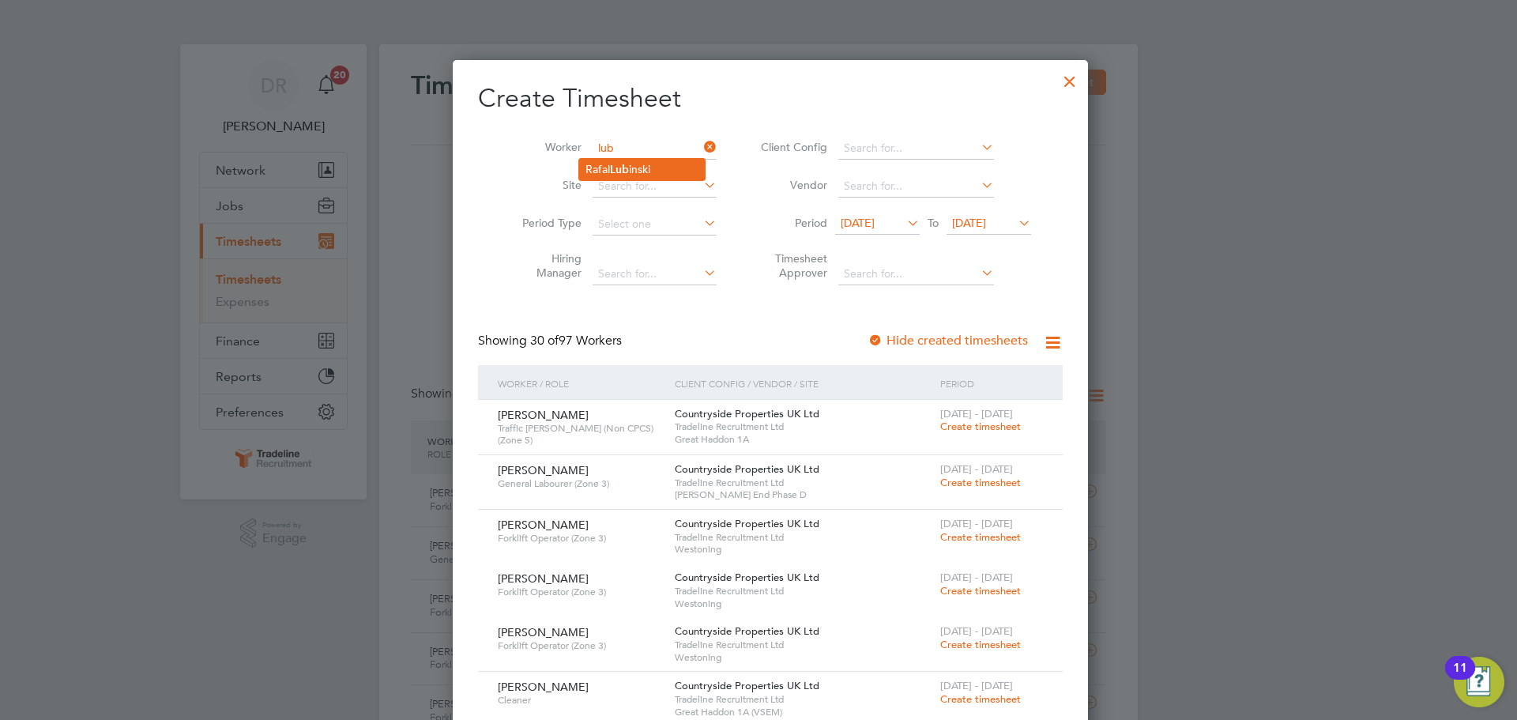
click at [639, 165] on li "[PERSON_NAME] inski" at bounding box center [642, 169] width 126 height 21
type input "[PERSON_NAME]"
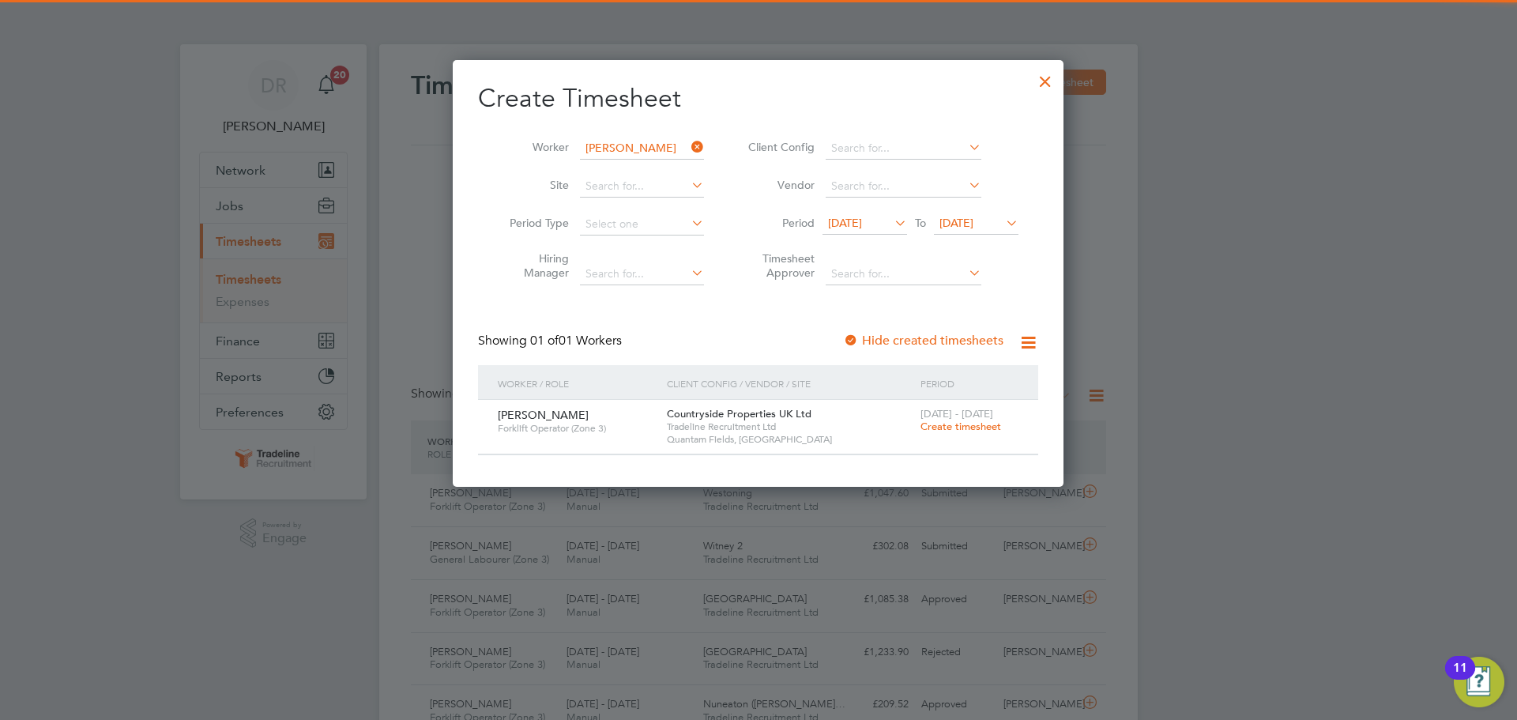
click at [961, 426] on span "Create timesheet" at bounding box center [960, 426] width 81 height 13
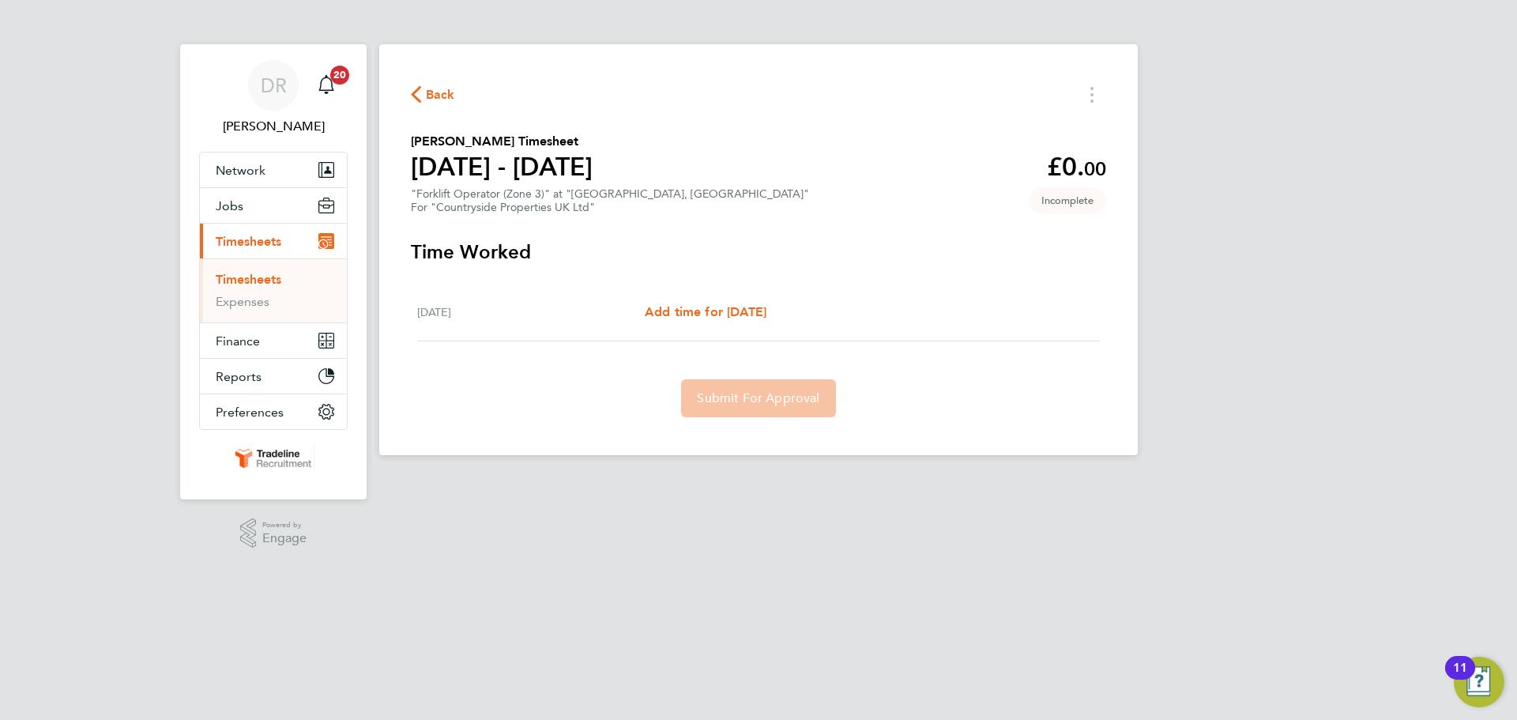
drag, startPoint x: 277, startPoint y: 284, endPoint x: 313, endPoint y: 277, distance: 36.9
click at [277, 284] on link "Timesheets" at bounding box center [249, 279] width 66 height 15
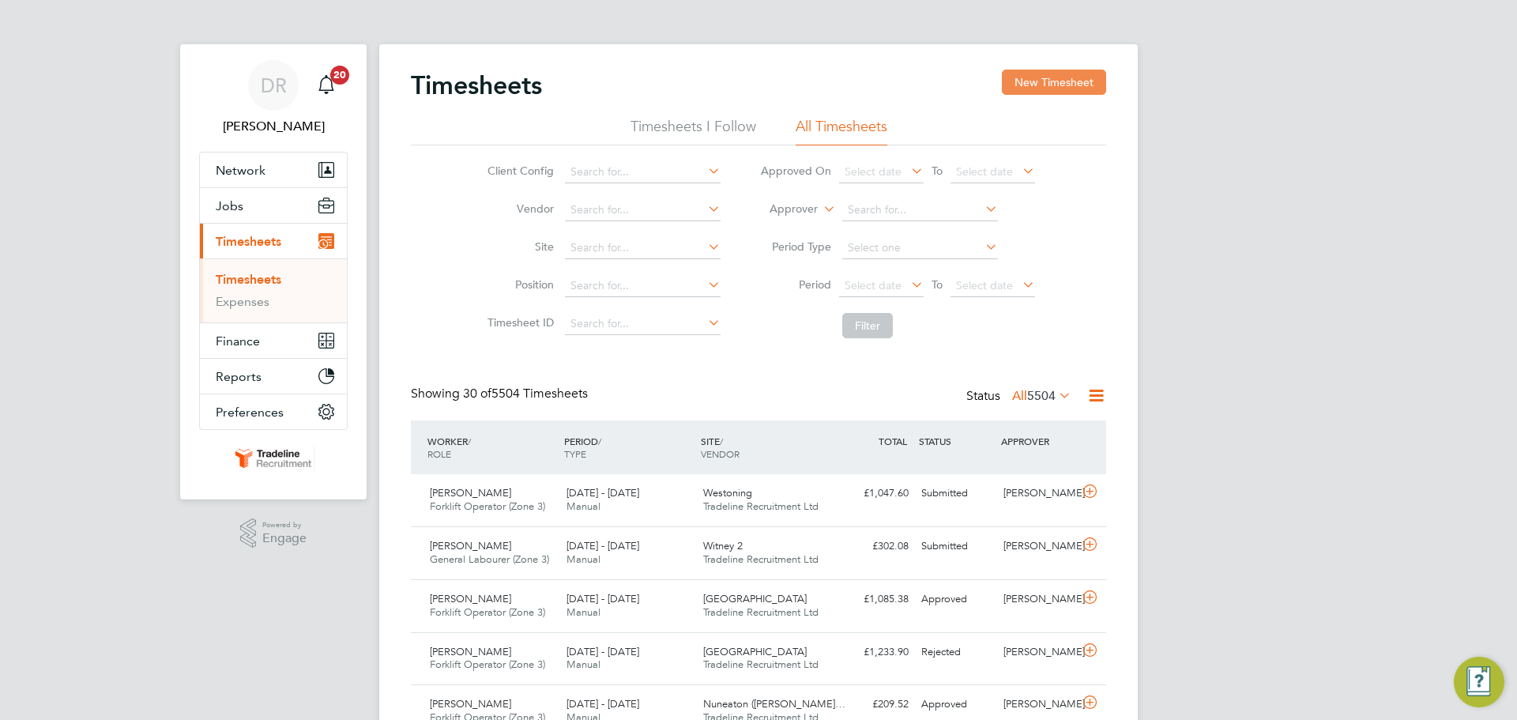
drag, startPoint x: 1032, startPoint y: 78, endPoint x: 508, endPoint y: 81, distance: 523.9
click at [1032, 79] on button "New Timesheet" at bounding box center [1054, 82] width 104 height 25
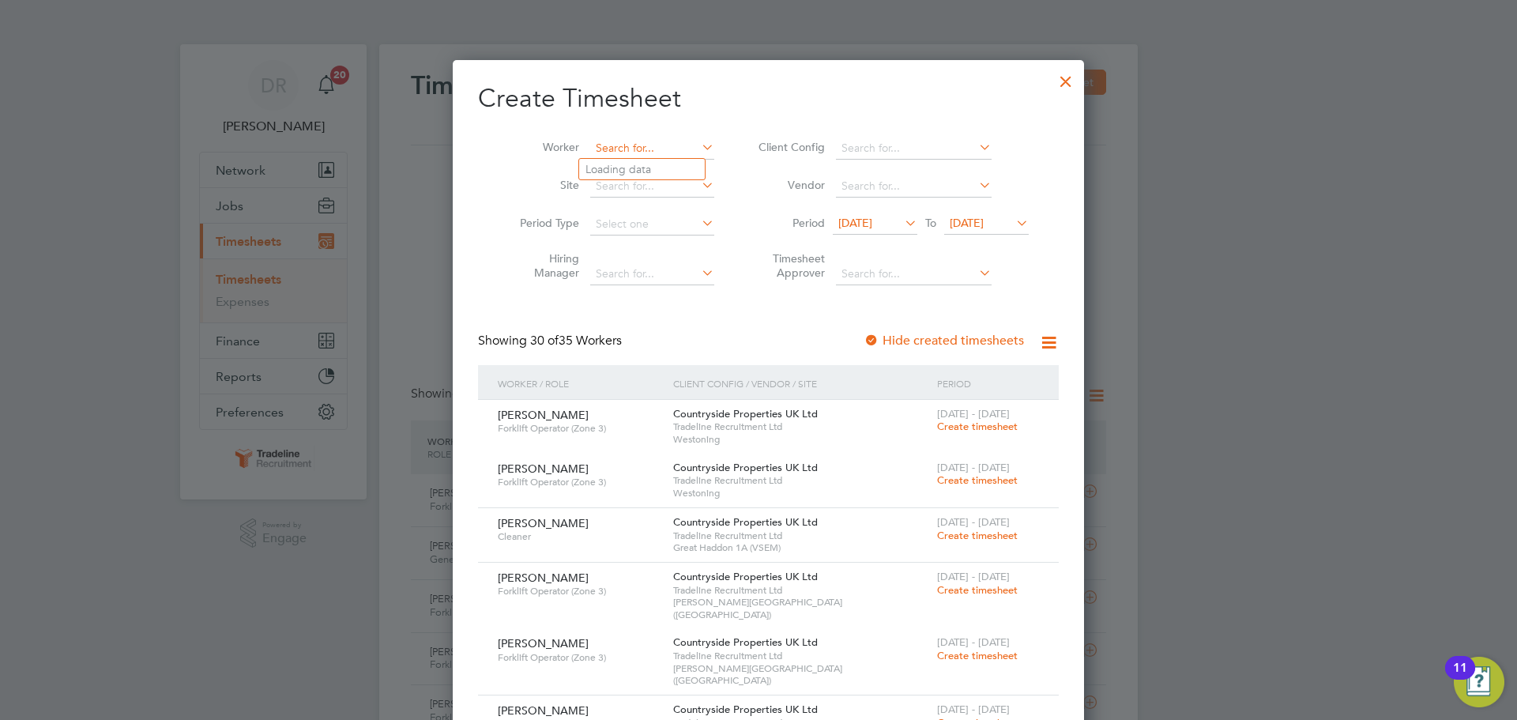
click at [653, 144] on input at bounding box center [652, 148] width 124 height 22
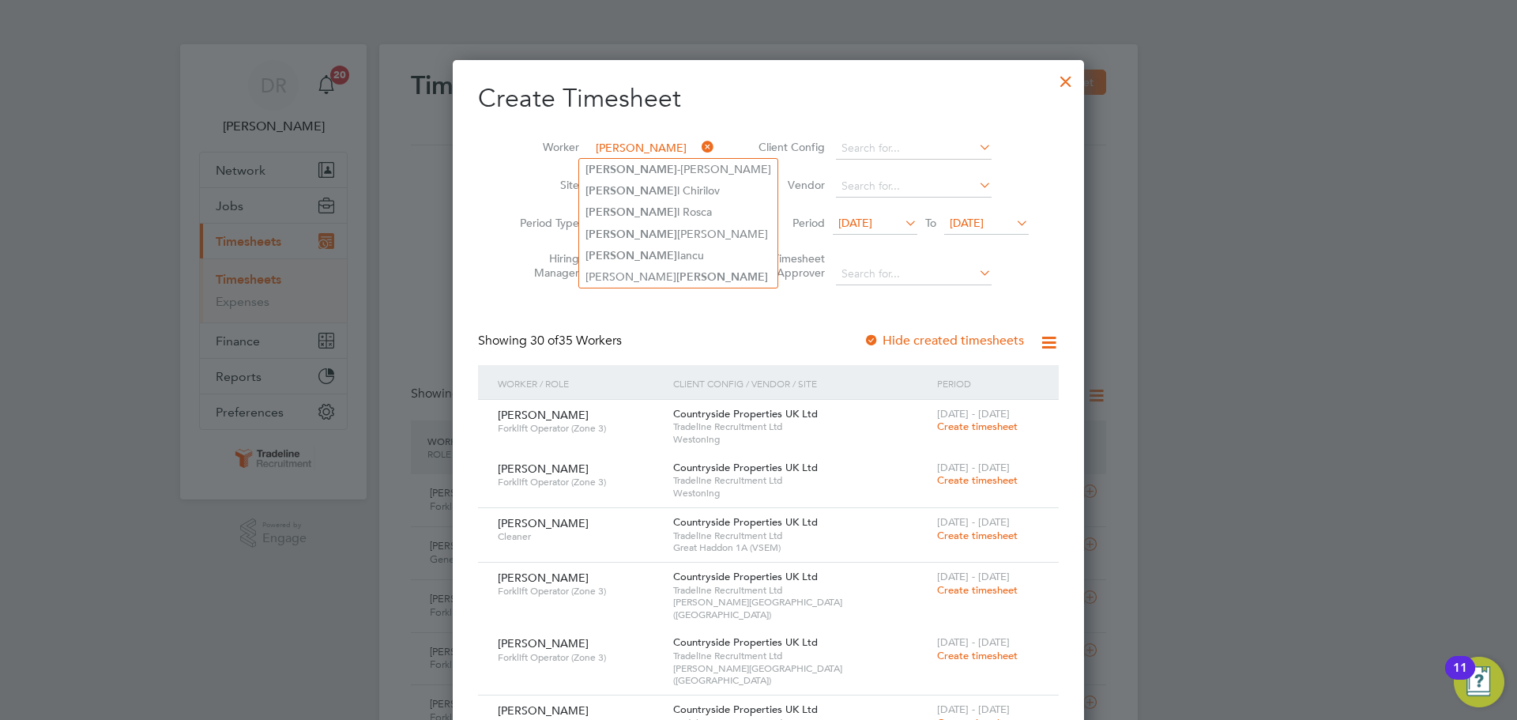
drag, startPoint x: 631, startPoint y: 144, endPoint x: 525, endPoint y: 144, distance: 106.7
click at [525, 144] on li "Worker [PERSON_NAME]" at bounding box center [611, 149] width 246 height 38
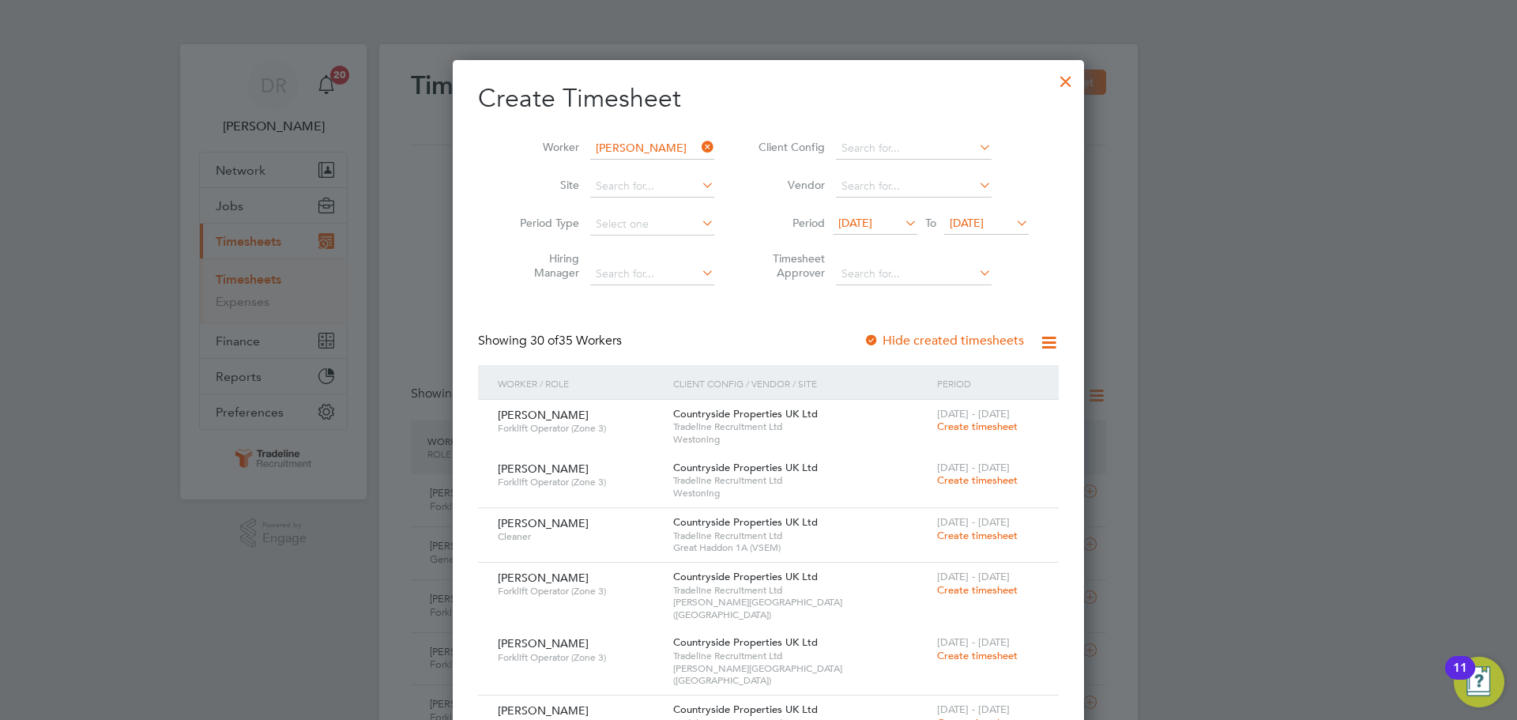
click at [617, 171] on li "[PERSON_NAME]" at bounding box center [676, 169] width 195 height 21
type input "[PERSON_NAME]"
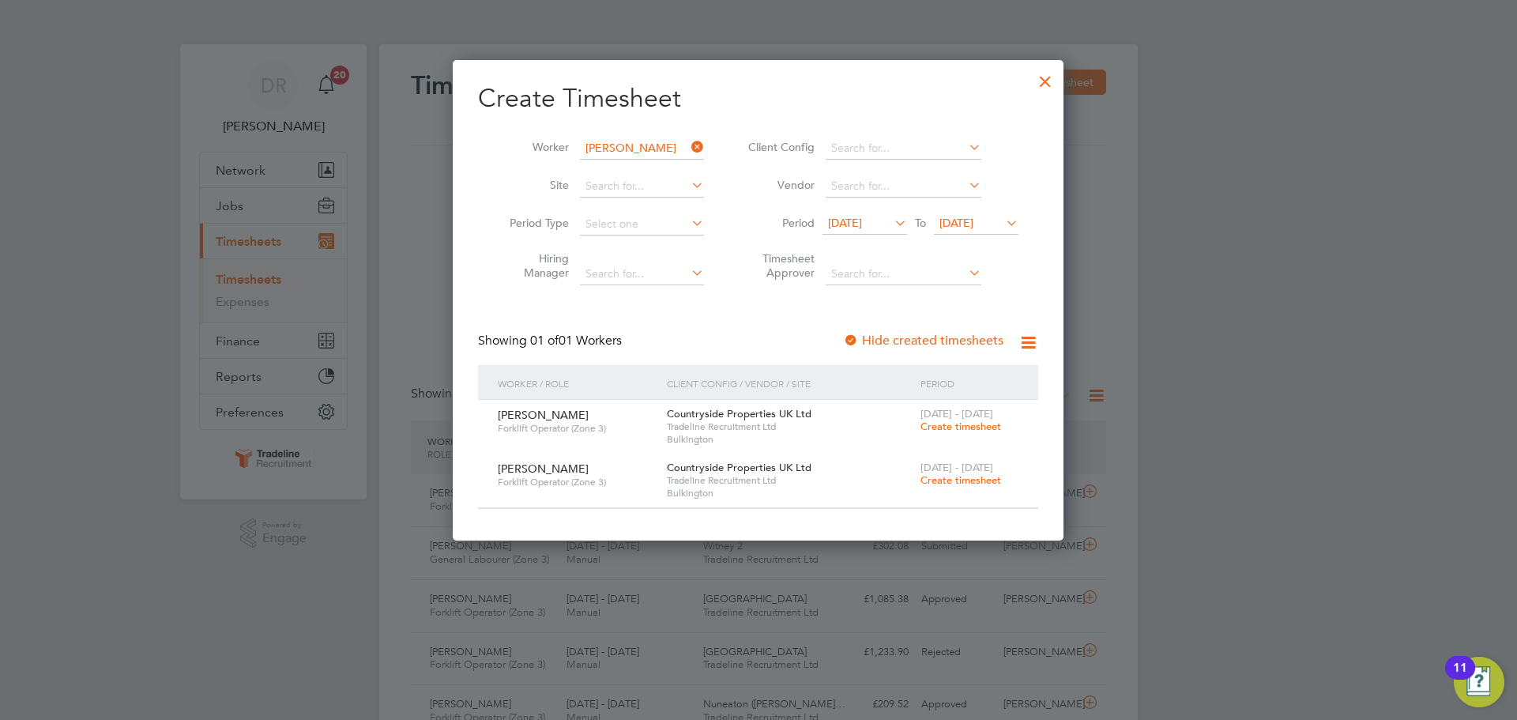
click at [984, 479] on span "Create timesheet" at bounding box center [960, 479] width 81 height 13
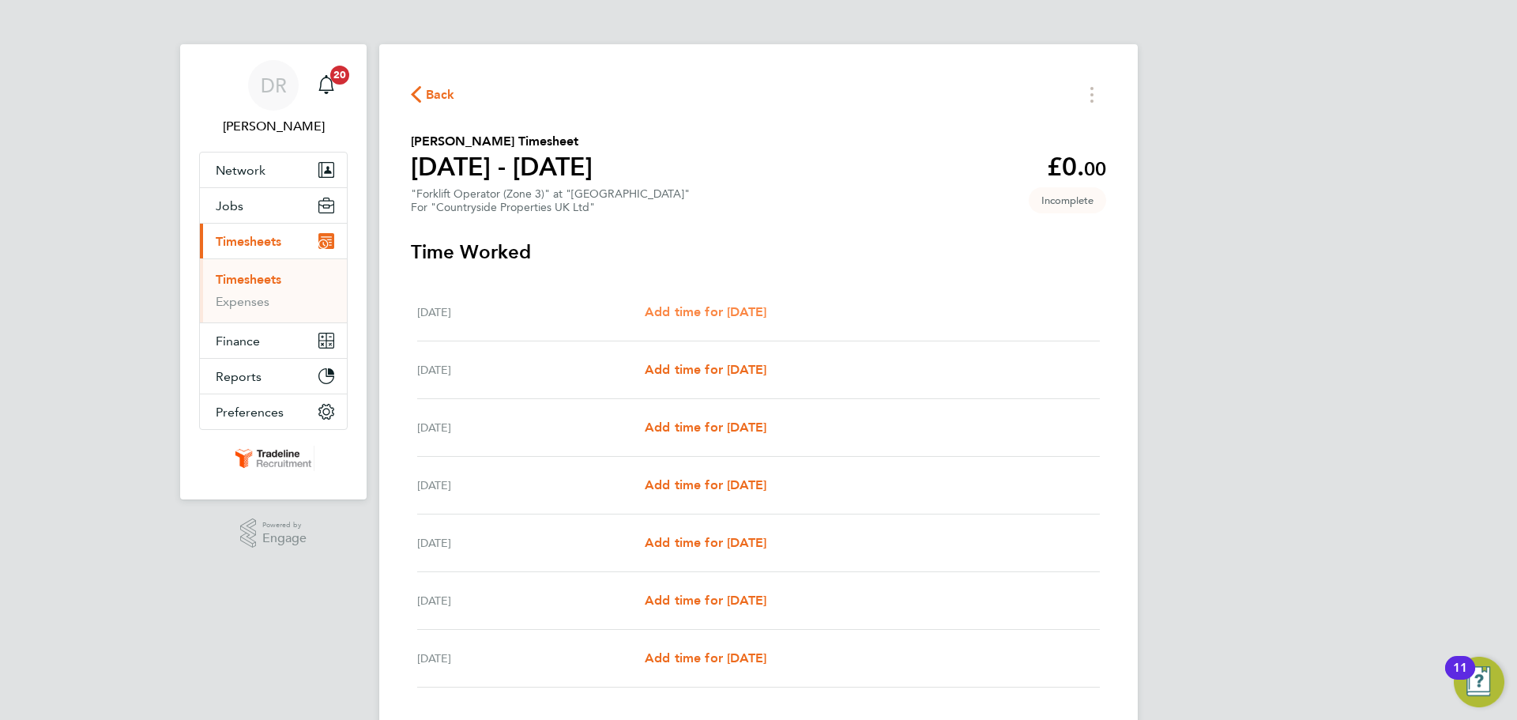
click at [721, 317] on span "Add time for [DATE]" at bounding box center [706, 311] width 122 height 15
select select "30"
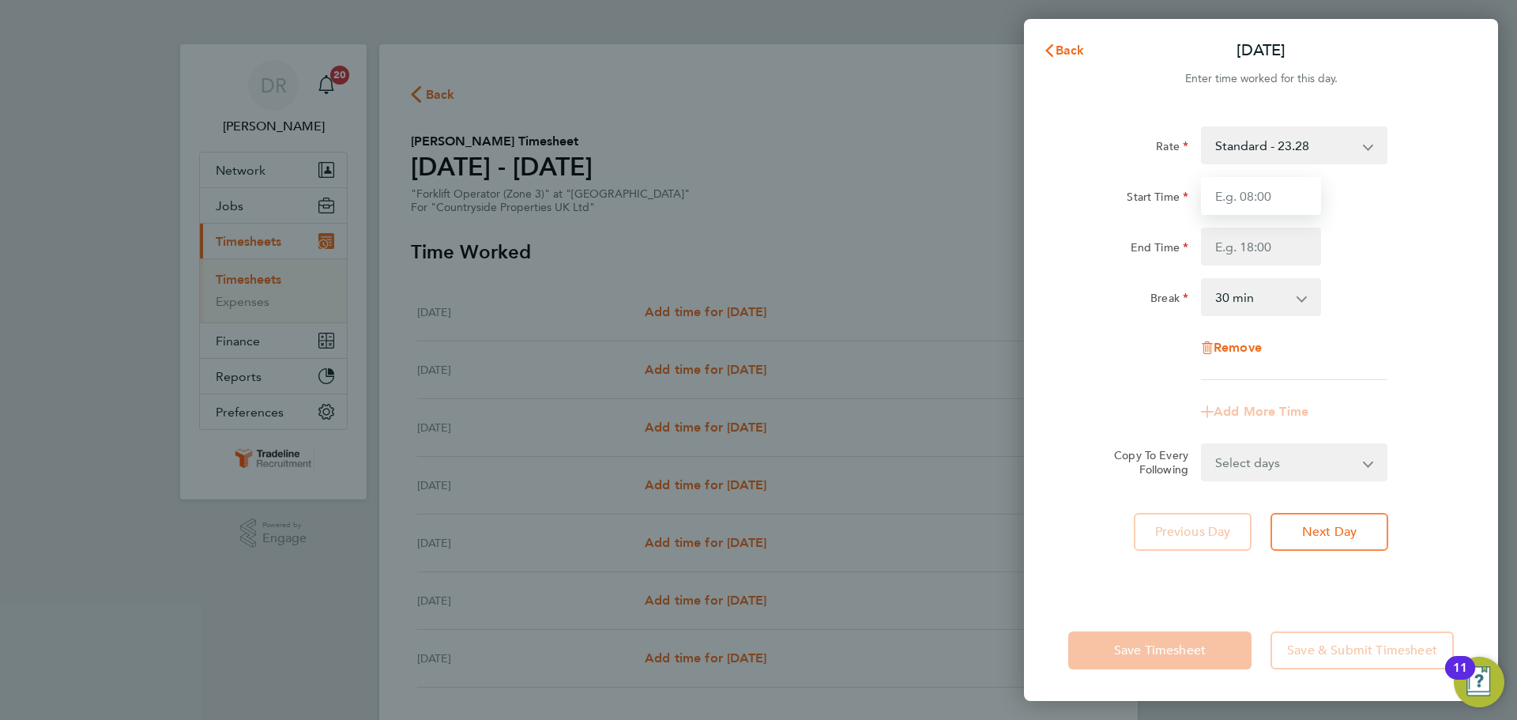
click at [1267, 190] on input "Start Time" at bounding box center [1261, 196] width 120 height 38
type input "07:00"
click at [1272, 247] on input "End Time" at bounding box center [1261, 247] width 120 height 38
type input "16:30"
click at [1319, 475] on select "Select days Day Weekday (Mon-Fri) Weekend (Sat-Sun) [DATE] [DATE] [DATE] [DATE]…" at bounding box center [1286, 462] width 166 height 35
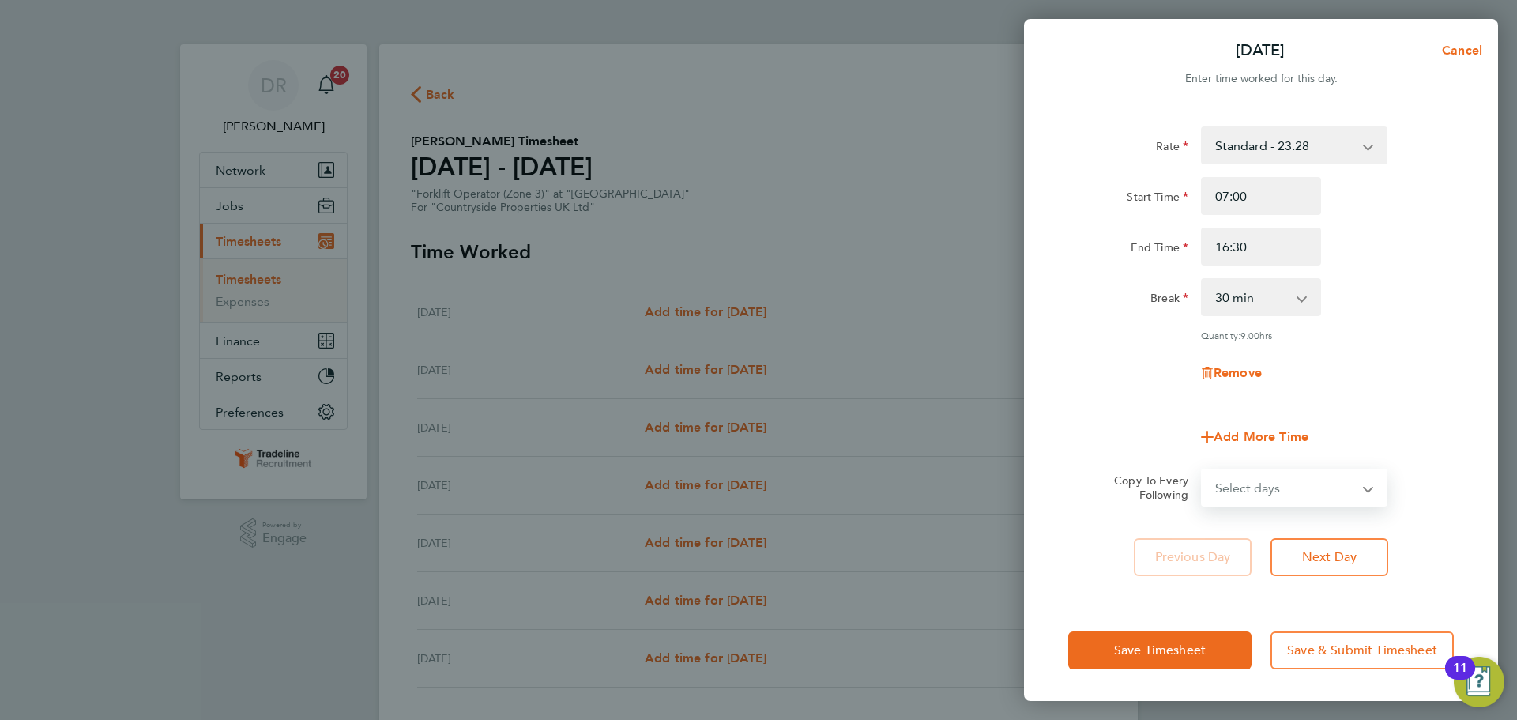
select select "WEEKDAY"
click at [1203, 470] on select "Select days Day Weekday (Mon-Fri) Weekend (Sat-Sun) [DATE] [DATE] [DATE] [DATE]…" at bounding box center [1286, 487] width 166 height 35
select select "[DATE]"
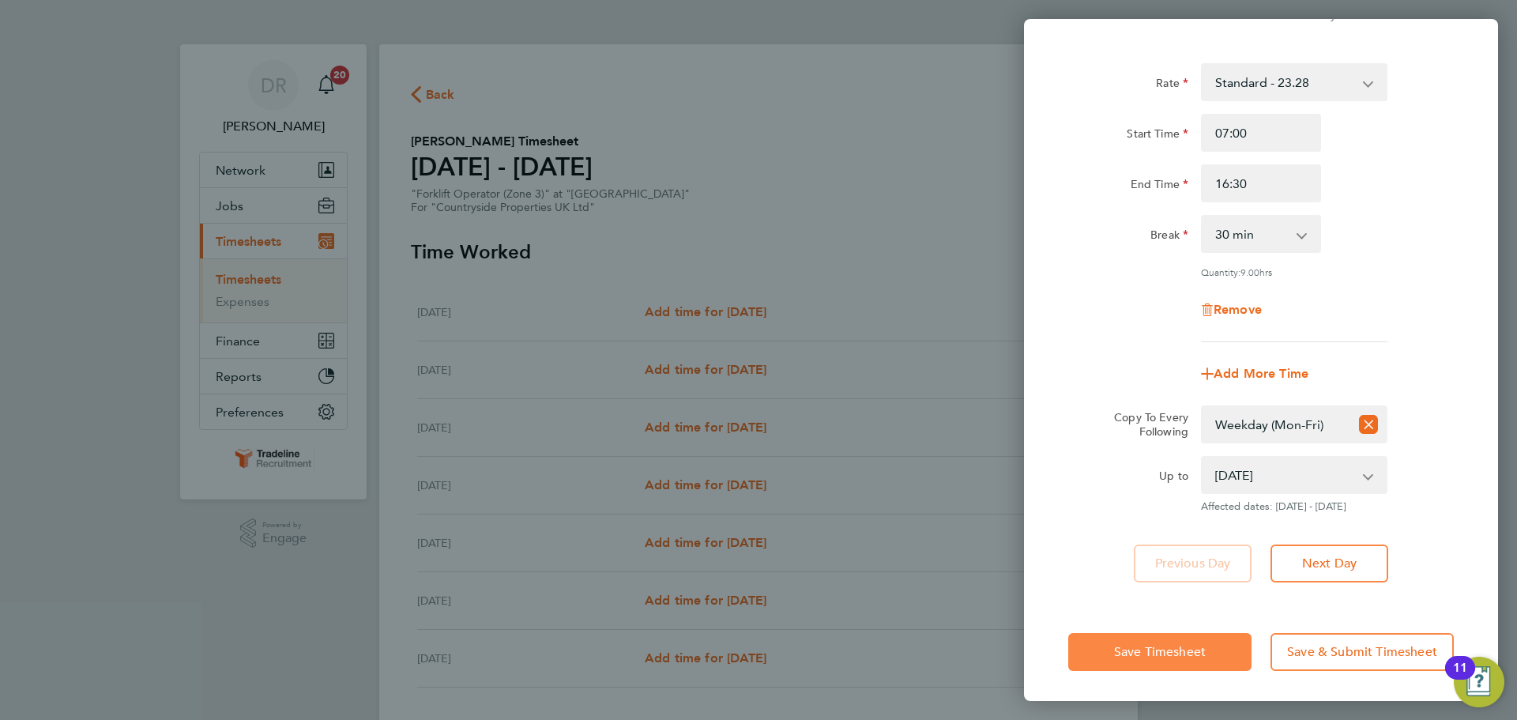
click at [1172, 661] on button "Save Timesheet" at bounding box center [1159, 652] width 183 height 38
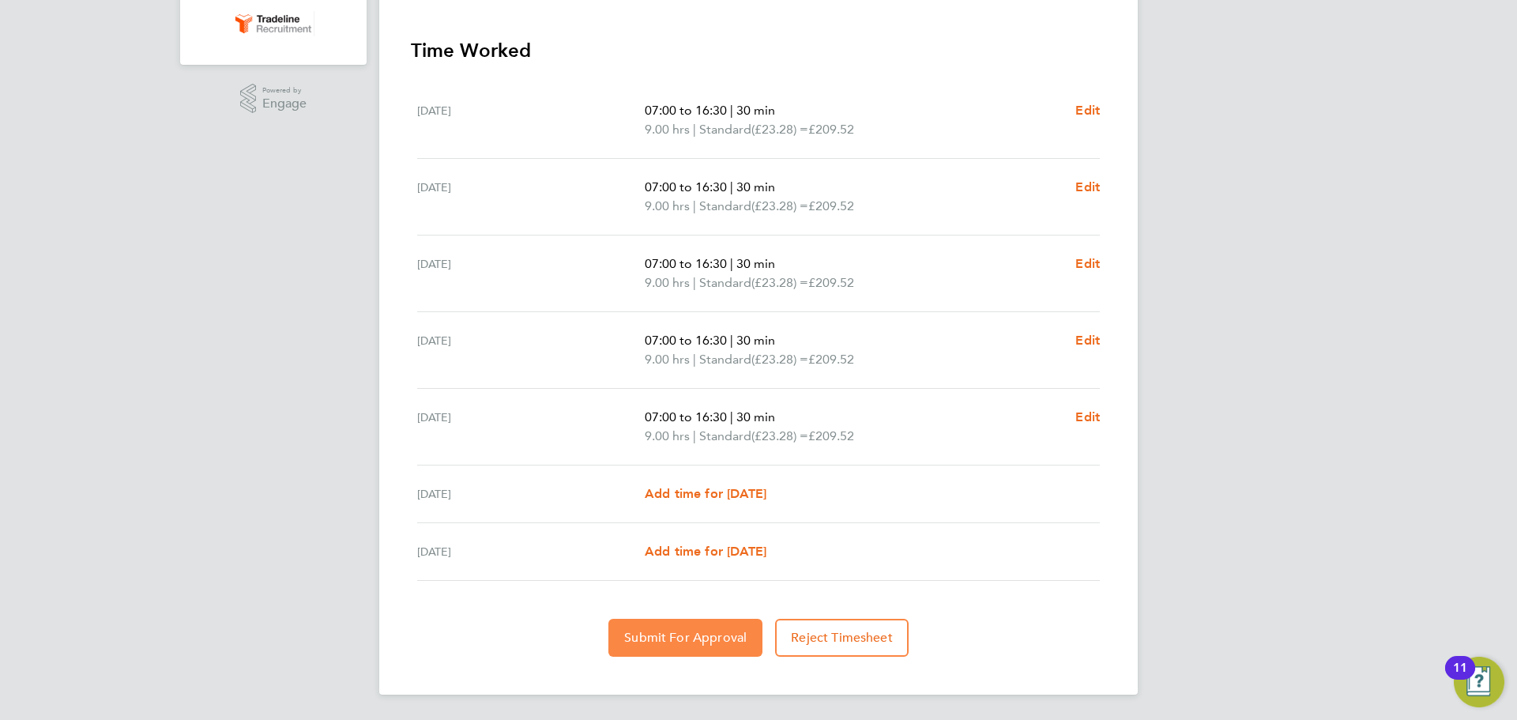
click at [712, 624] on button "Submit For Approval" at bounding box center [685, 638] width 154 height 38
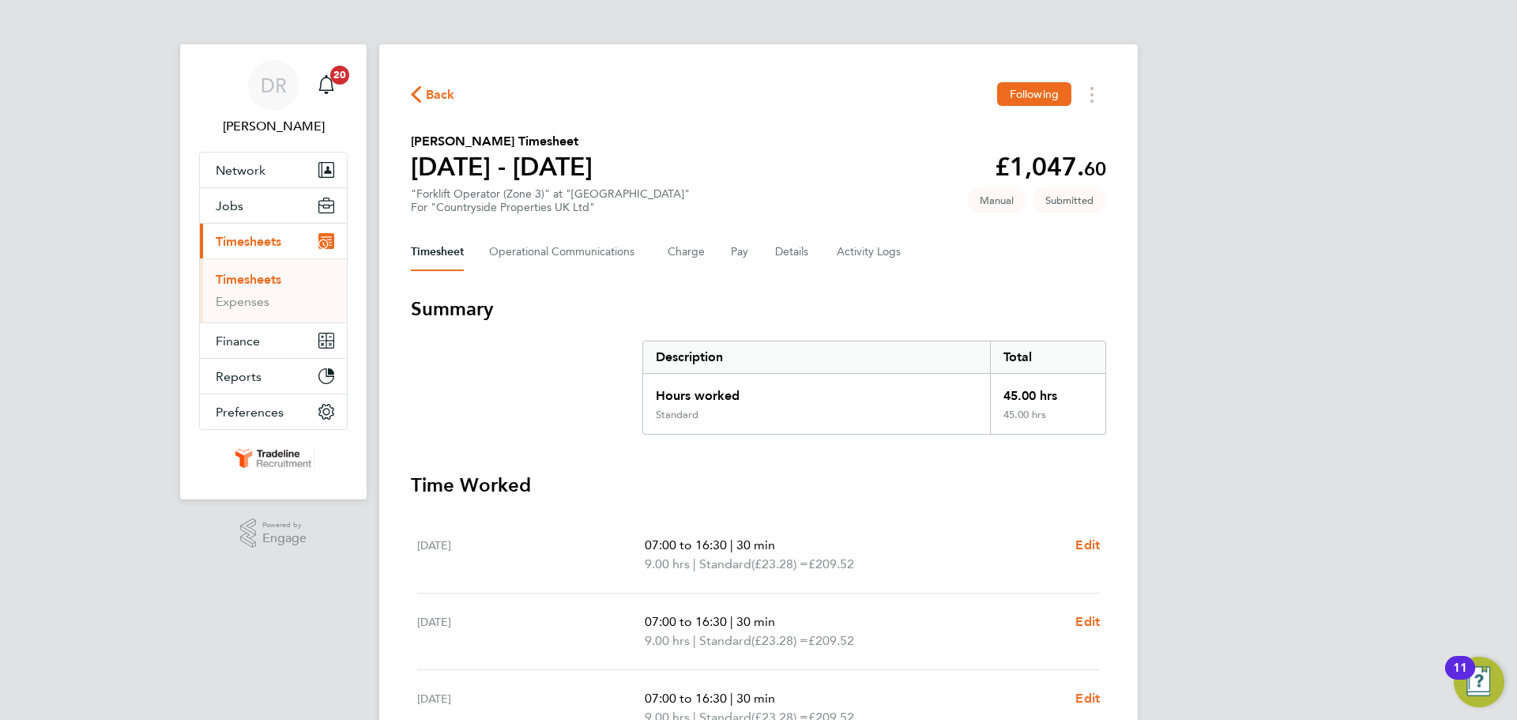
click at [262, 280] on link "Timesheets" at bounding box center [249, 279] width 66 height 15
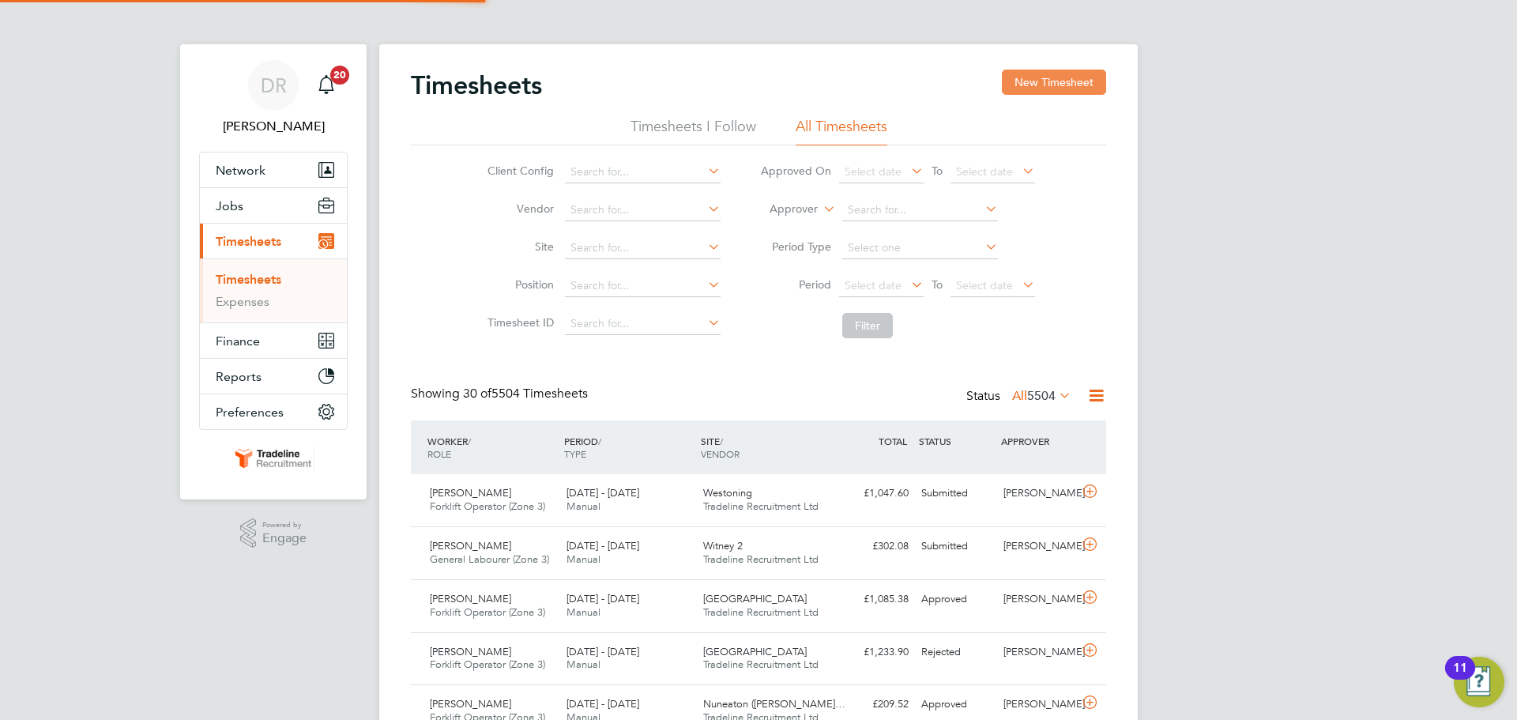
click at [1059, 85] on button "New Timesheet" at bounding box center [1054, 82] width 104 height 25
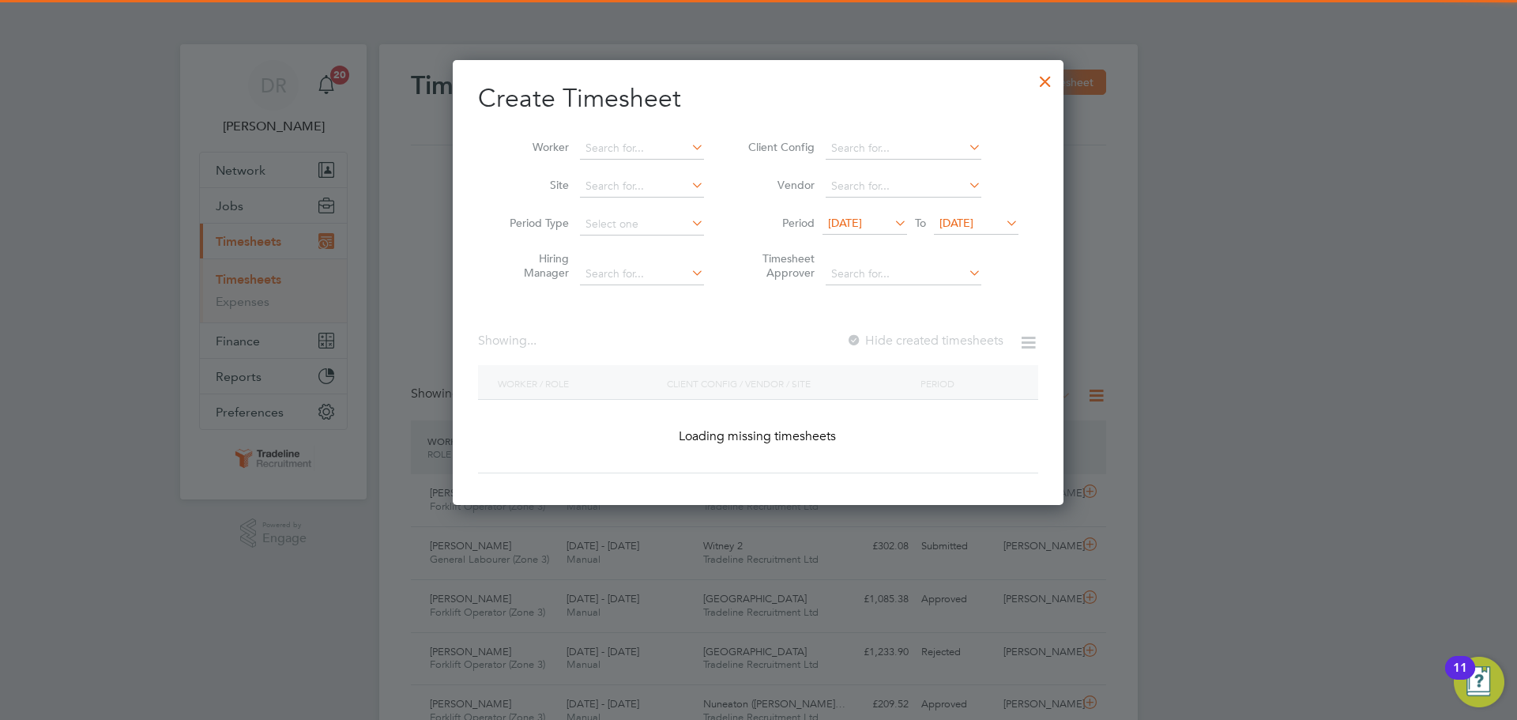
click at [664, 160] on li "Worker" at bounding box center [601, 149] width 246 height 38
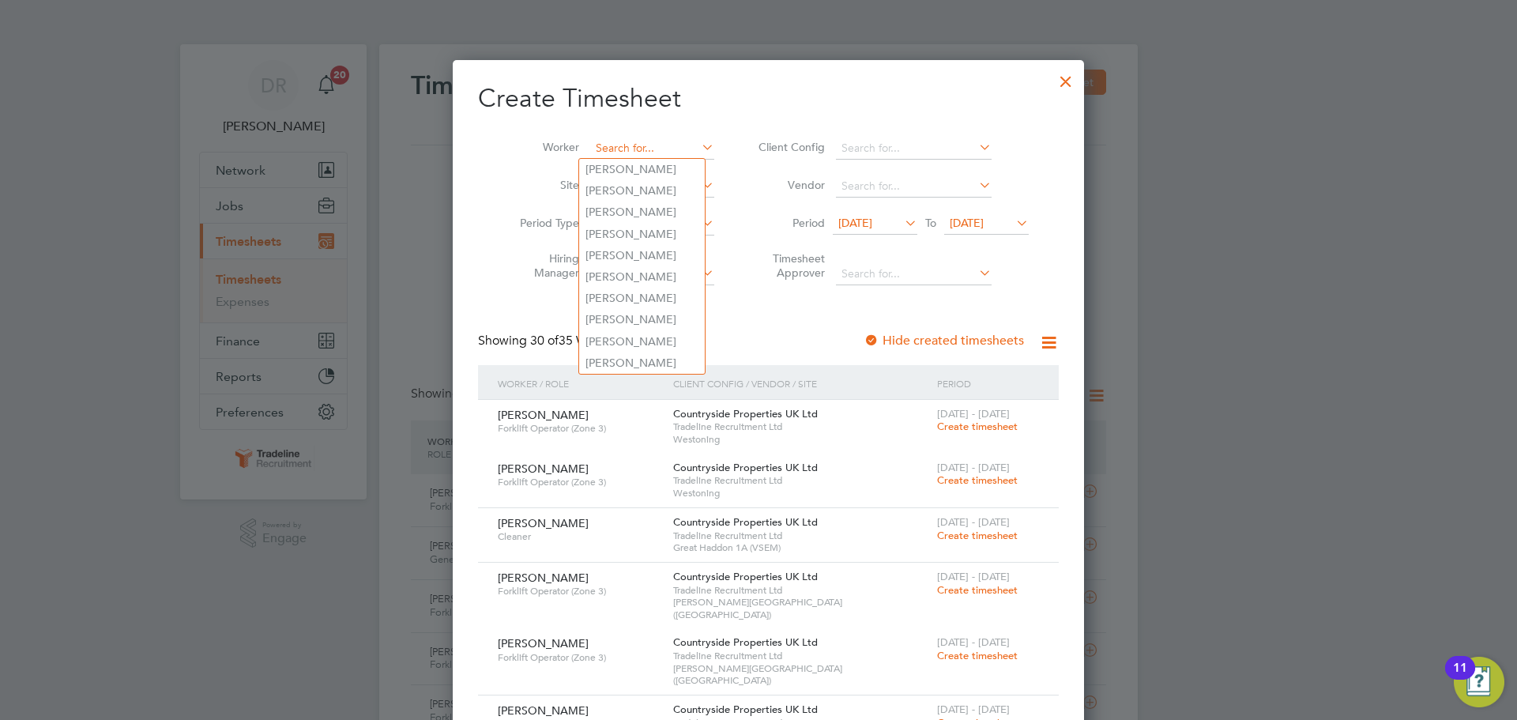
click at [654, 141] on input at bounding box center [652, 148] width 124 height 22
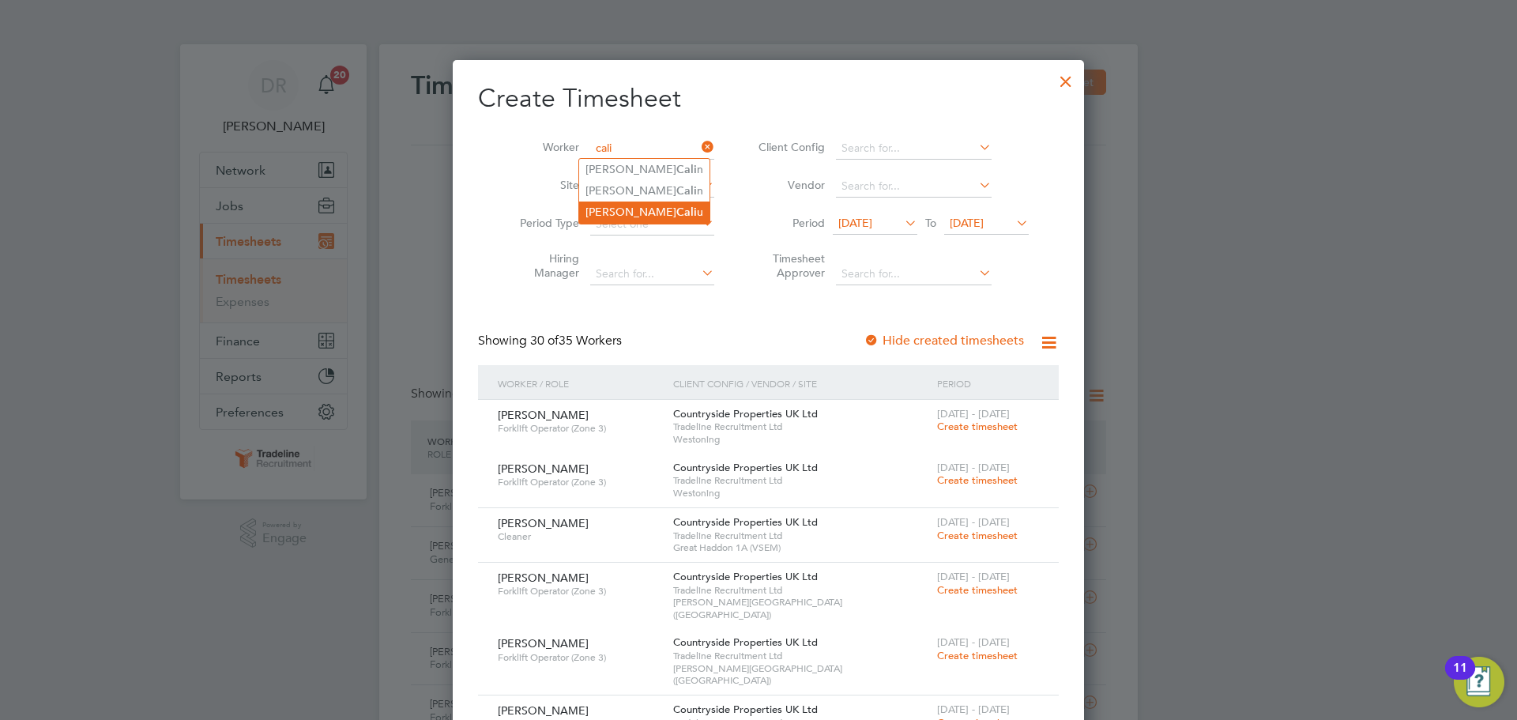
click at [640, 209] on li "[PERSON_NAME] u" at bounding box center [644, 211] width 130 height 21
type input "[PERSON_NAME]"
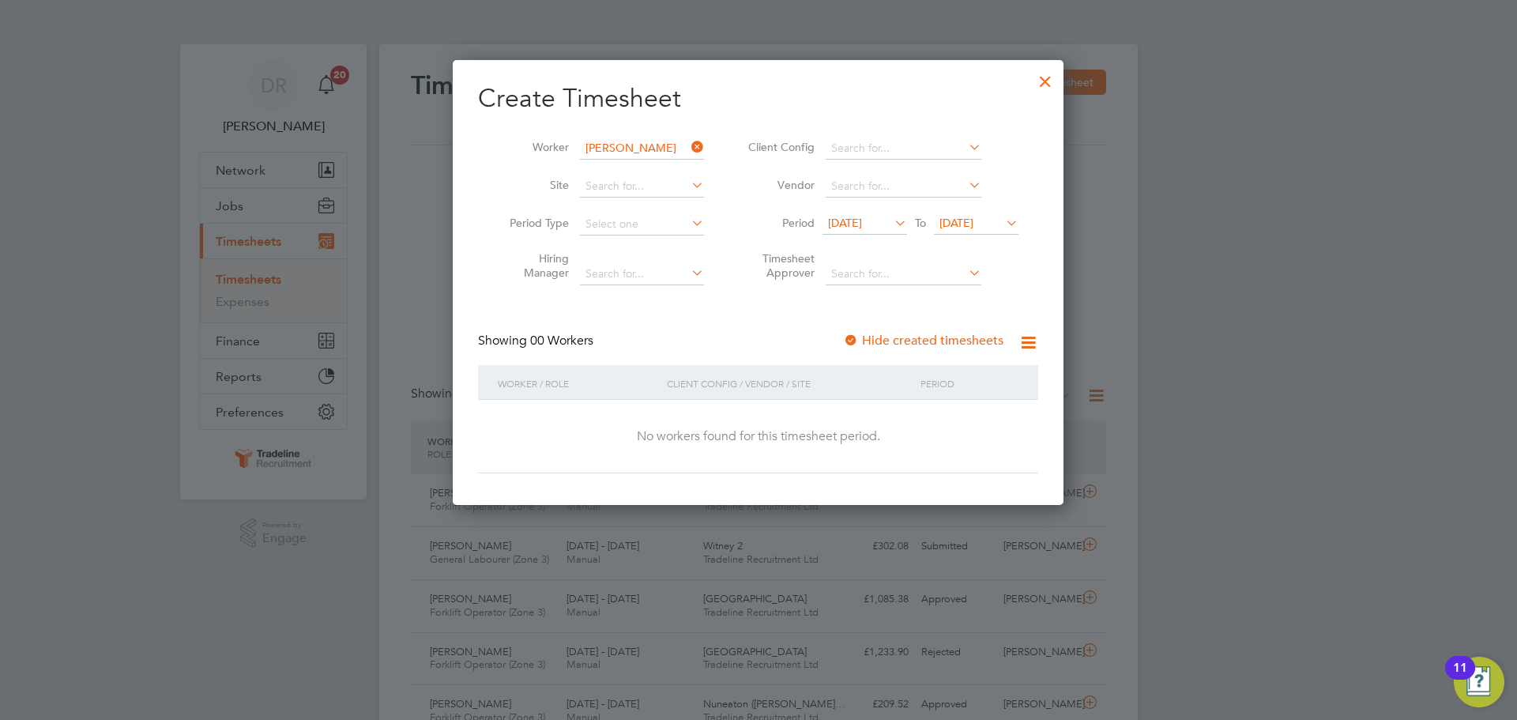
click at [994, 230] on span "[DATE]" at bounding box center [976, 223] width 85 height 21
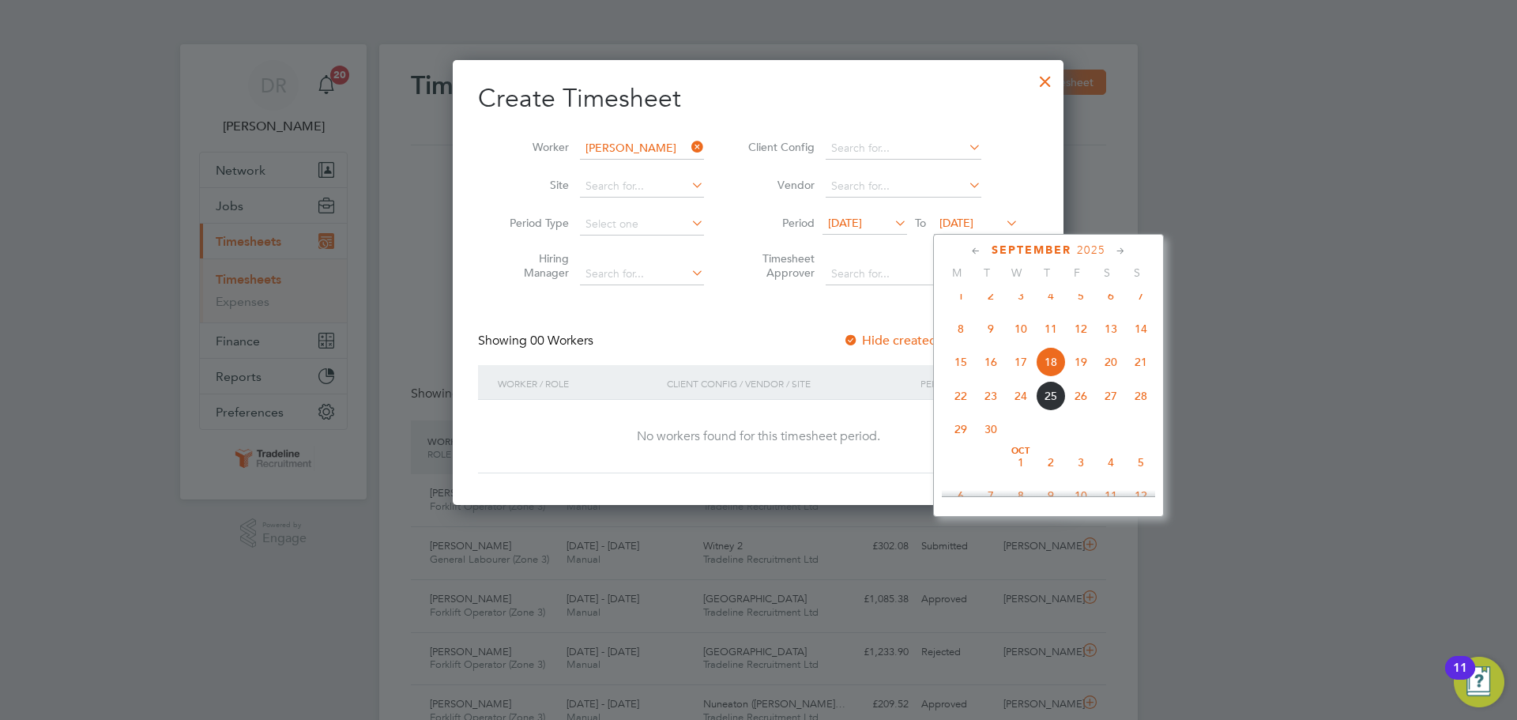
click at [1151, 477] on span "5" at bounding box center [1141, 462] width 30 height 30
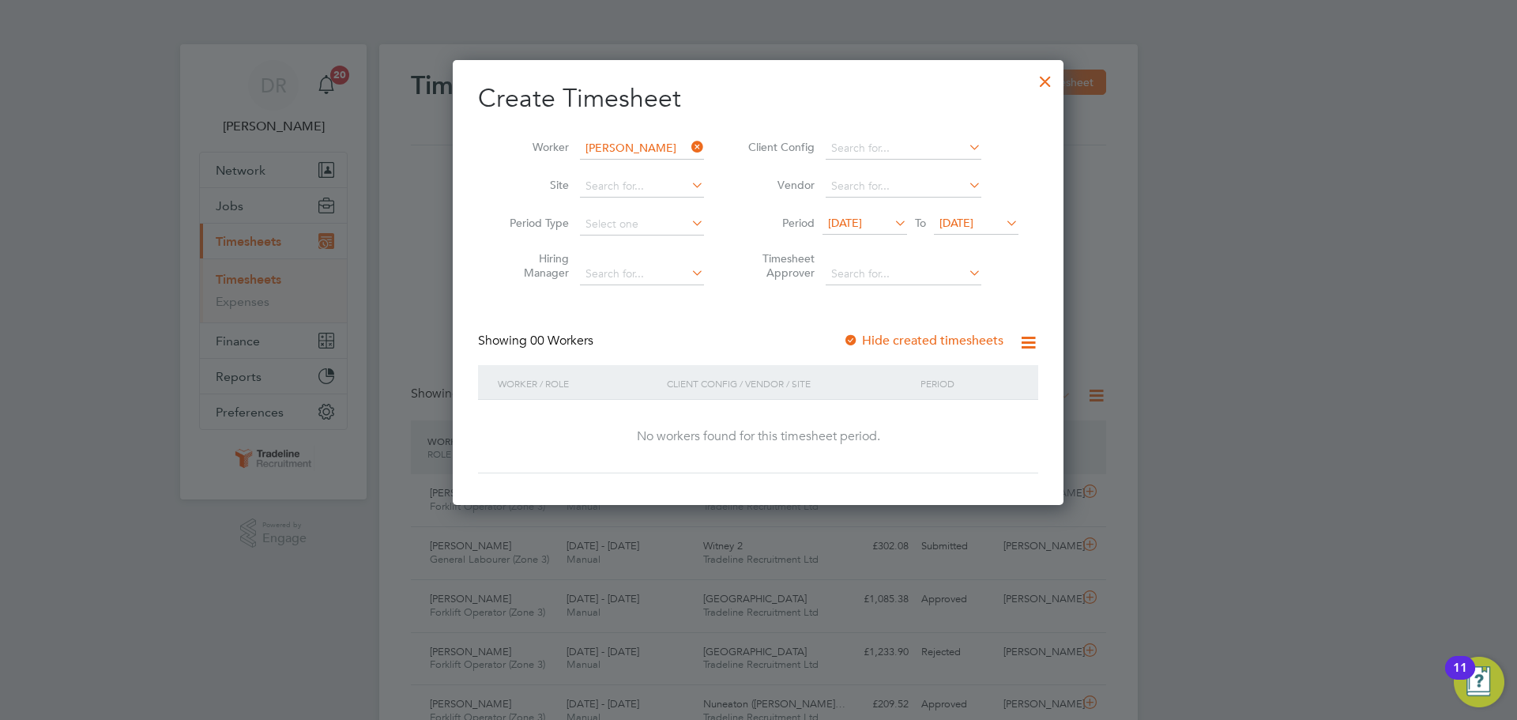
click at [862, 221] on span "[DATE]" at bounding box center [845, 223] width 34 height 14
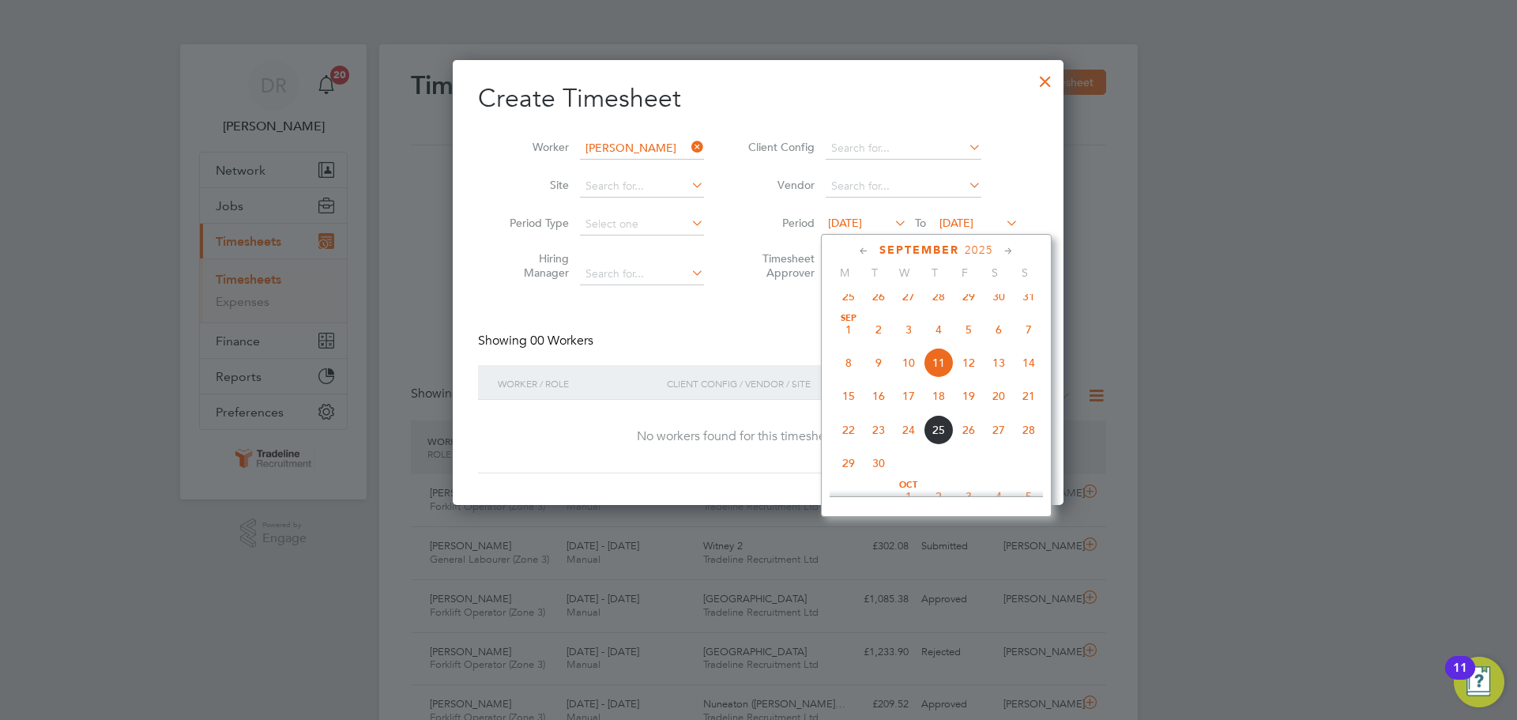
click at [846, 322] on span "Sep" at bounding box center [849, 318] width 30 height 8
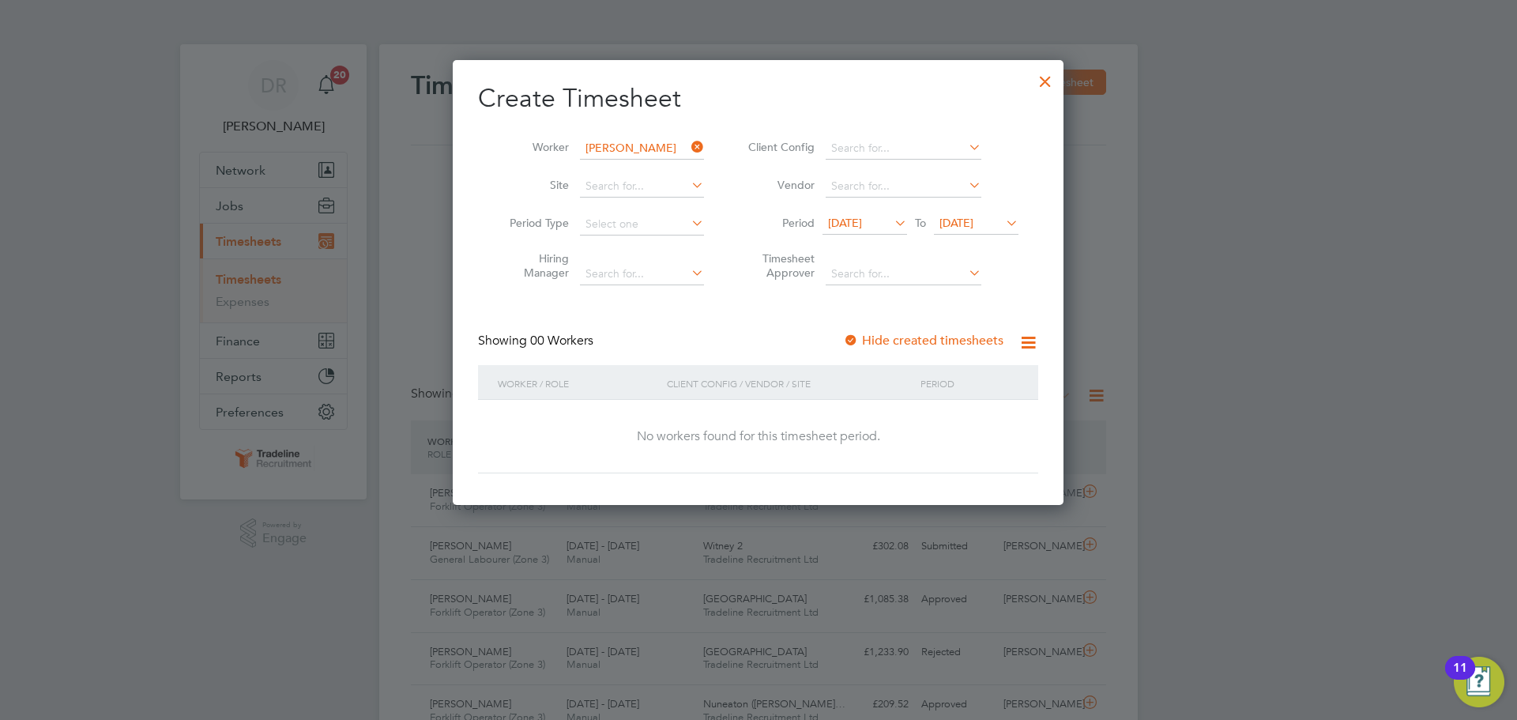
click at [1055, 82] on div at bounding box center [1045, 77] width 28 height 28
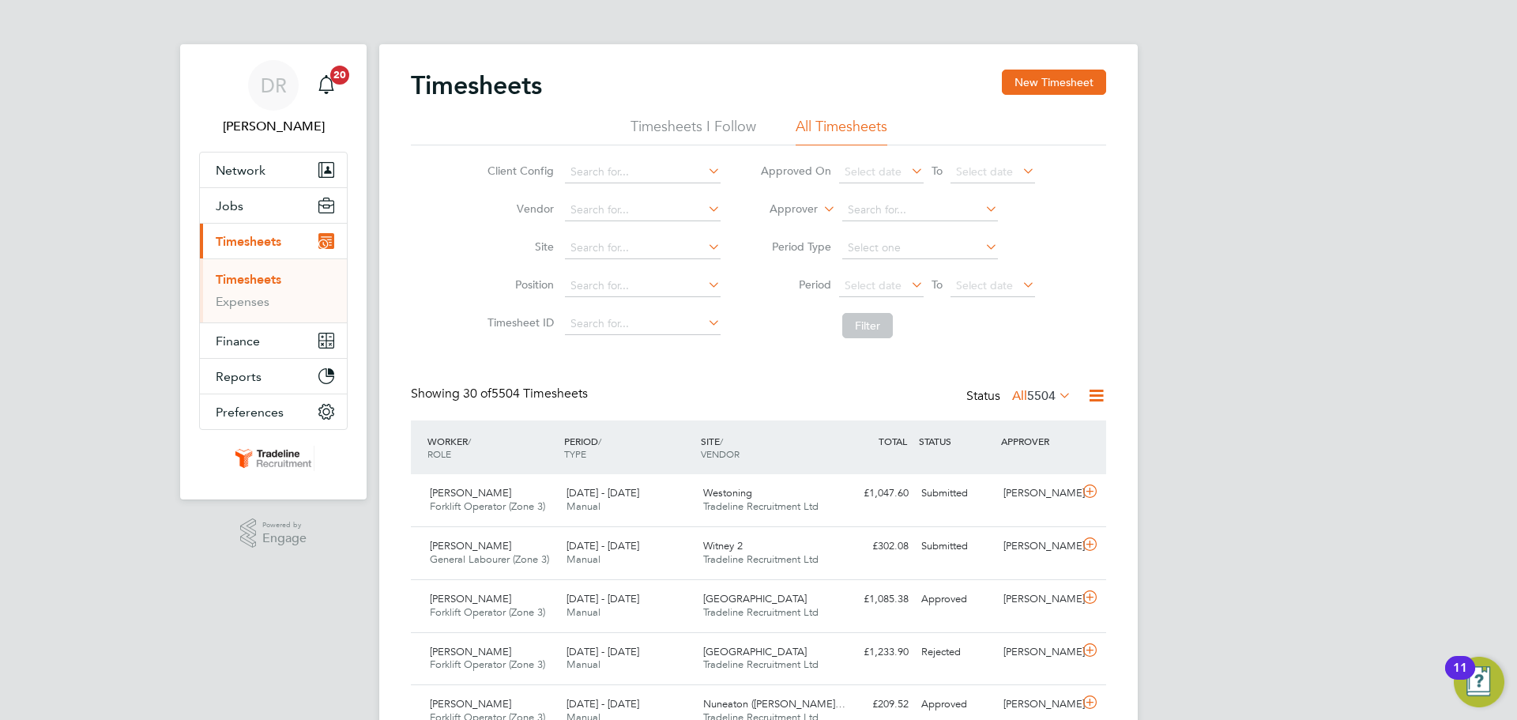
click at [804, 213] on label "Approver" at bounding box center [782, 209] width 71 height 16
click at [782, 221] on li "Worker" at bounding box center [779, 227] width 78 height 21
click at [879, 207] on input at bounding box center [920, 210] width 156 height 22
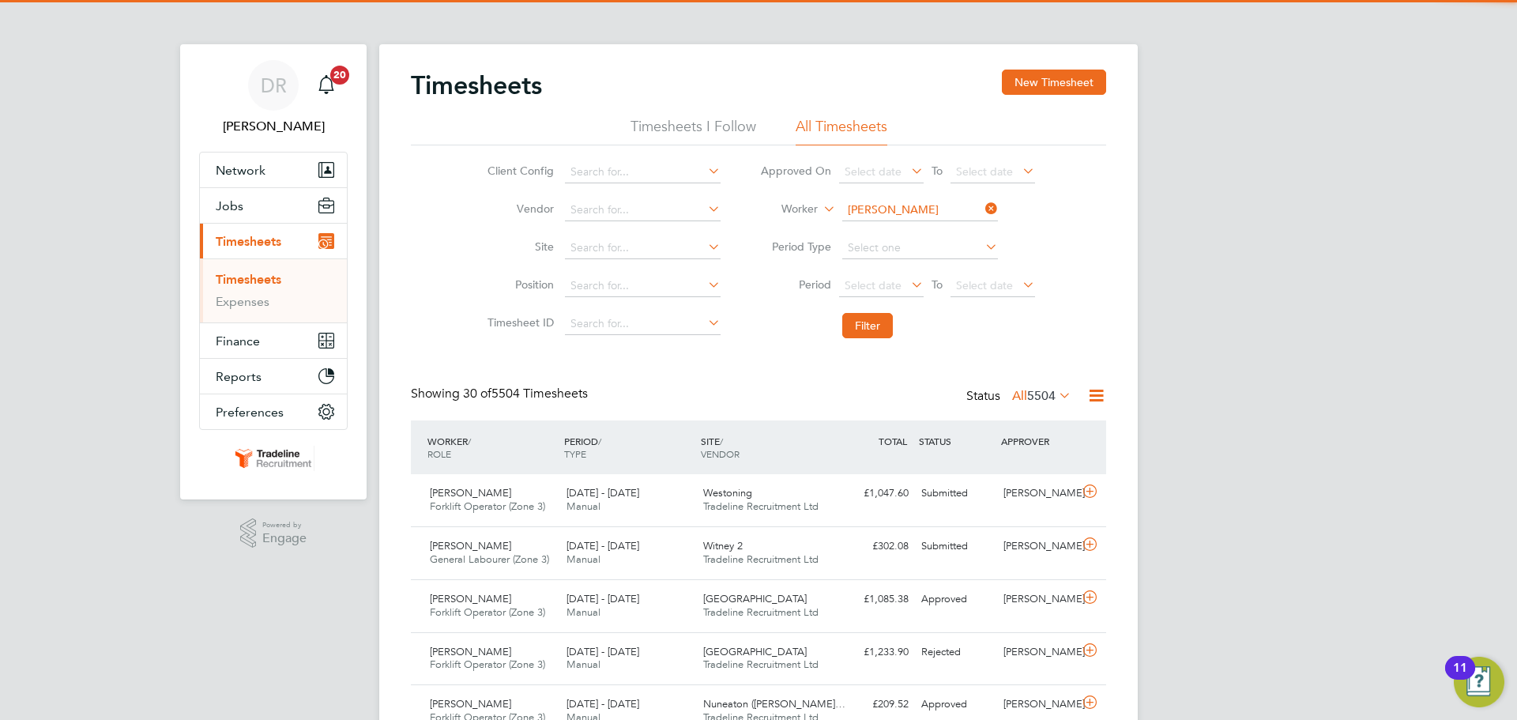
click at [938, 228] on b "[PERSON_NAME]" at bounding box center [984, 231] width 92 height 13
type input "[PERSON_NAME]"
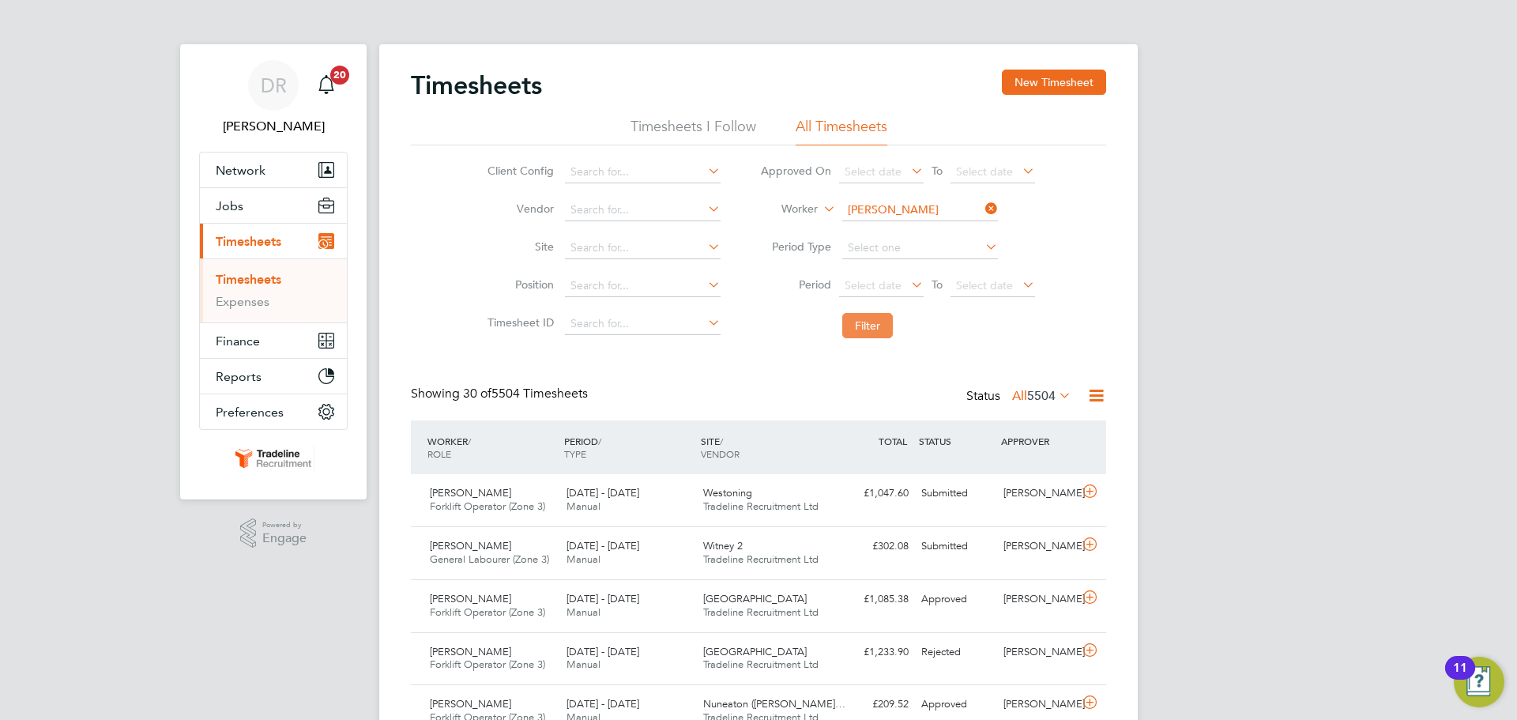
click at [877, 328] on button "Filter" at bounding box center [867, 325] width 51 height 25
click at [862, 209] on input at bounding box center [920, 210] width 156 height 22
click at [872, 227] on li "Vadim Kez un" at bounding box center [919, 231] width 157 height 21
type input "[PERSON_NAME]"
click at [877, 319] on button "Filter" at bounding box center [867, 325] width 51 height 25
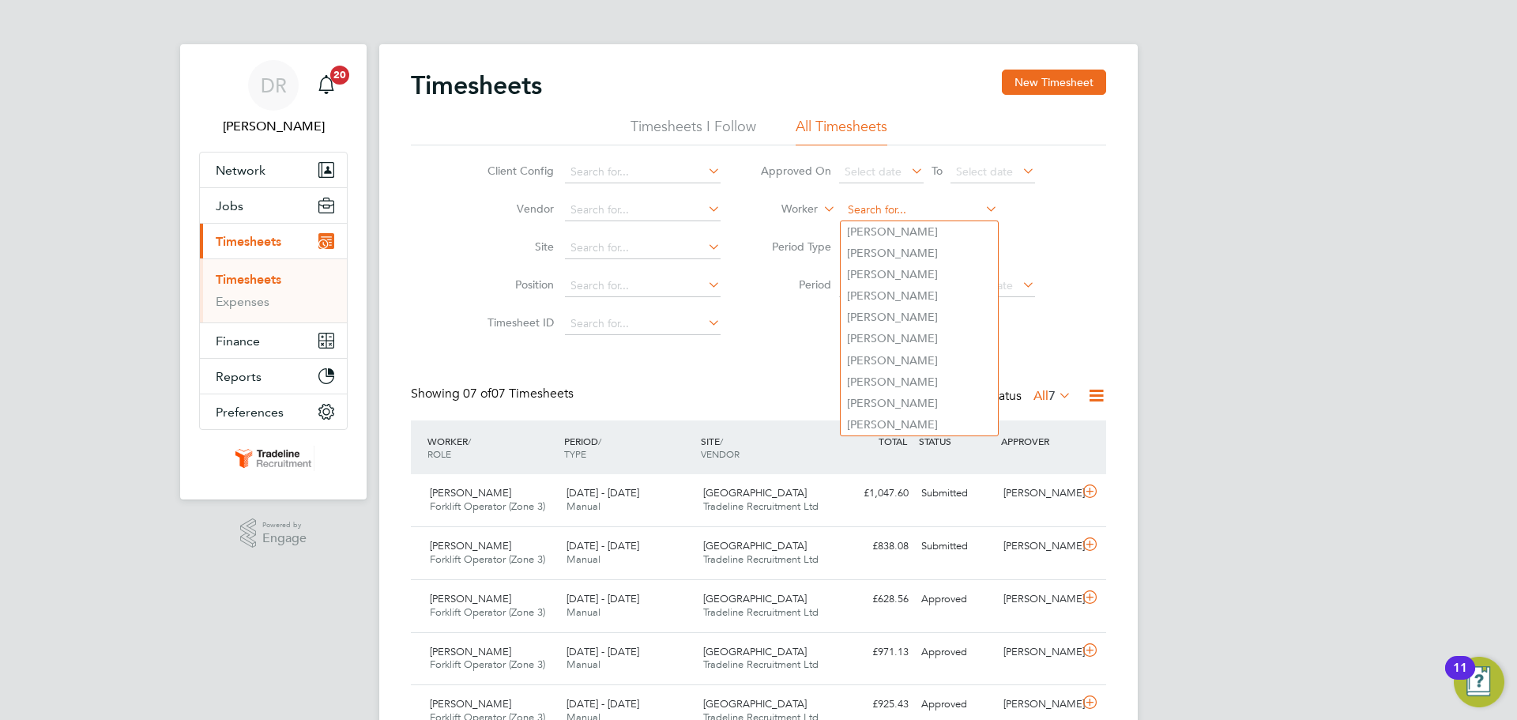
click at [898, 209] on input at bounding box center [920, 210] width 156 height 22
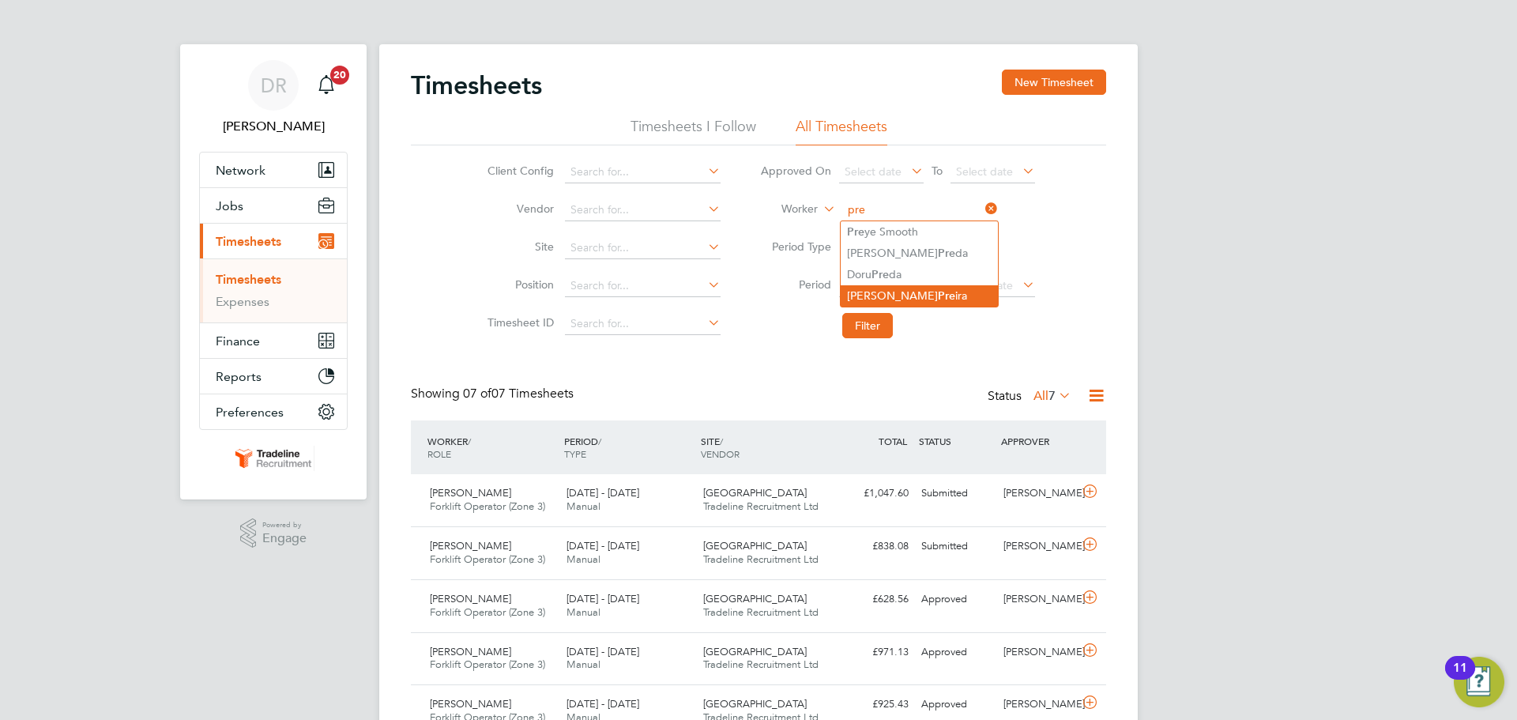
click at [938, 289] on b "Pre" at bounding box center [946, 295] width 17 height 13
type input "[PERSON_NAME]"
click at [872, 329] on button "Filter" at bounding box center [867, 325] width 51 height 25
